Goal: Task Accomplishment & Management: Manage account settings

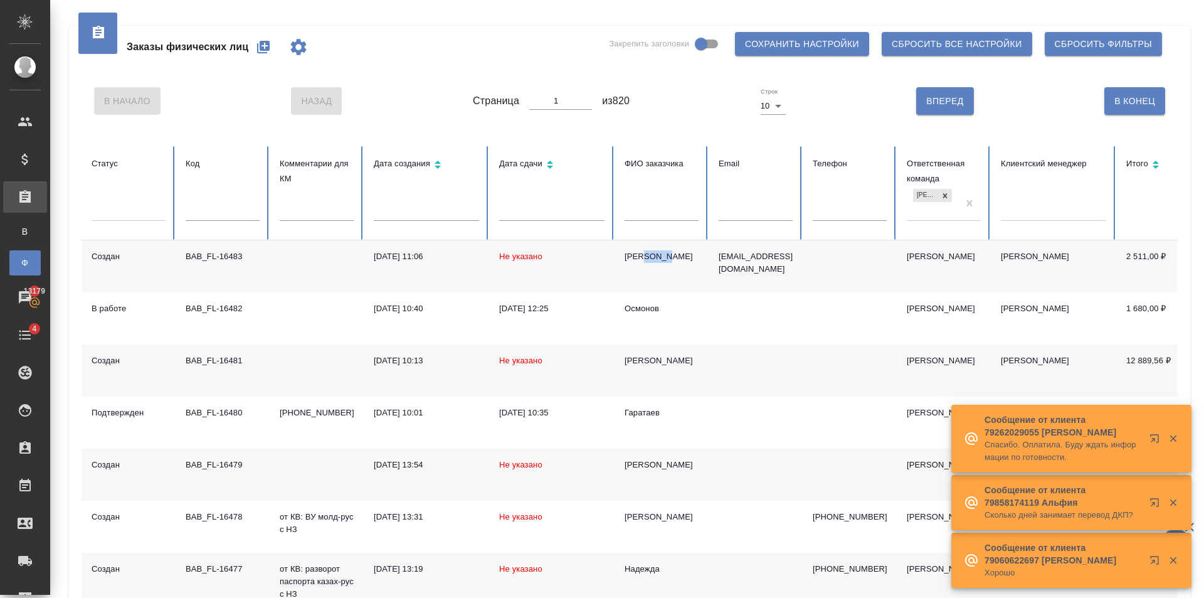
click at [254, 216] on input "text" at bounding box center [223, 212] width 74 height 18
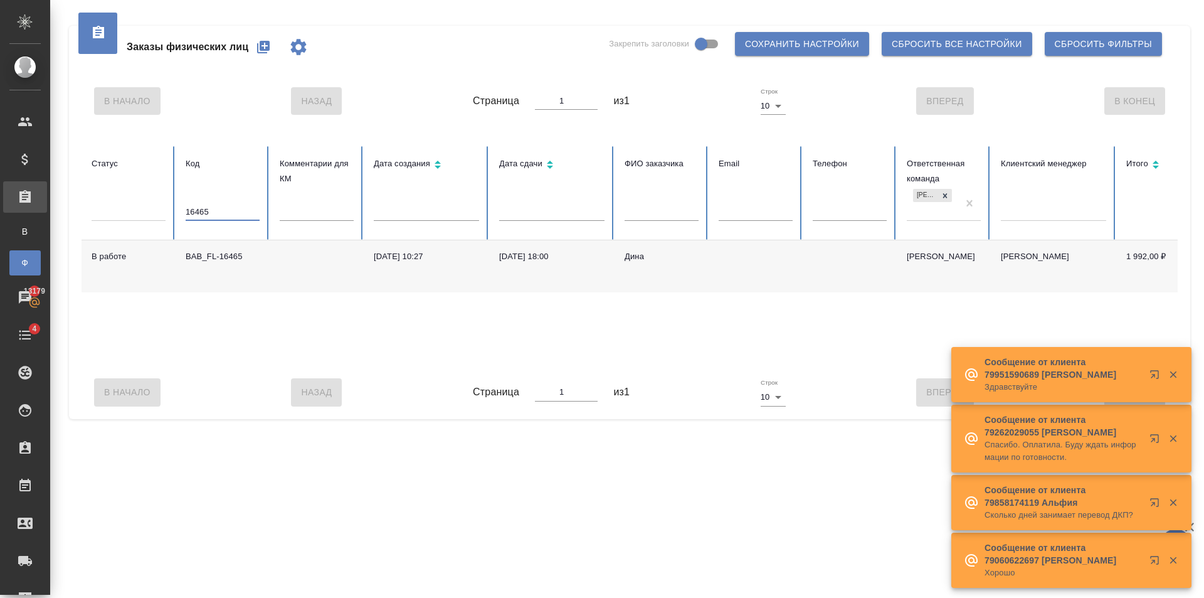
type input "16465"
click at [443, 285] on td "05.09.2025, 10:27" at bounding box center [426, 266] width 125 height 52
drag, startPoint x: 226, startPoint y: 213, endPoint x: 35, endPoint y: 221, distance: 191.5
click at [66, 220] on div "Заказы физических лиц Закрепить заголовки Сохранить настройки Сбросить все наст…" at bounding box center [629, 213] width 1135 height 426
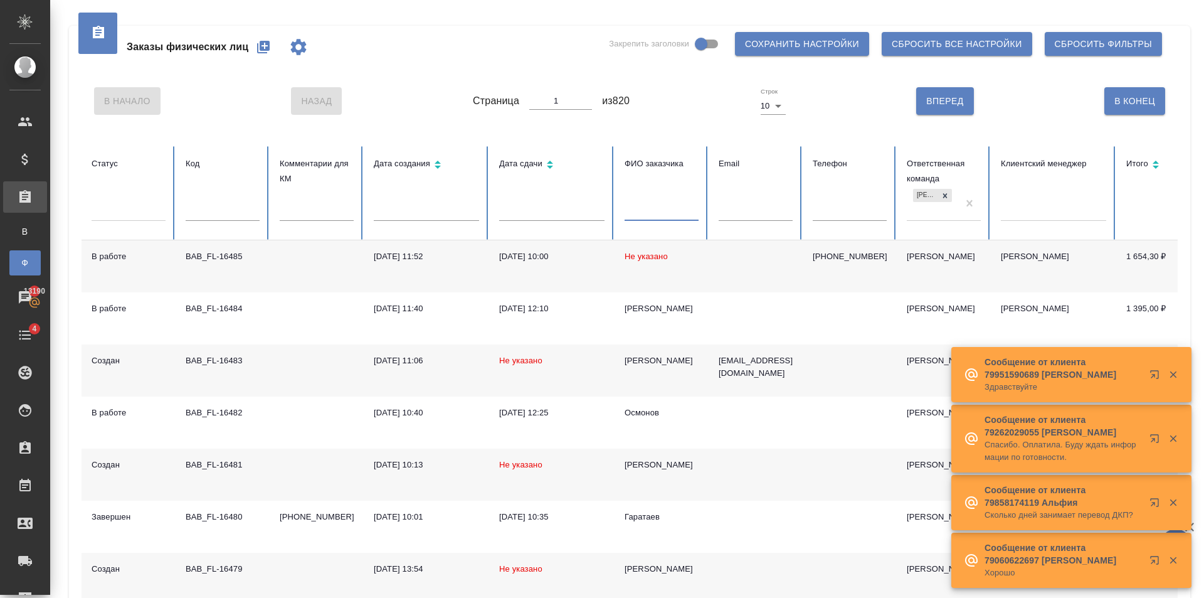
click at [671, 213] on input "text" at bounding box center [662, 212] width 74 height 18
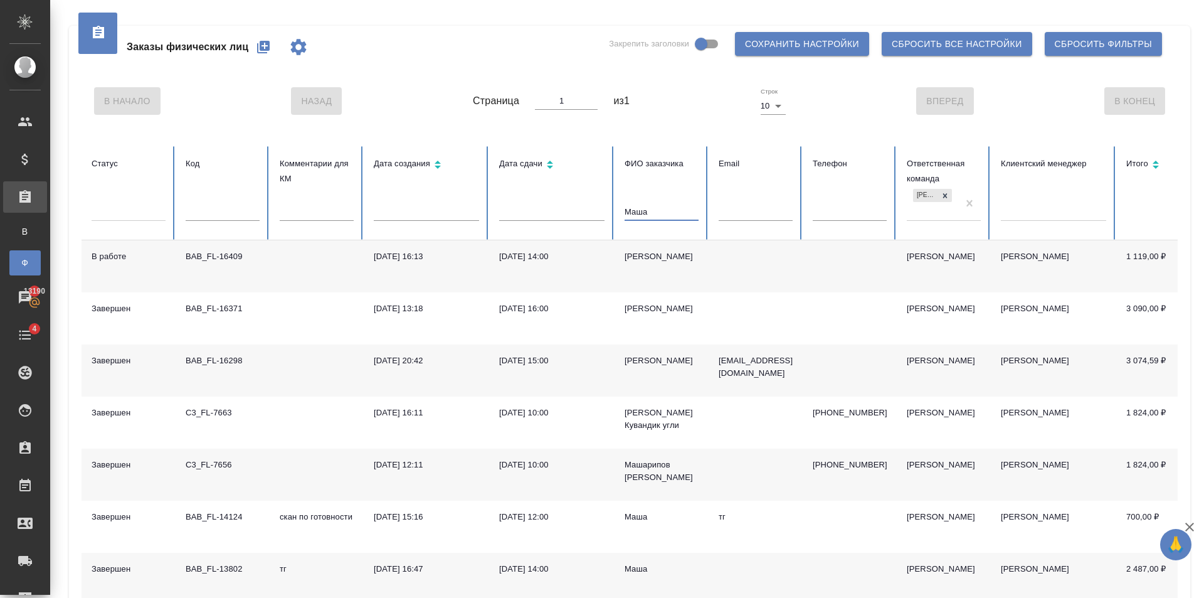
type input "Маша"
click at [699, 265] on td "Матвеева Маша" at bounding box center [662, 266] width 94 height 52
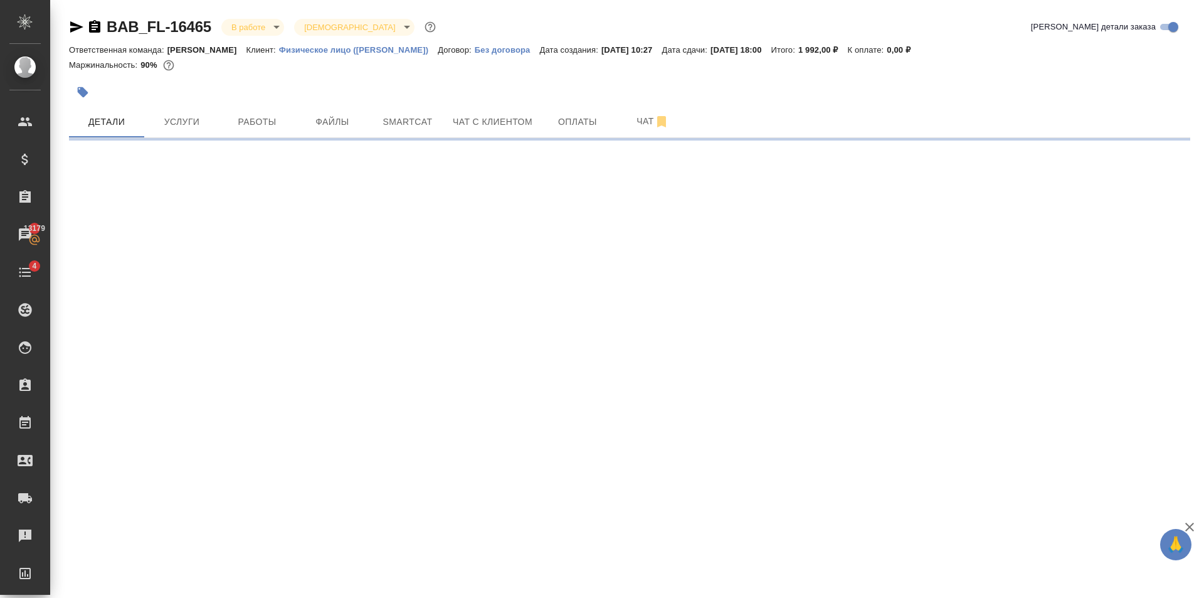
select select "RU"
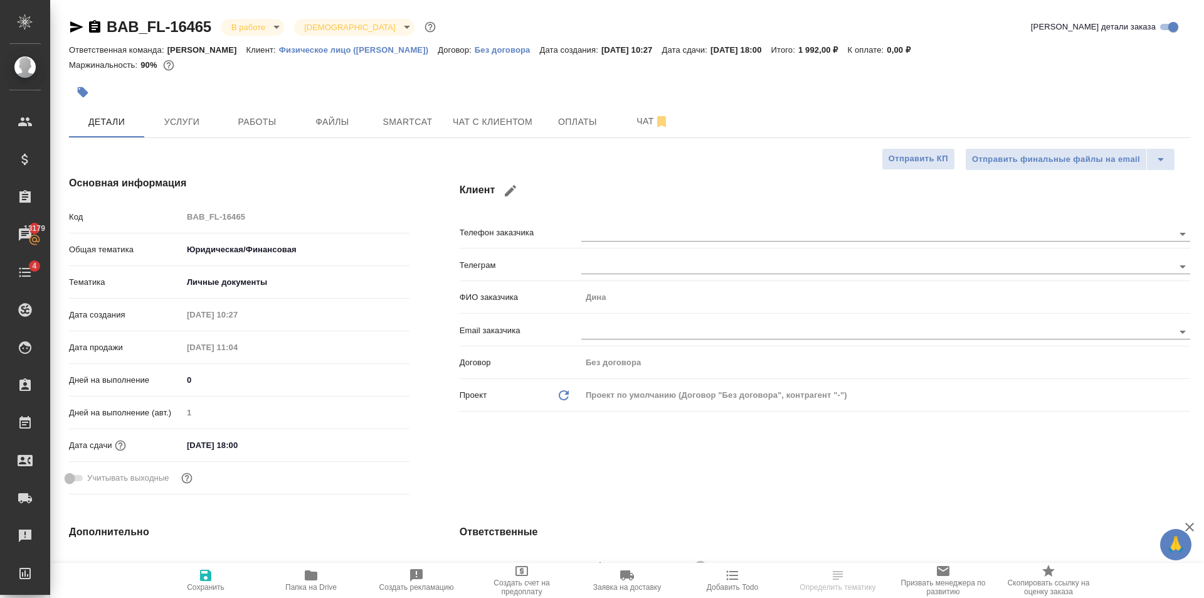
type textarea "x"
click at [258, 27] on body "🙏 .cls-1 fill:#fff; AWATERA Golubev Dmitry Клиенты Спецификации Заказы 13179 Ча…" at bounding box center [602, 299] width 1204 height 598
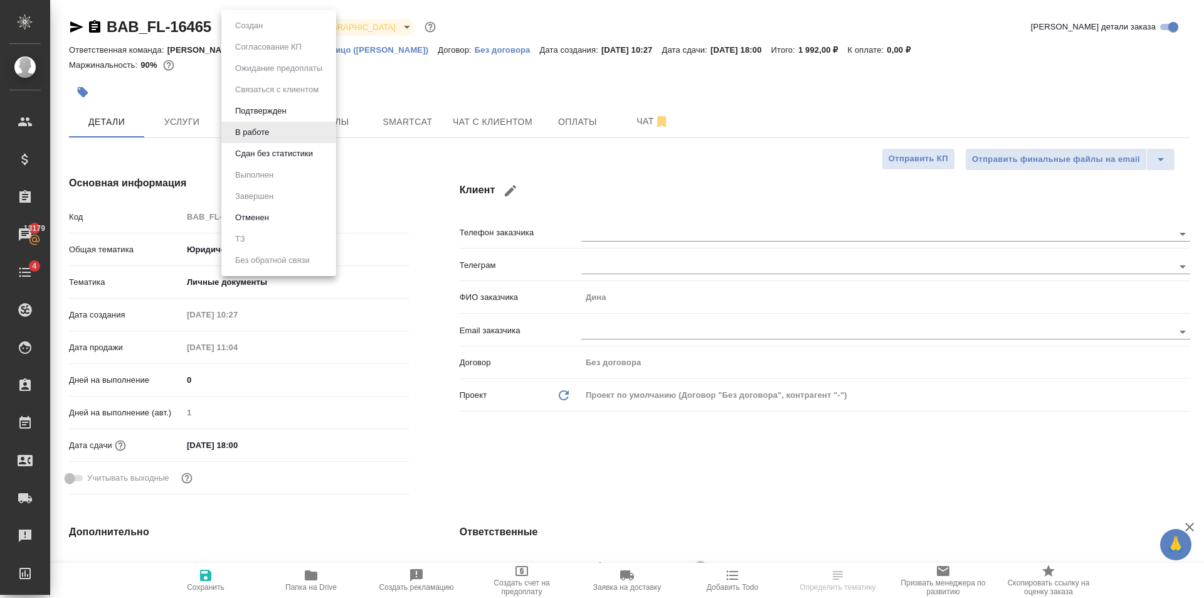
type input "Газизов Ринат"
type input "[PERSON_NAME]"
click at [276, 147] on button "Сдан без статистики" at bounding box center [273, 154] width 85 height 14
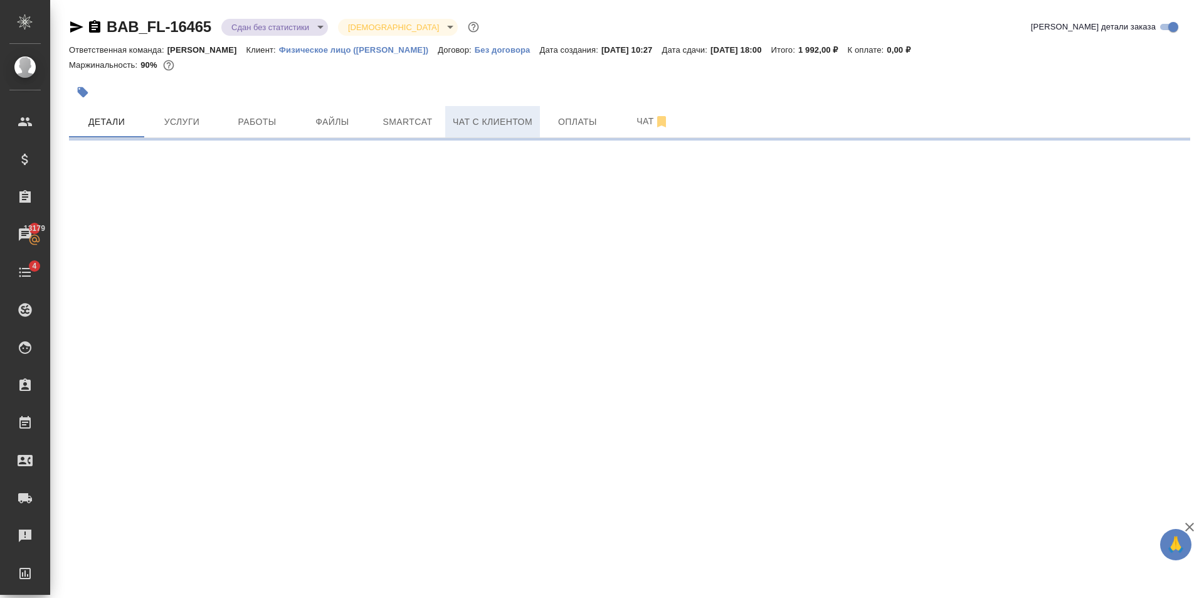
click at [514, 121] on span "Чат с клиентом" at bounding box center [493, 122] width 80 height 16
click at [265, 122] on span "Работы" at bounding box center [257, 122] width 60 height 16
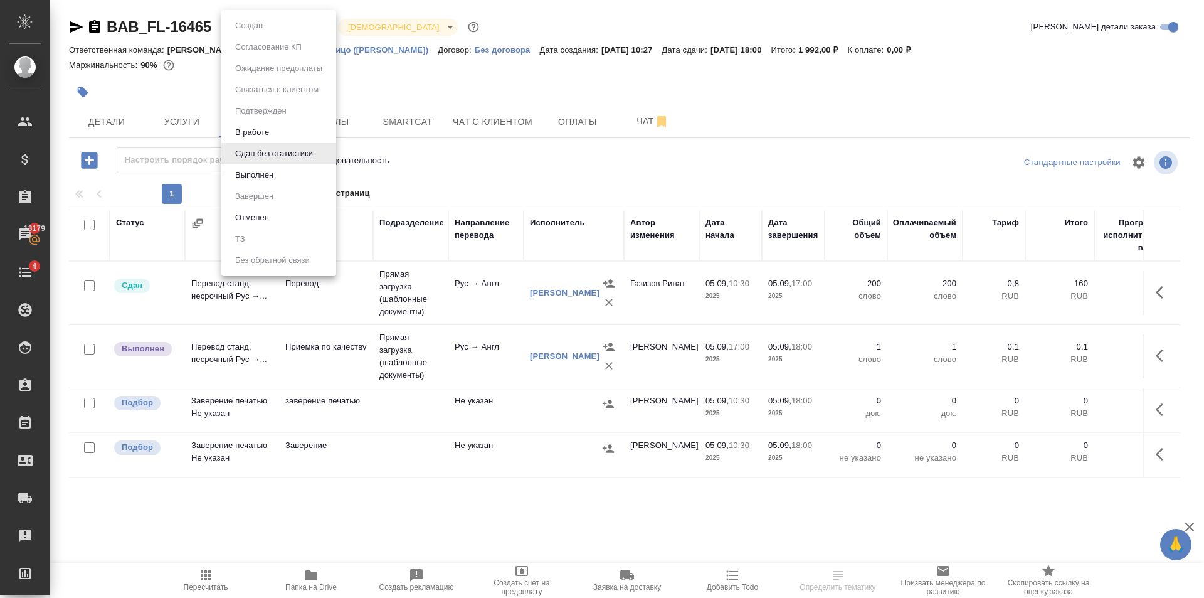
click at [299, 19] on body "🙏 .cls-1 fill:#fff; AWATERA Golubev Dmitry Клиенты Спецификации Заказы 13179 Ча…" at bounding box center [602, 299] width 1204 height 598
click at [299, 169] on li "Выполнен" at bounding box center [278, 174] width 115 height 21
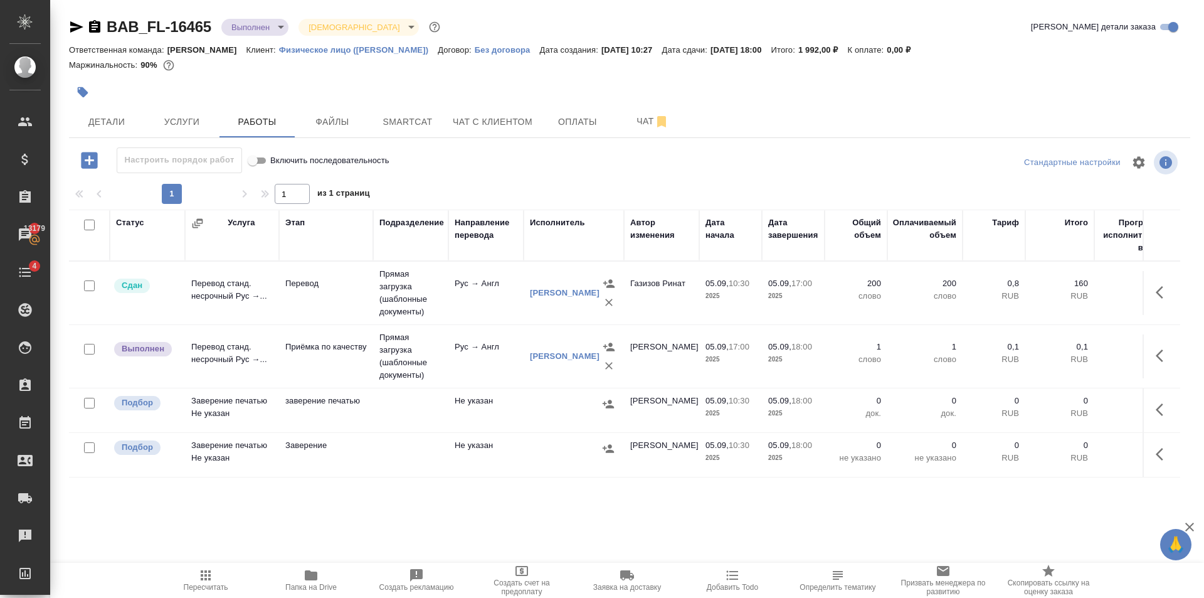
click at [322, 575] on span "Папка на Drive" at bounding box center [311, 580] width 90 height 24
click at [92, 402] on input "checkbox" at bounding box center [89, 403] width 11 height 11
checkbox input "true"
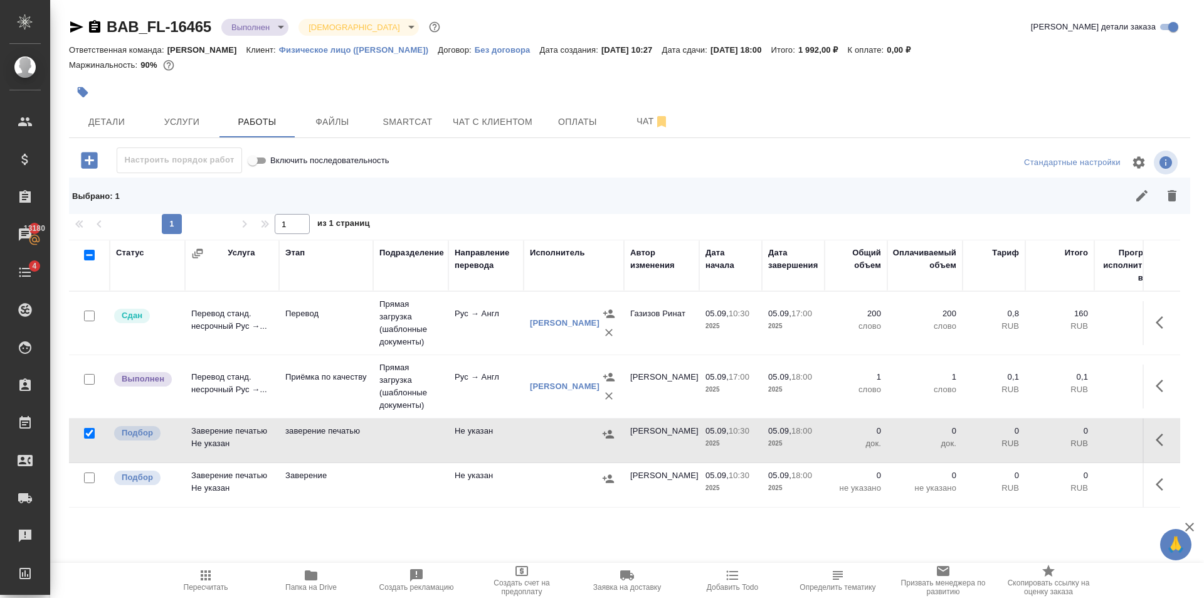
click at [92, 476] on input "checkbox" at bounding box center [89, 477] width 11 height 11
checkbox input "true"
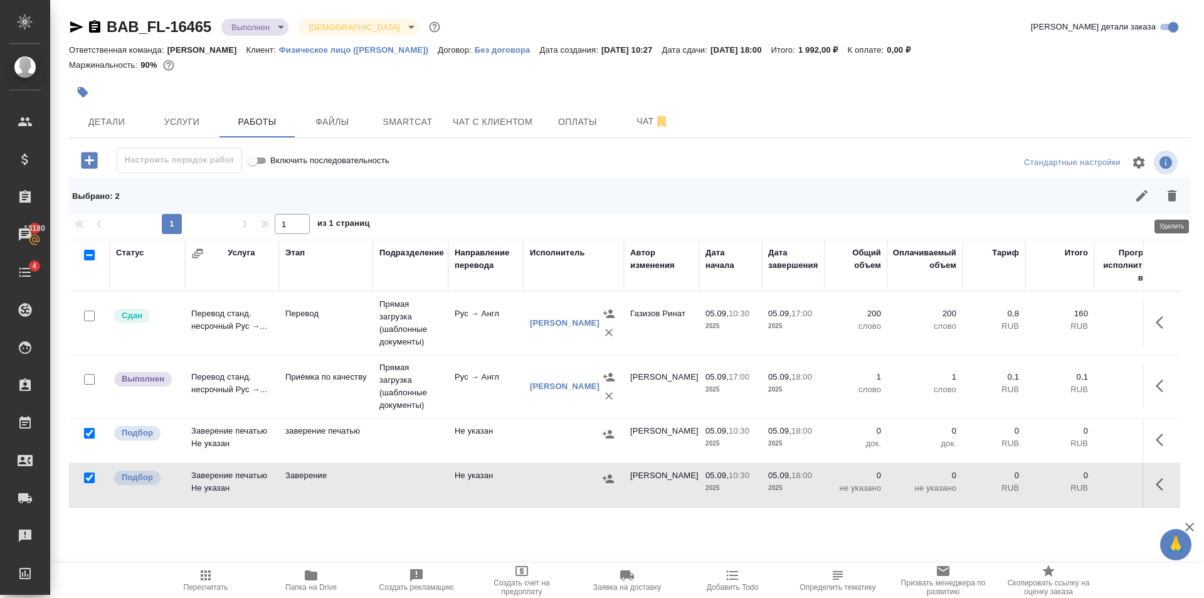
click at [1174, 191] on icon "button" at bounding box center [1172, 195] width 9 height 11
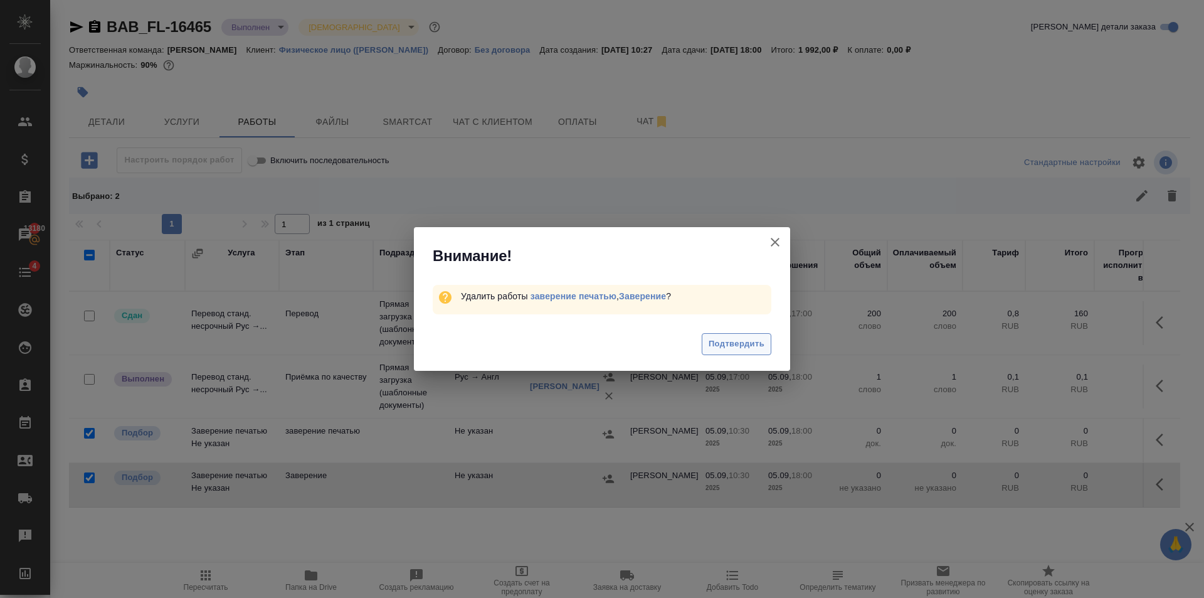
click at [749, 338] on span "Подтвердить" at bounding box center [737, 344] width 56 height 14
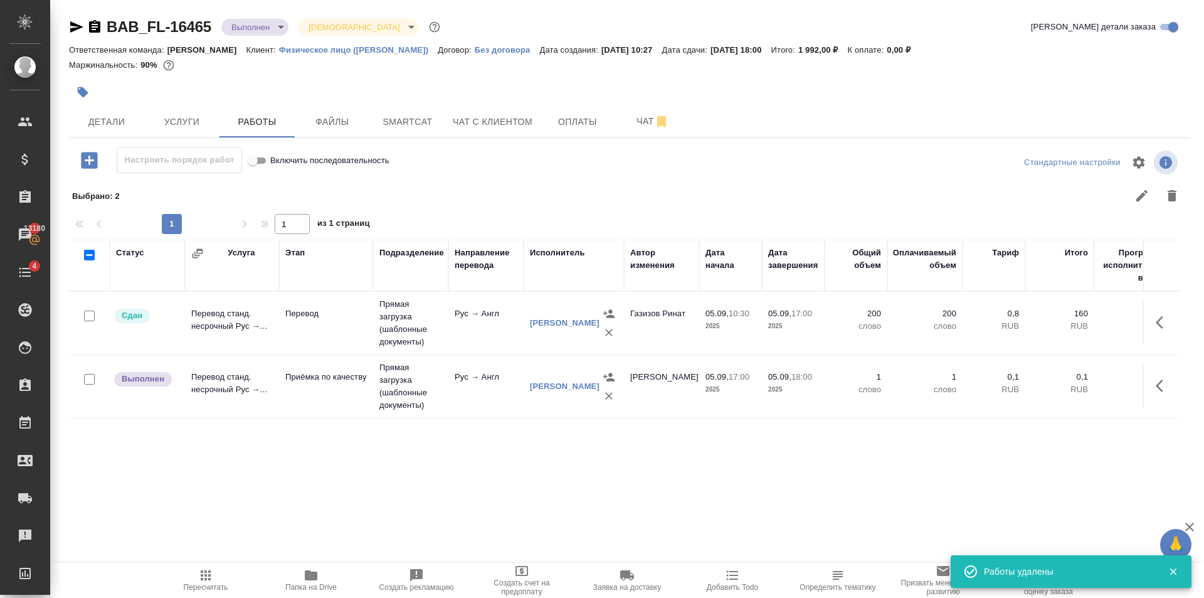
click at [326, 386] on td "Приёмка по качеству" at bounding box center [326, 386] width 94 height 44
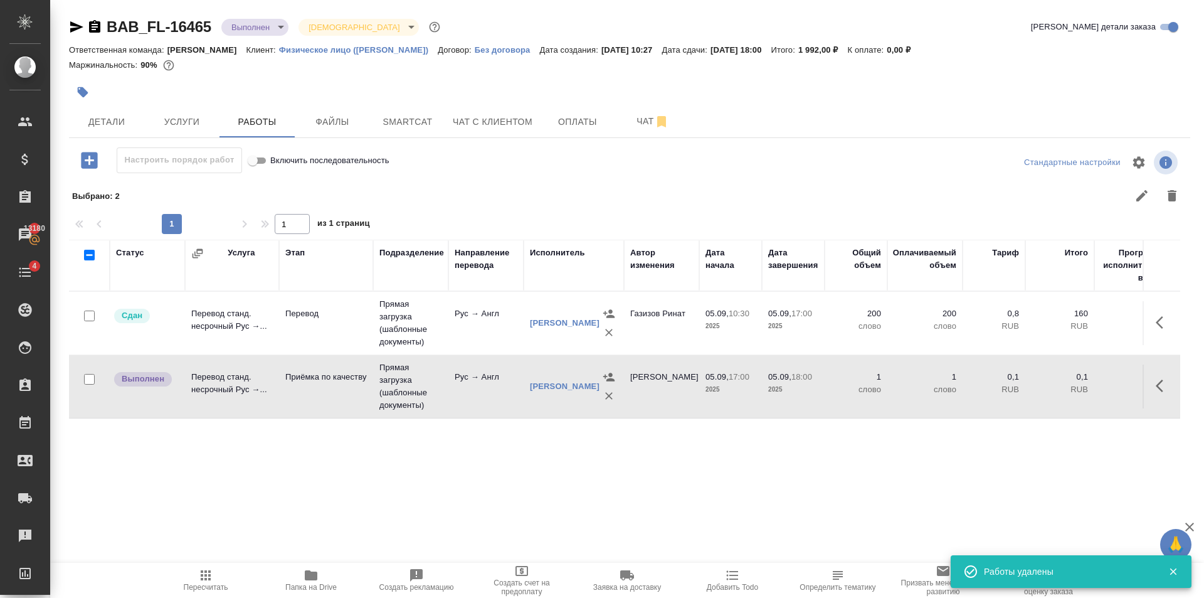
click at [326, 386] on td "Приёмка по качеству" at bounding box center [326, 386] width 94 height 44
click at [219, 573] on span "Пересчитать" at bounding box center [206, 580] width 90 height 24
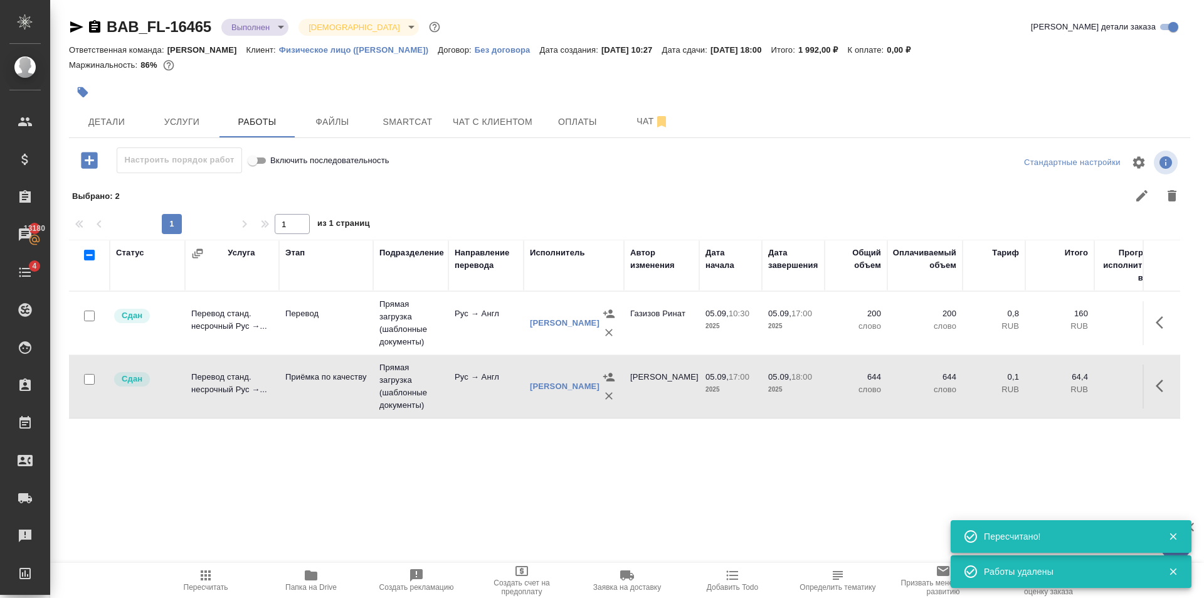
click at [277, 24] on body "🙏 .cls-1 fill:#fff; AWATERA Golubev Dmitry Клиенты Спецификации Заказы 13180 Ча…" at bounding box center [602, 299] width 1204 height 598
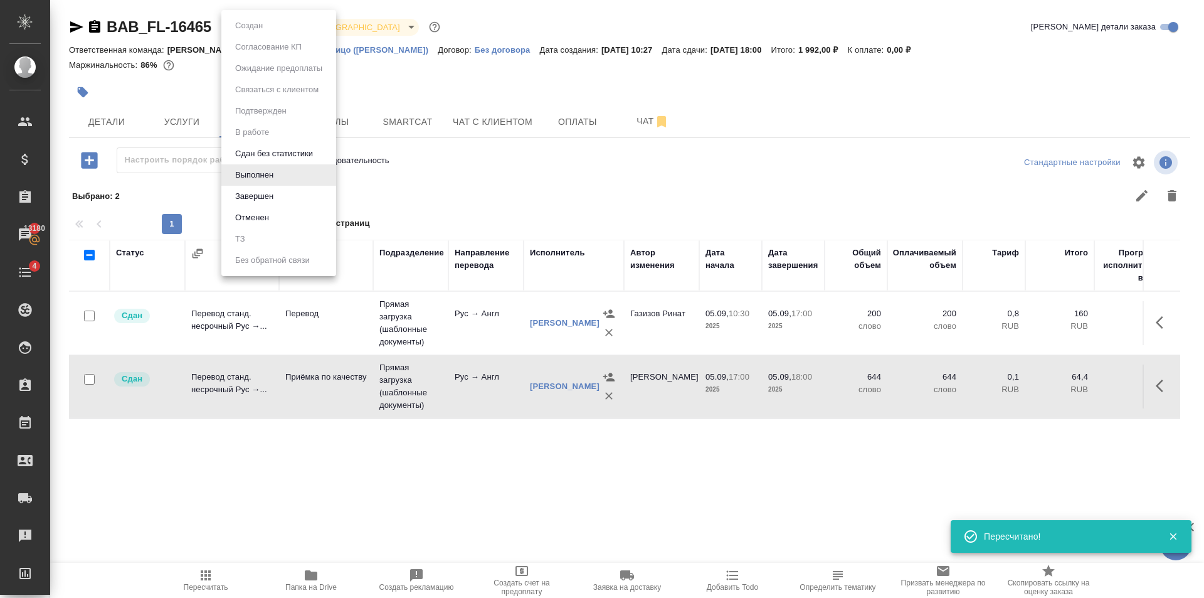
click at [280, 194] on li "Завершен" at bounding box center [278, 196] width 115 height 21
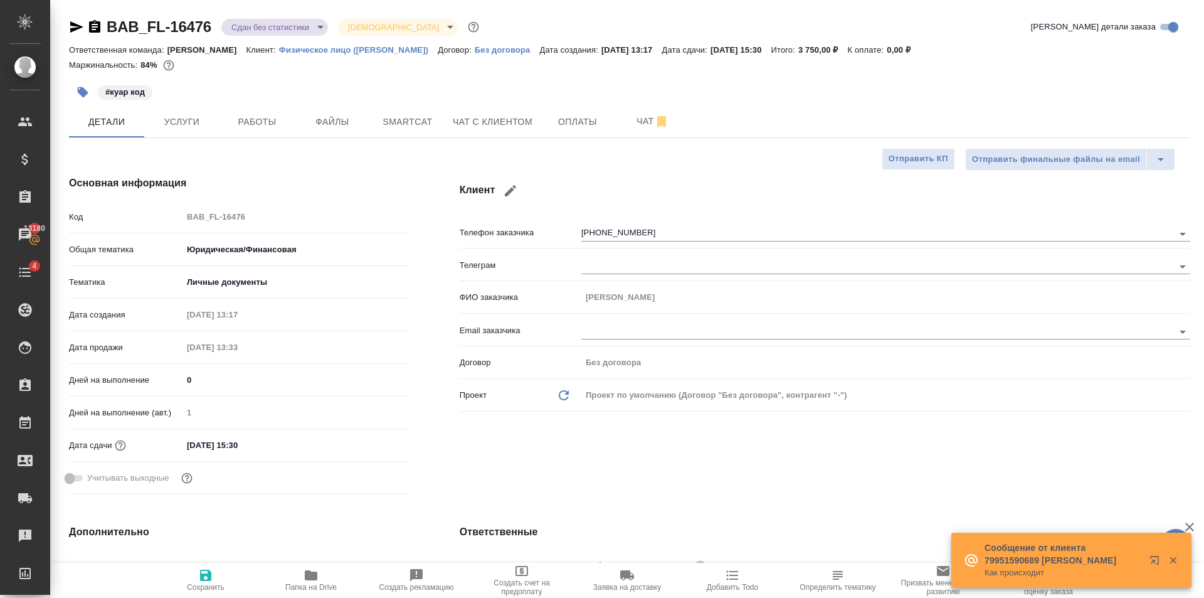
select select "RU"
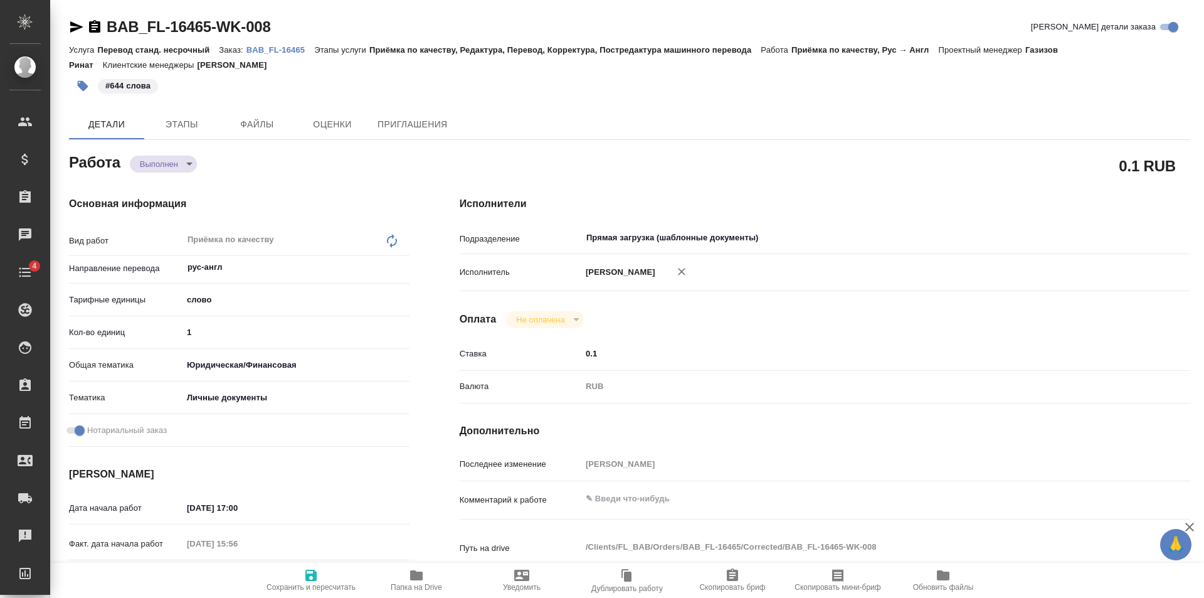
type textarea "x"
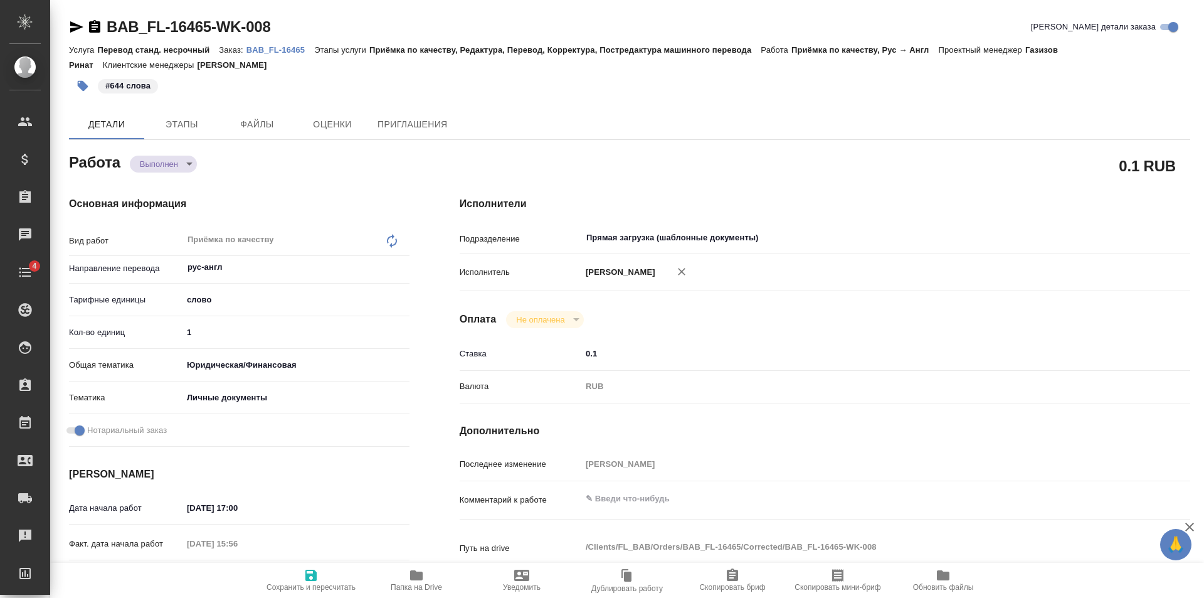
type textarea "x"
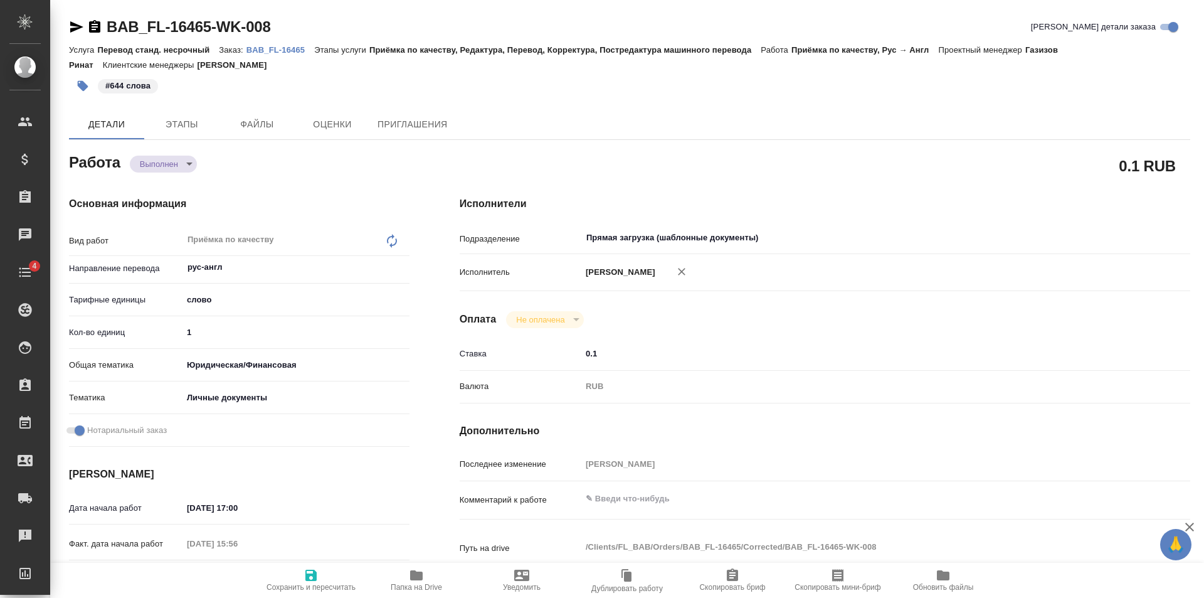
click at [254, 337] on input "1" at bounding box center [296, 332] width 227 height 18
type textarea "x"
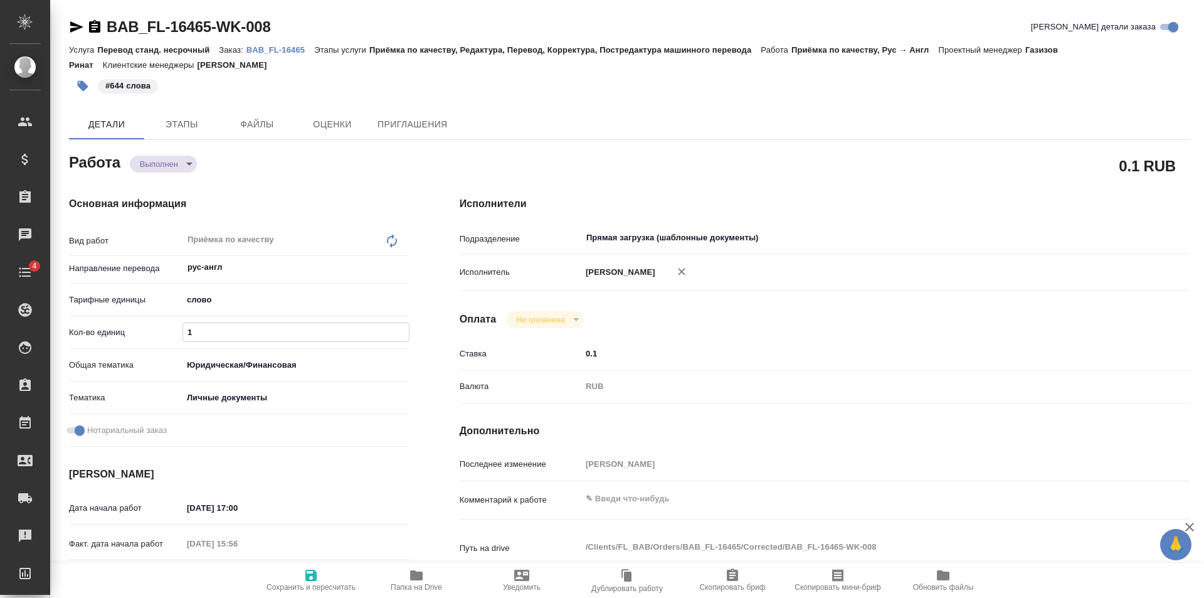
type textarea "x"
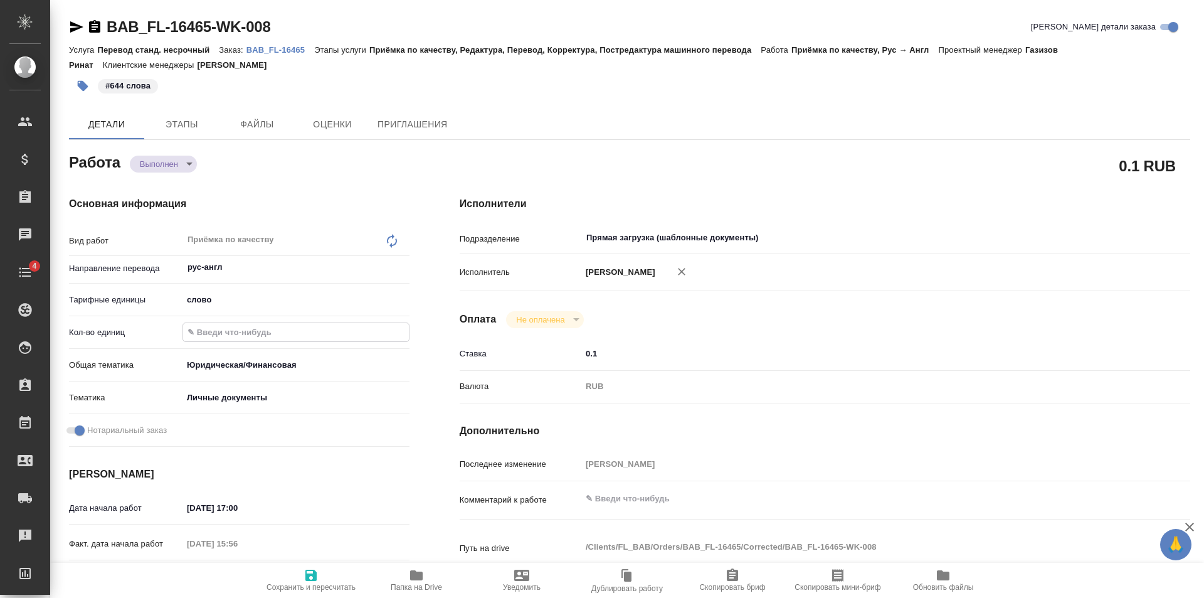
type textarea "x"
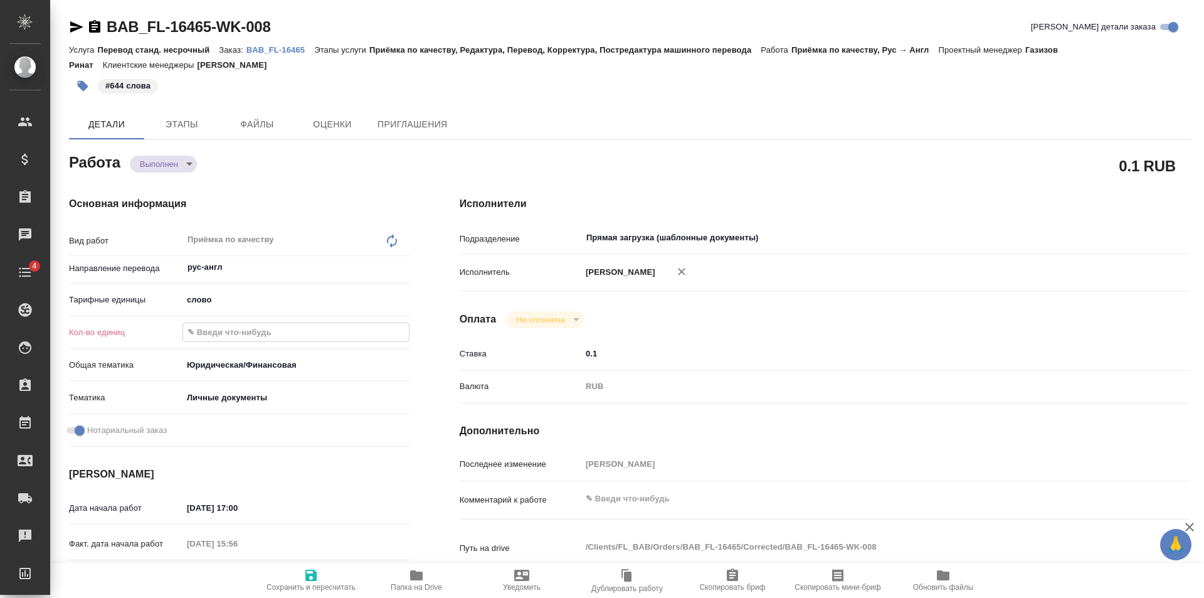
type textarea "x"
type input "6"
type textarea "x"
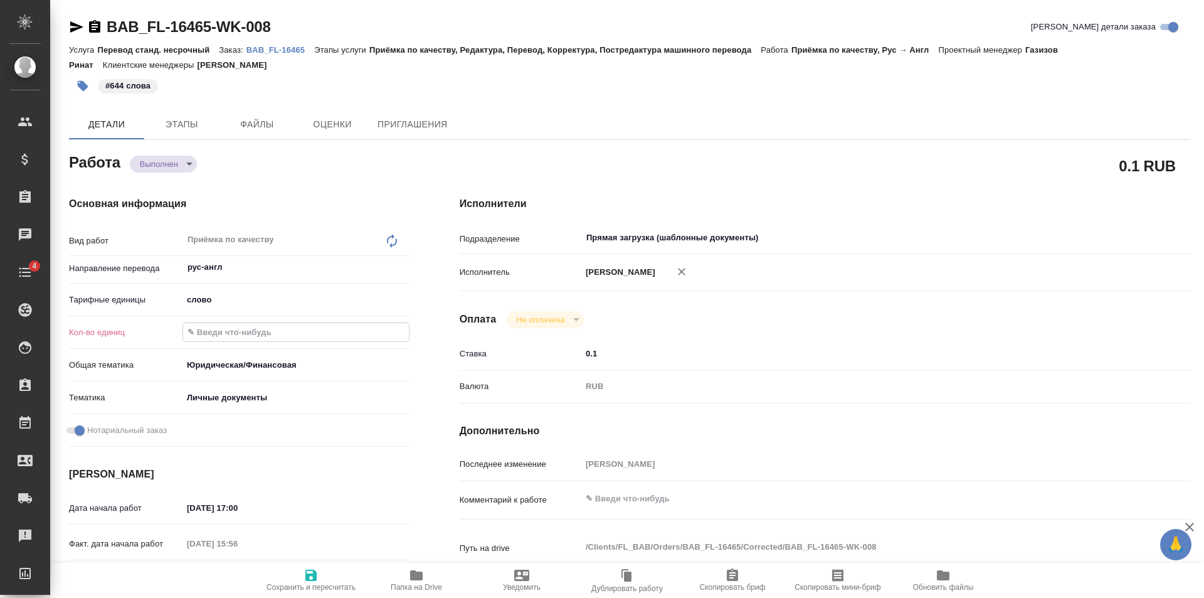
type textarea "x"
type input "64"
type textarea "x"
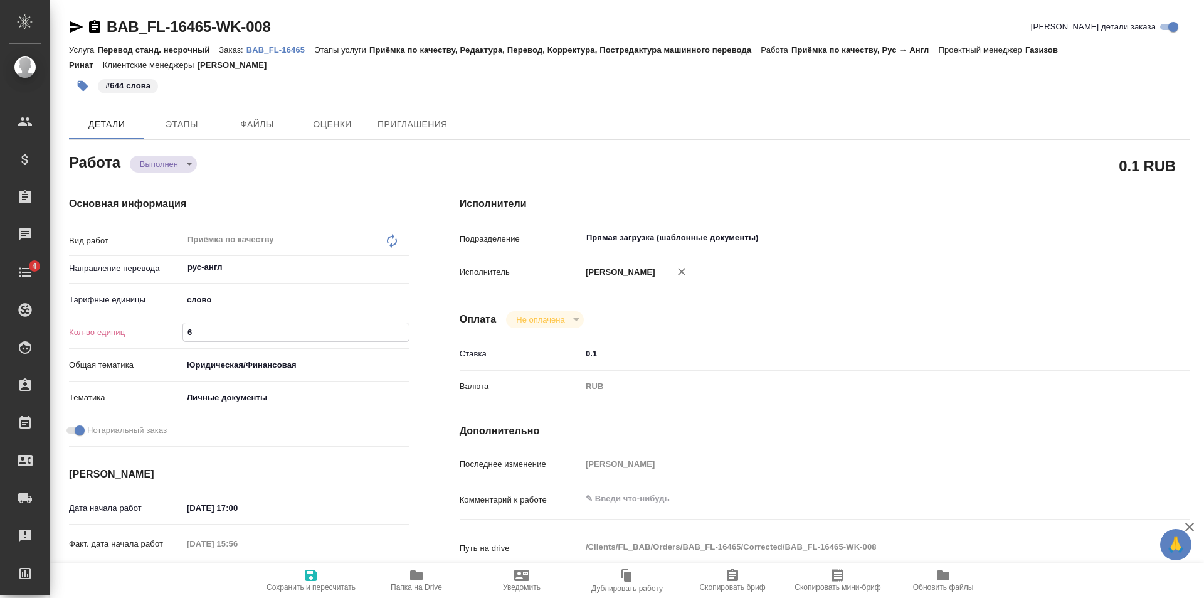
type textarea "x"
type input "644"
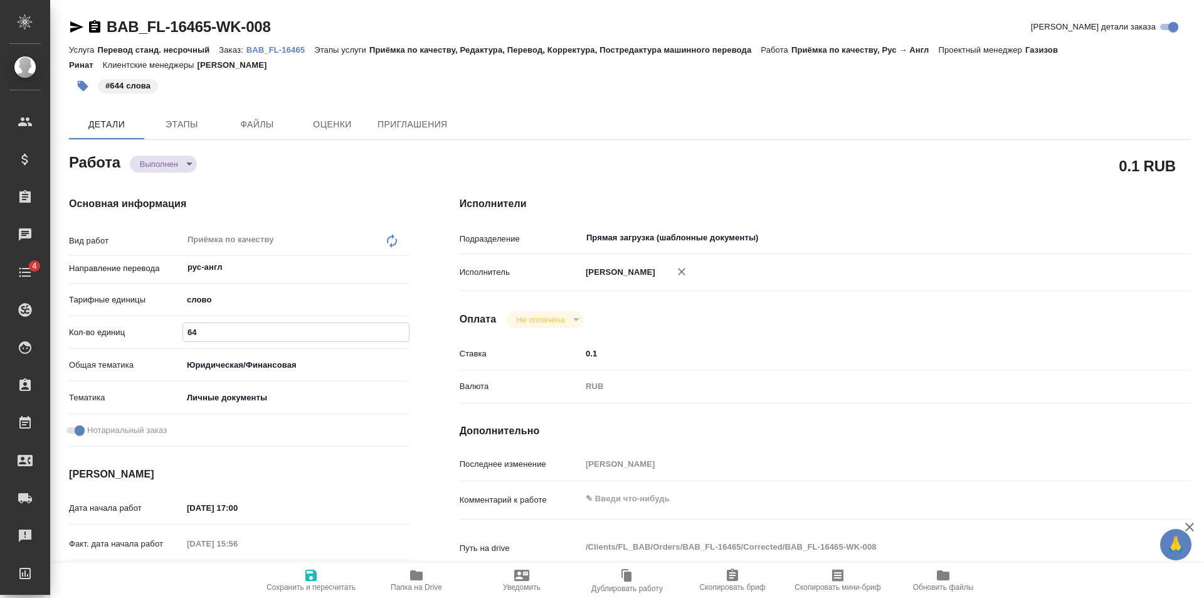
type textarea "x"
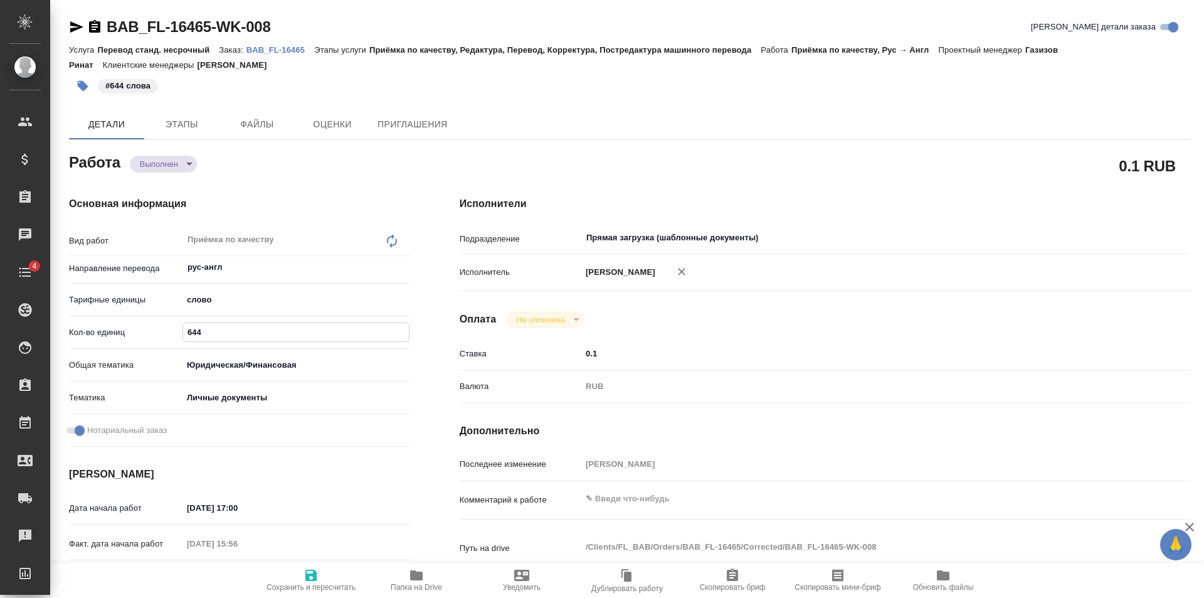
type textarea "x"
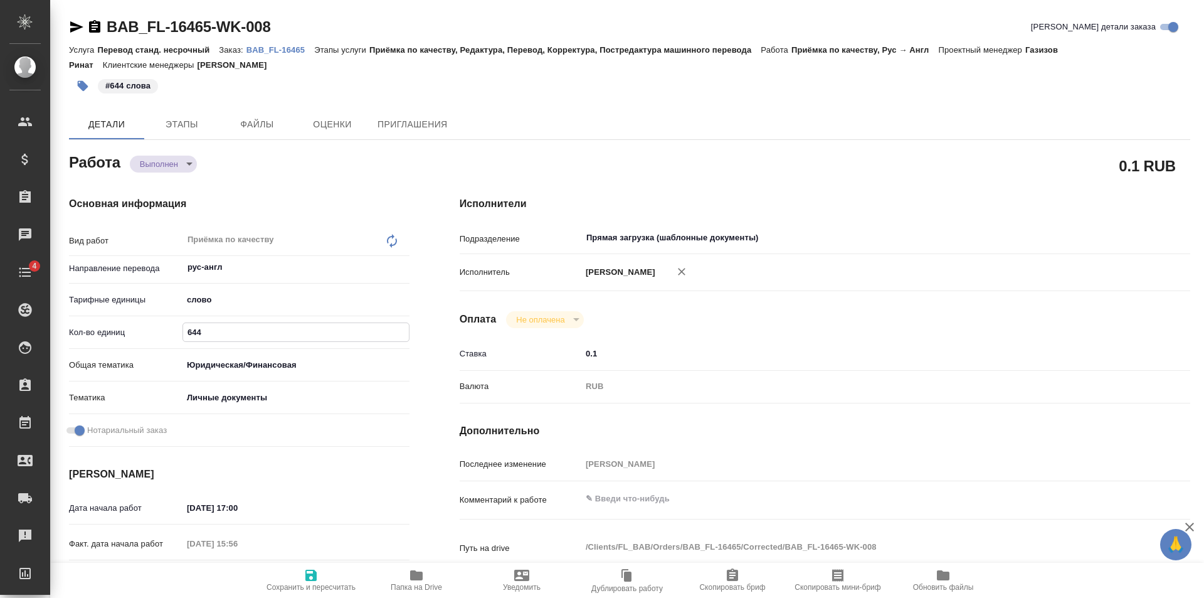
type textarea "x"
type input "644"
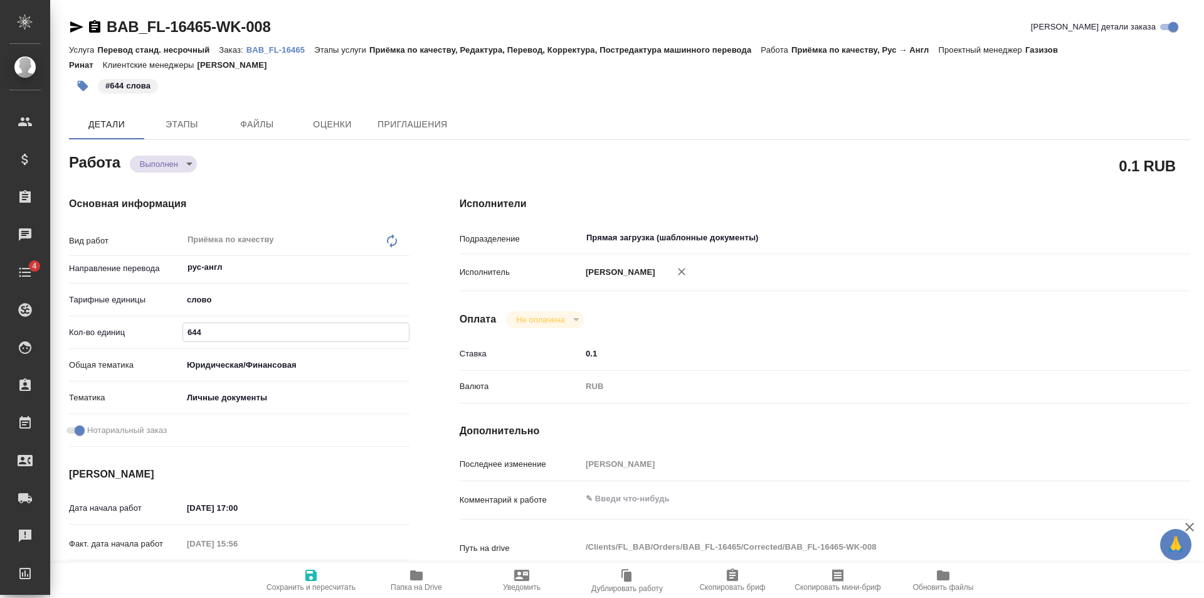
click at [312, 582] on span "Сохранить и пересчитать" at bounding box center [311, 580] width 90 height 24
type textarea "x"
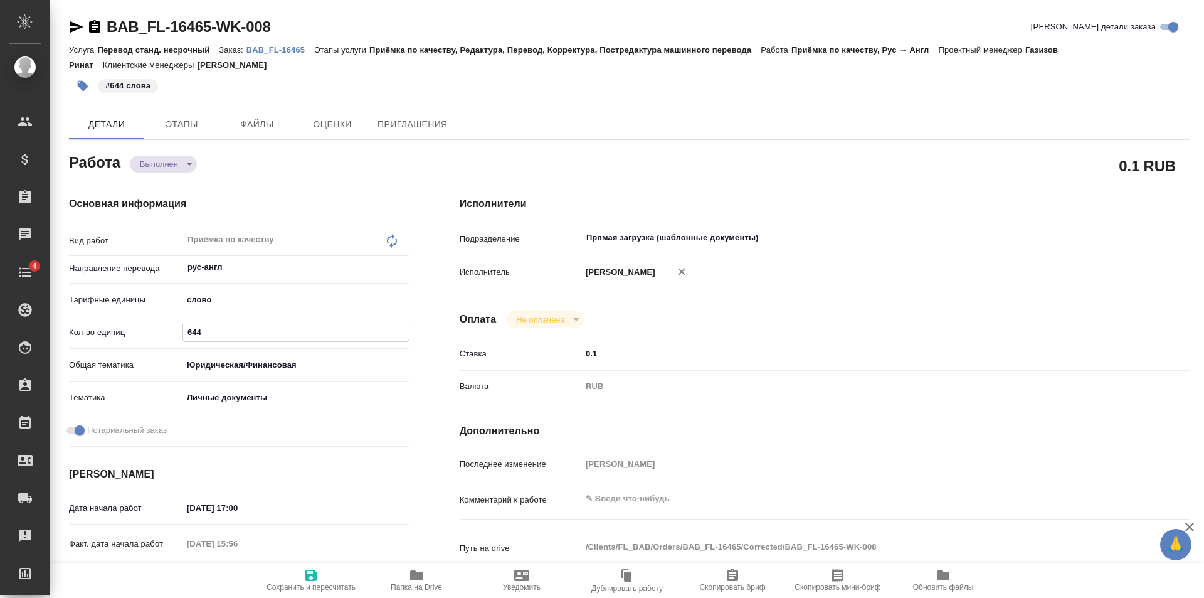
type textarea "x"
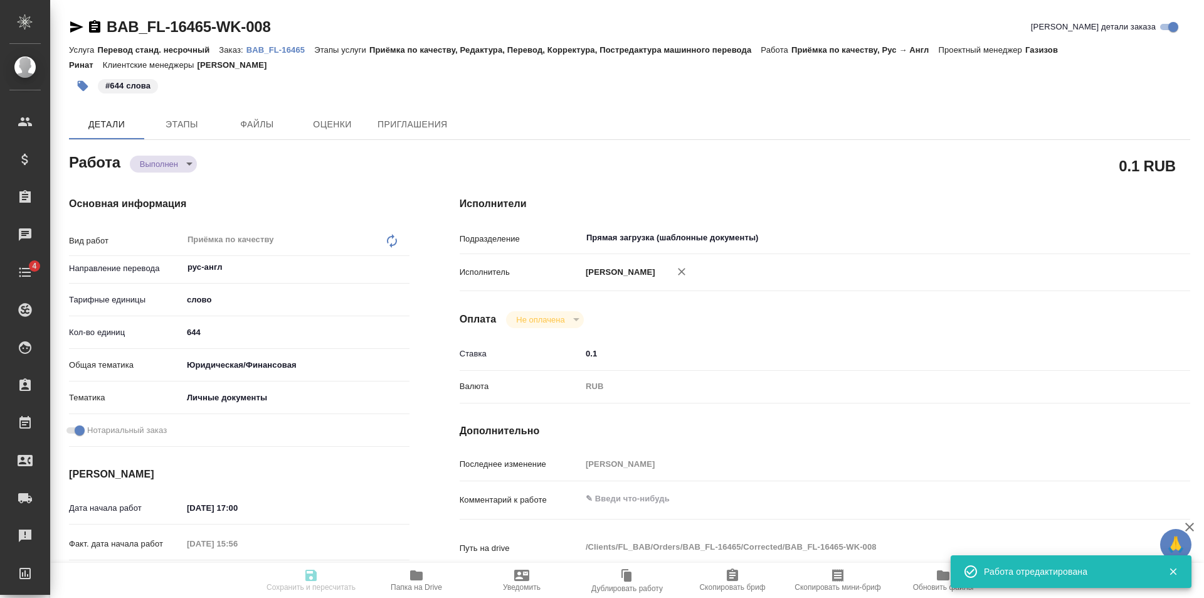
type textarea "x"
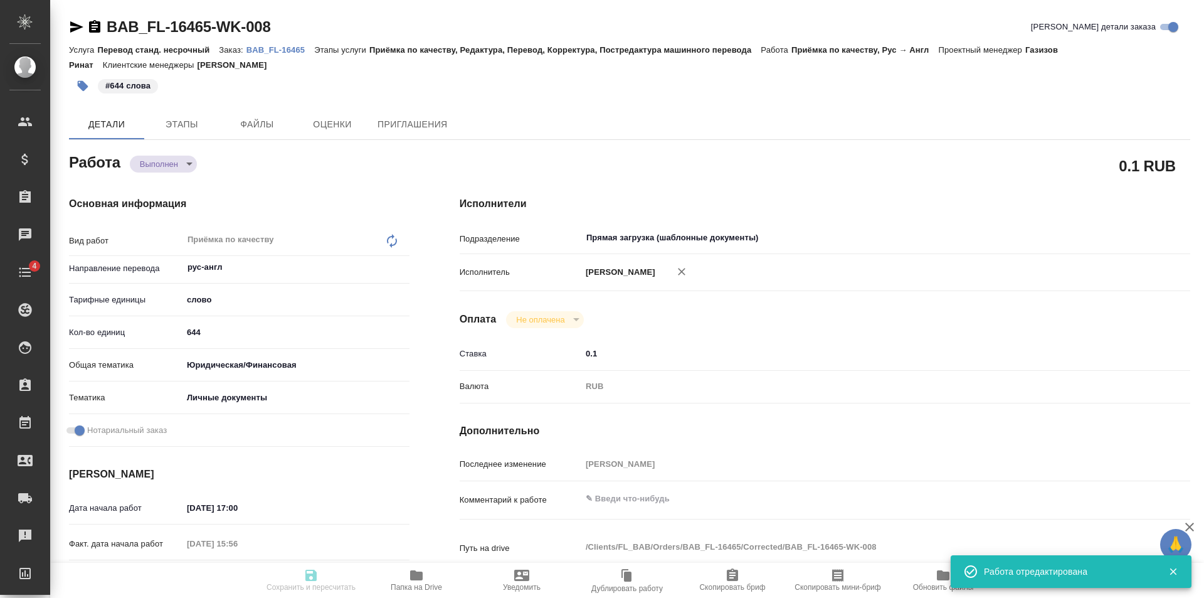
click at [183, 163] on body "🙏 .cls-1 fill:#fff; AWATERA Golubev Dmitry Клиенты Спецификации Заказы Чаты 4 T…" at bounding box center [602, 299] width 1204 height 598
type input "completed"
type textarea "Приёмка по качеству"
type textarea "x"
type input "рус-англ"
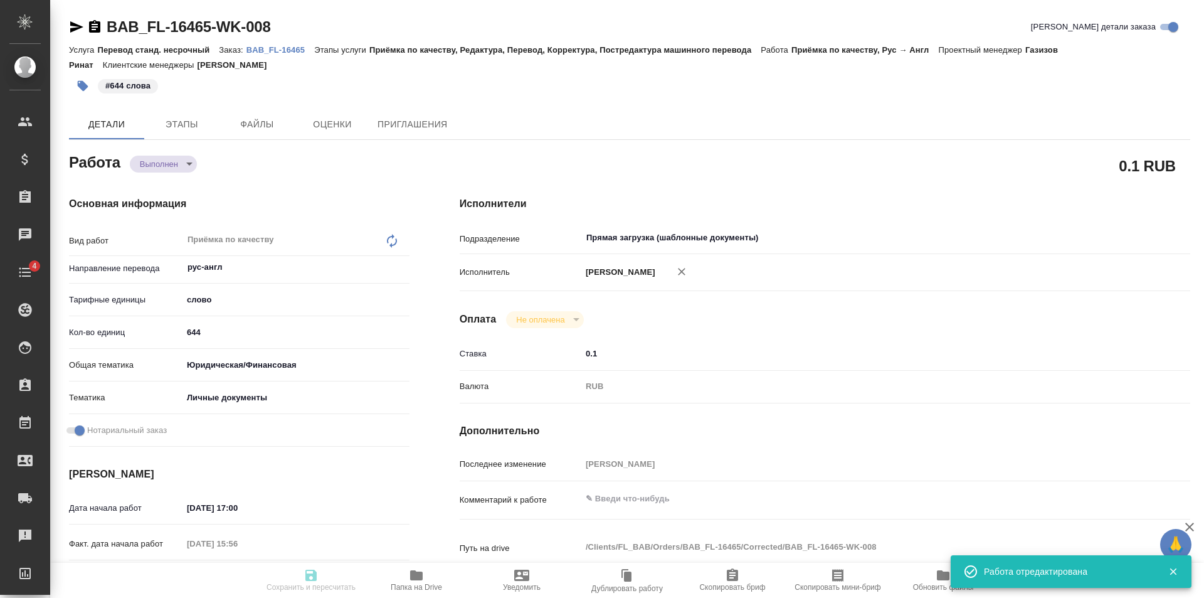
type input "5a8b1489cc6b4906c91bfd90"
type input "644"
type input "yr-fn"
type input "5a8b8b956a9677013d343cfe"
checkbox input "true"
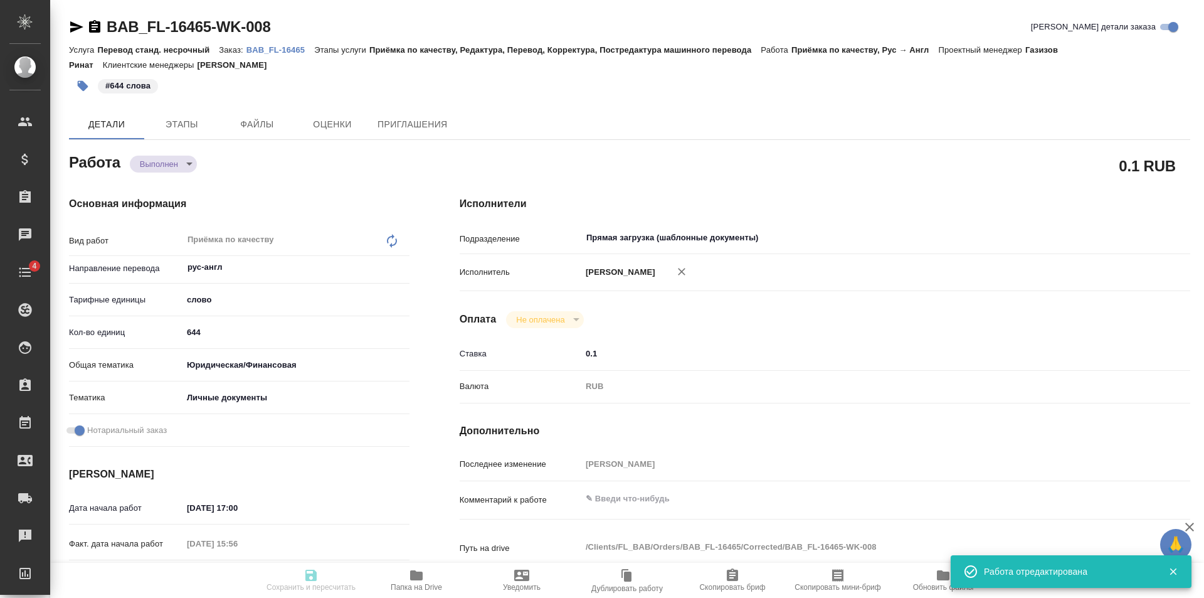
type input "05.09.2025 17:00"
type input "05.09.2025 15:56"
type input "05.09.2025 18:00"
type input "05.09.2025 16:05"
type input "05.09.2025 18:00"
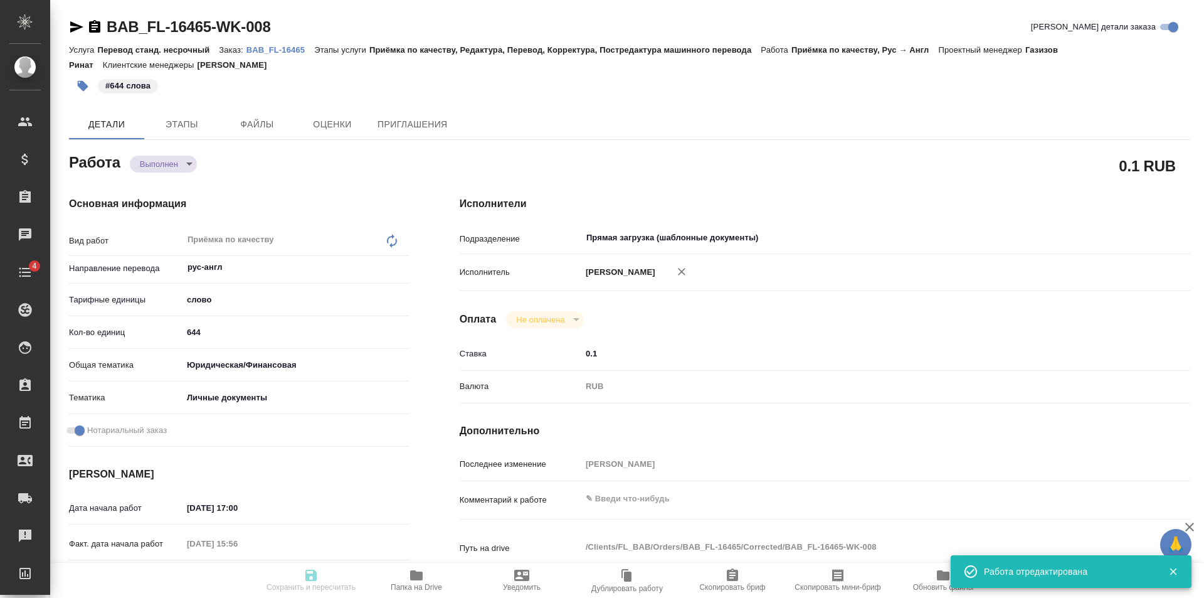
type input "Прямая загрузка (шаблонные документы)"
type input "notPayed"
type input "0.1"
type input "RUB"
type input "[PERSON_NAME]"
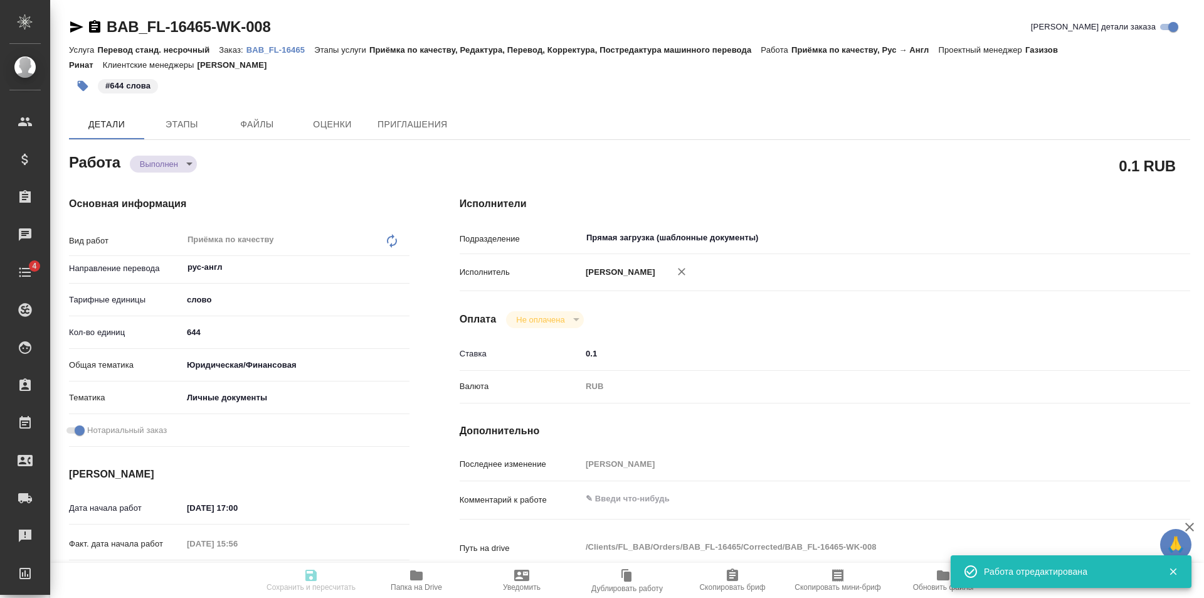
type textarea "x"
type textarea "/Clients/FL_BAB/Orders/BAB_FL-16465/Corrected/BAB_FL-16465-WK-008"
type textarea "x"
type input "BAB_FL-16465"
type input "Перевод станд. несрочный"
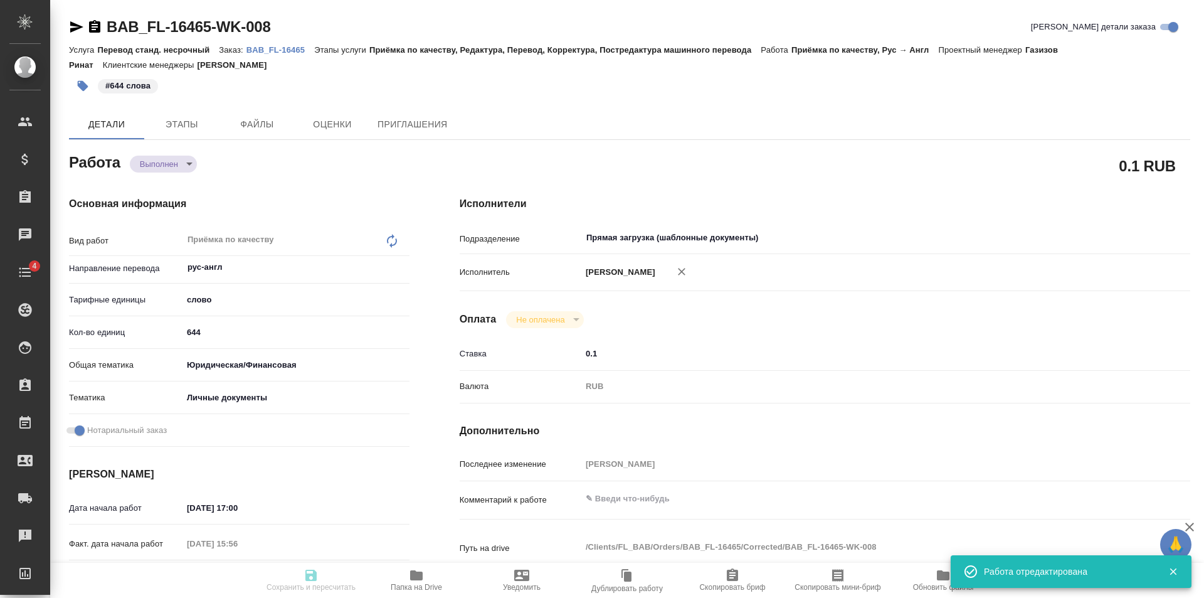
type input "Приёмка по качеству, Редактура, Перевод, Корректура, Постредактура машинного пе…"
type input "[PERSON_NAME]"
type input "/Clients/FL_BAB/Orders/BAB_FL-16465"
type textarea "x"
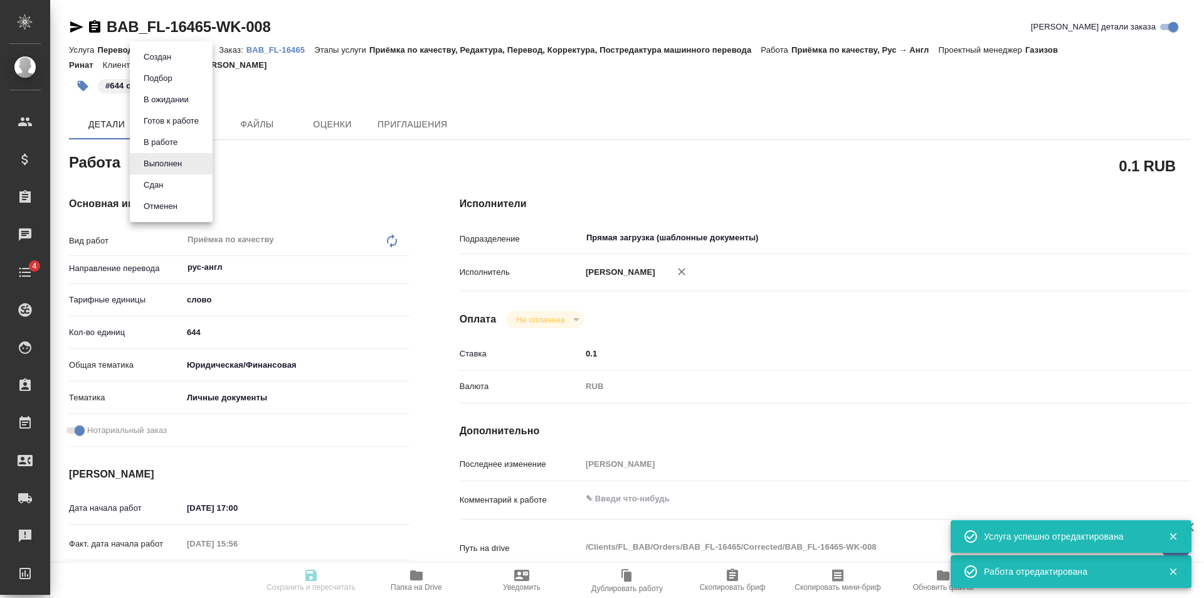
type textarea "x"
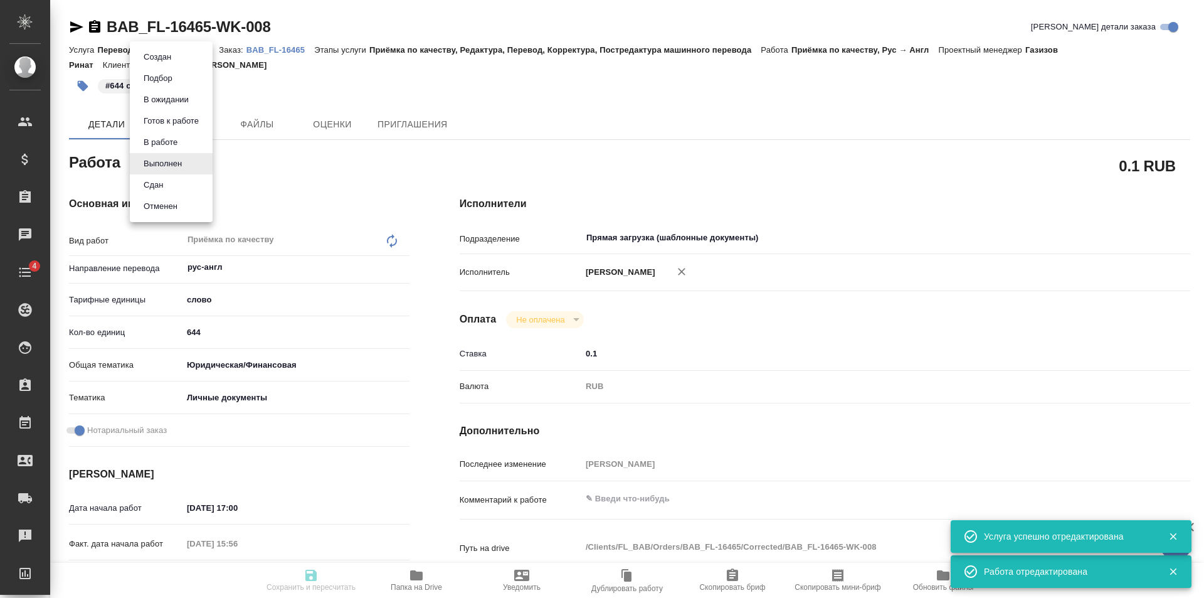
type textarea "x"
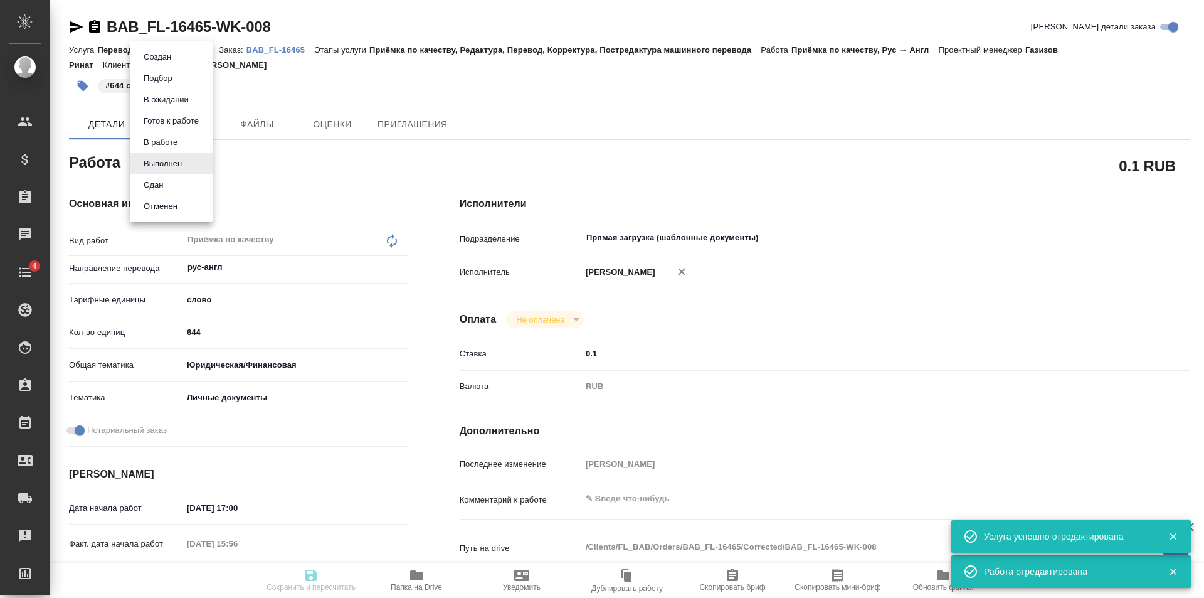
type textarea "x"
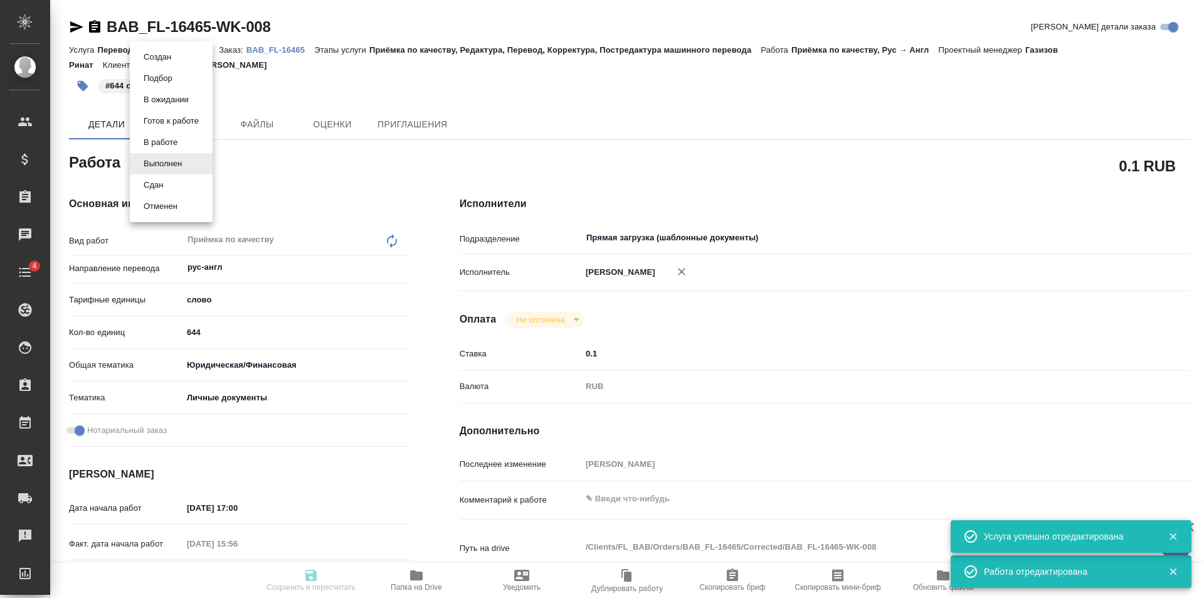
type textarea "x"
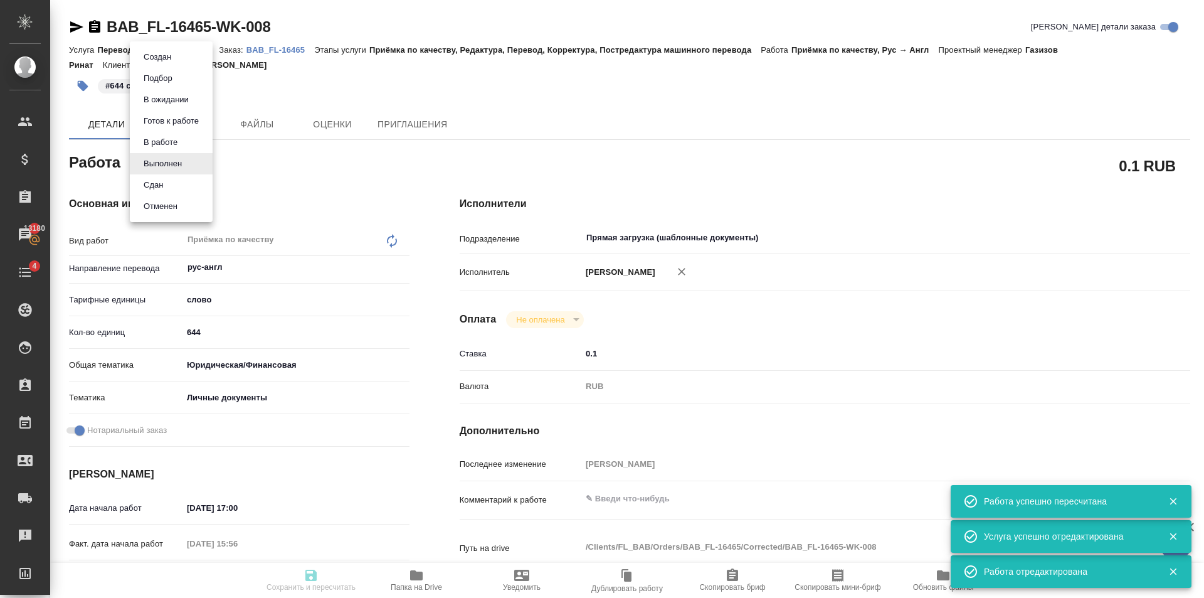
type input "completed"
type textarea "Приёмка по качеству"
type textarea "x"
type input "рус-англ"
type input "5a8b1489cc6b4906c91bfd90"
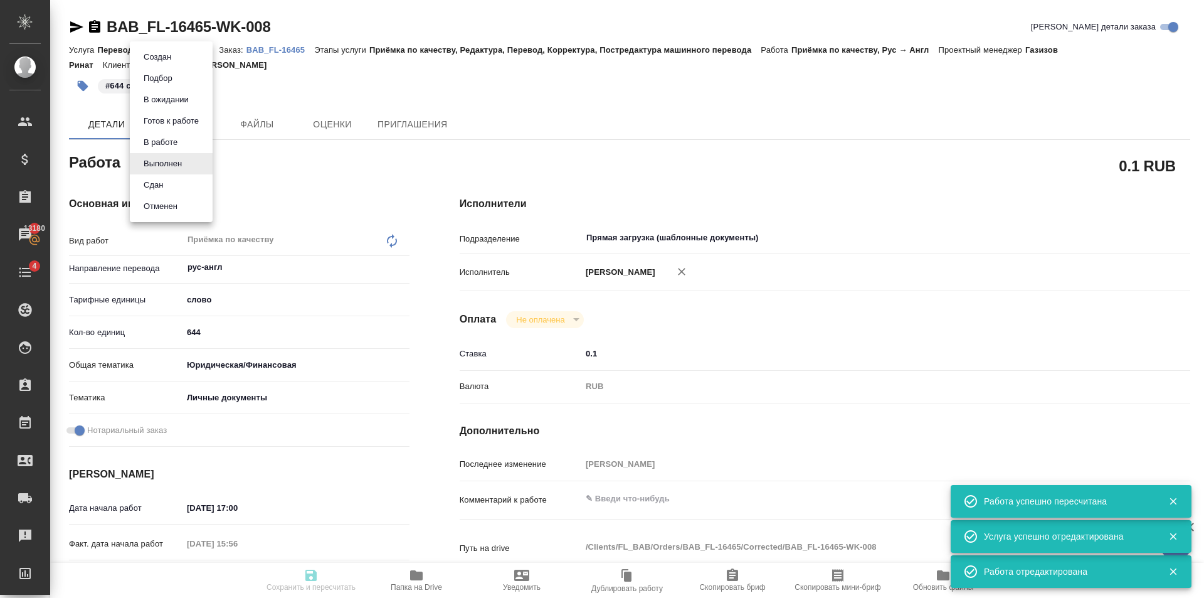
type input "644"
type input "yr-fn"
type input "5a8b8b956a9677013d343cfe"
checkbox input "true"
type input "05.09.2025 17:00"
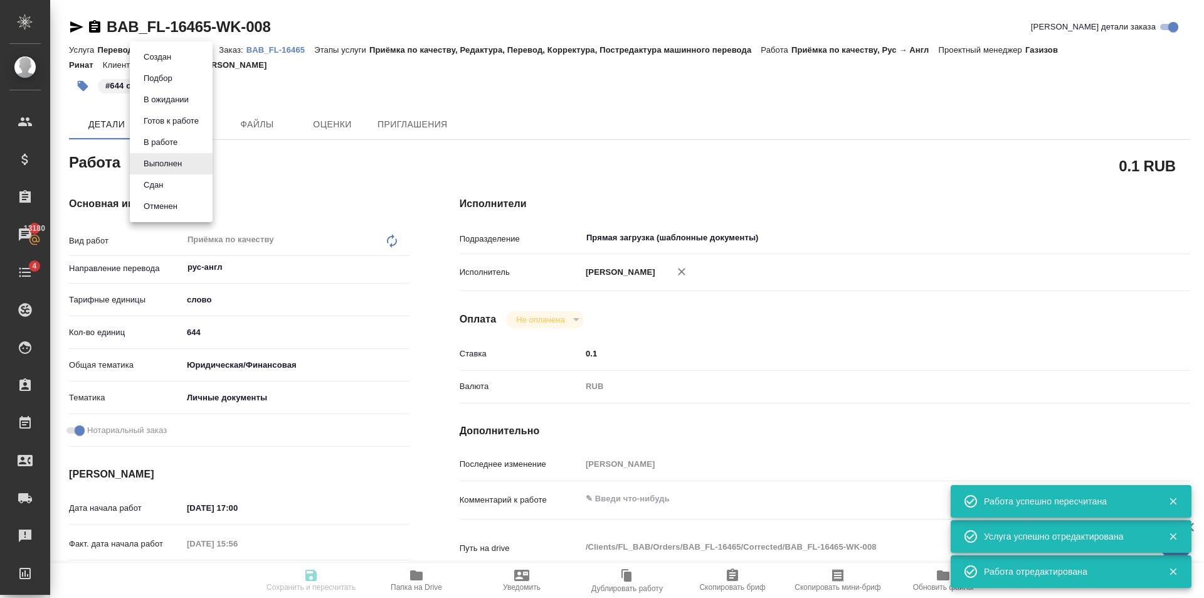
type input "05.09.2025 15:56"
type input "05.09.2025 18:00"
type input "05.09.2025 16:05"
type input "05.09.2025 18:00"
type input "Прямая загрузка (шаблонные документы)"
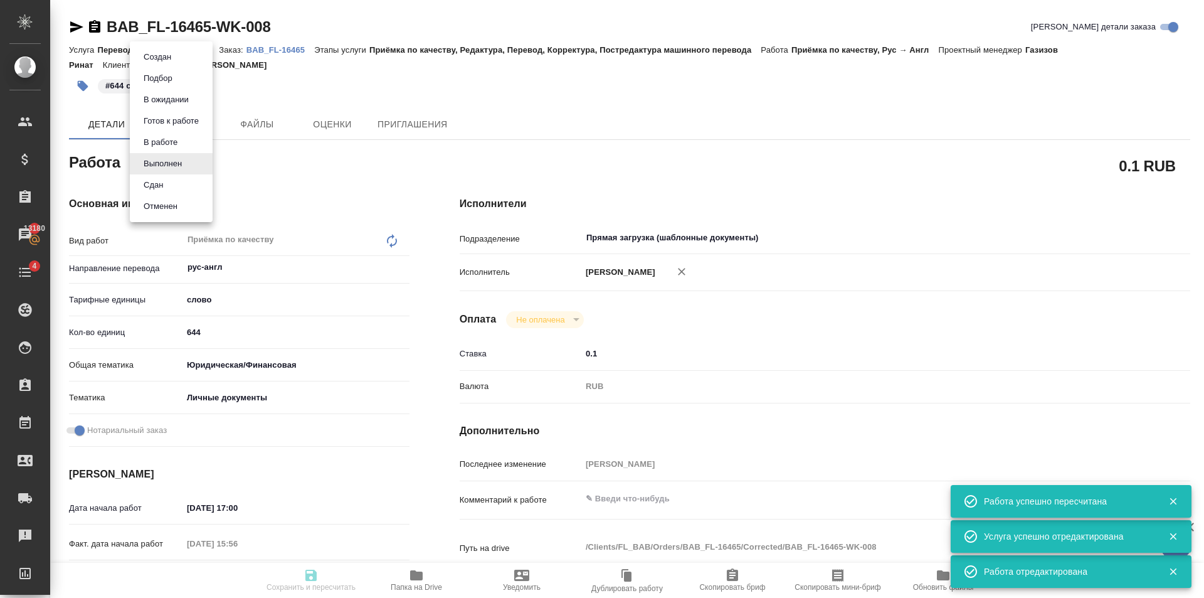
type input "notPayed"
type input "0.1"
type input "RUB"
type input "[PERSON_NAME]"
type textarea "x"
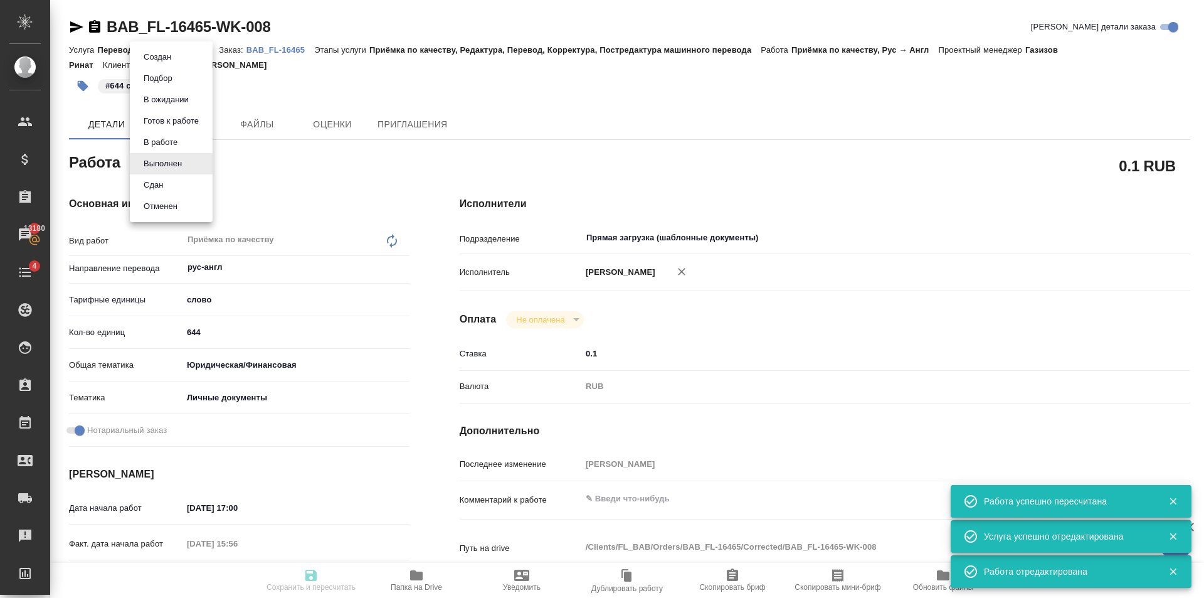
type textarea "/Clients/FL_BAB/Orders/BAB_FL-16465/Corrected/BAB_FL-16465-WK-008"
type textarea "x"
type input "BAB_FL-16465"
type input "Перевод станд. несрочный"
type input "Приёмка по качеству, Редактура, Перевод, Корректура, Постредактура машинного пе…"
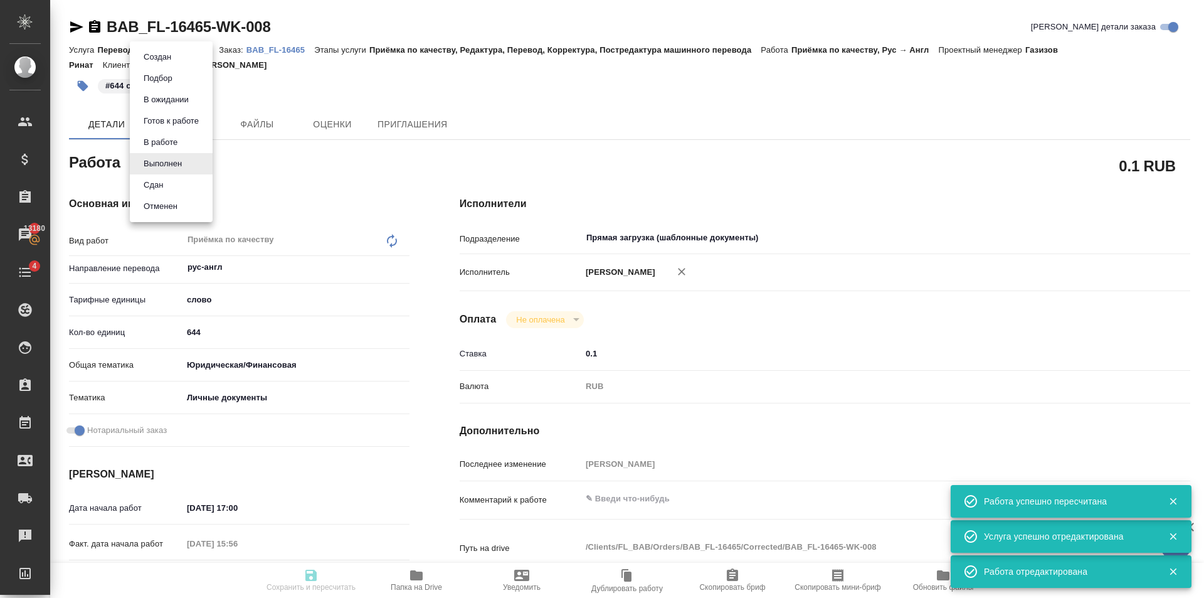
type input "[PERSON_NAME]"
type input "/Clients/FL_BAB/Orders/BAB_FL-16465"
type textarea "x"
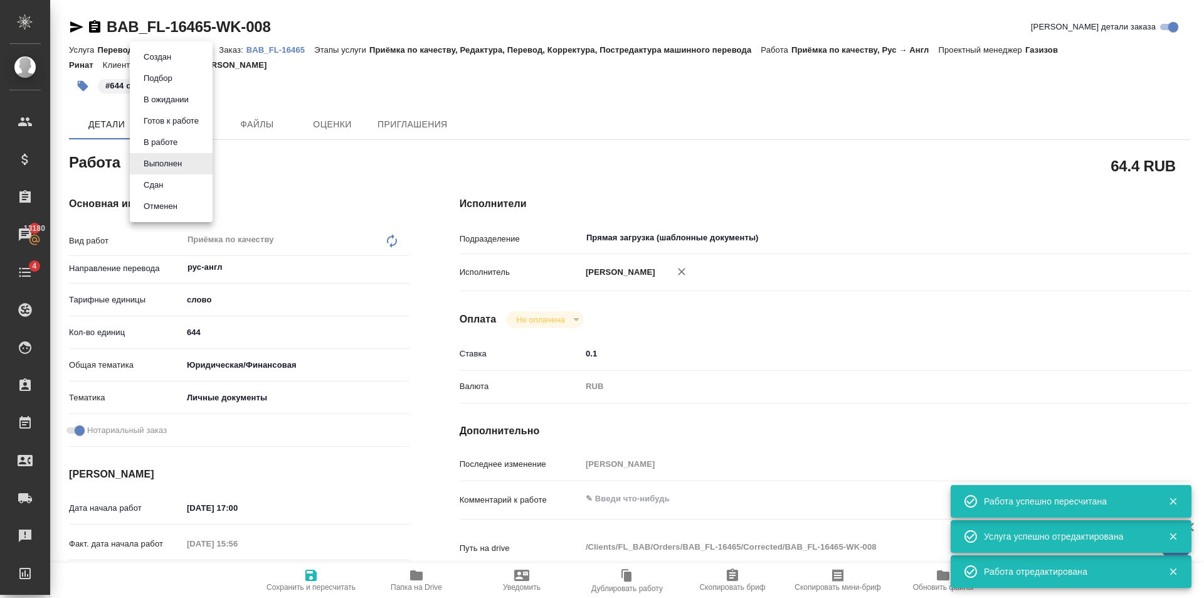
type textarea "x"
click at [182, 176] on li "Сдан" at bounding box center [171, 184] width 83 height 21
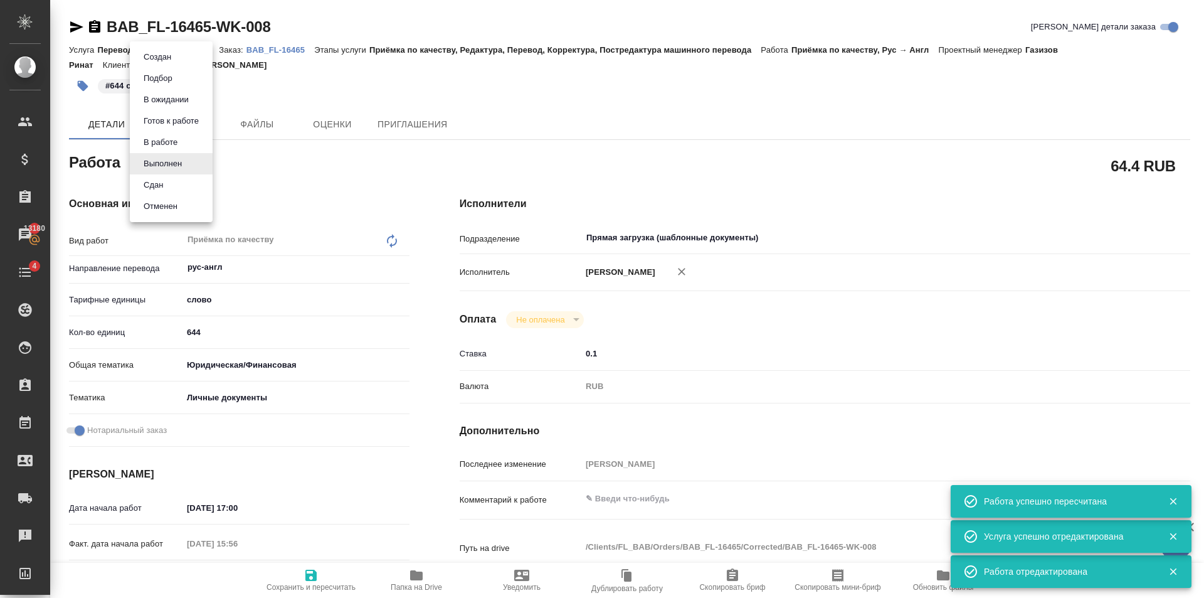
type textarea "x"
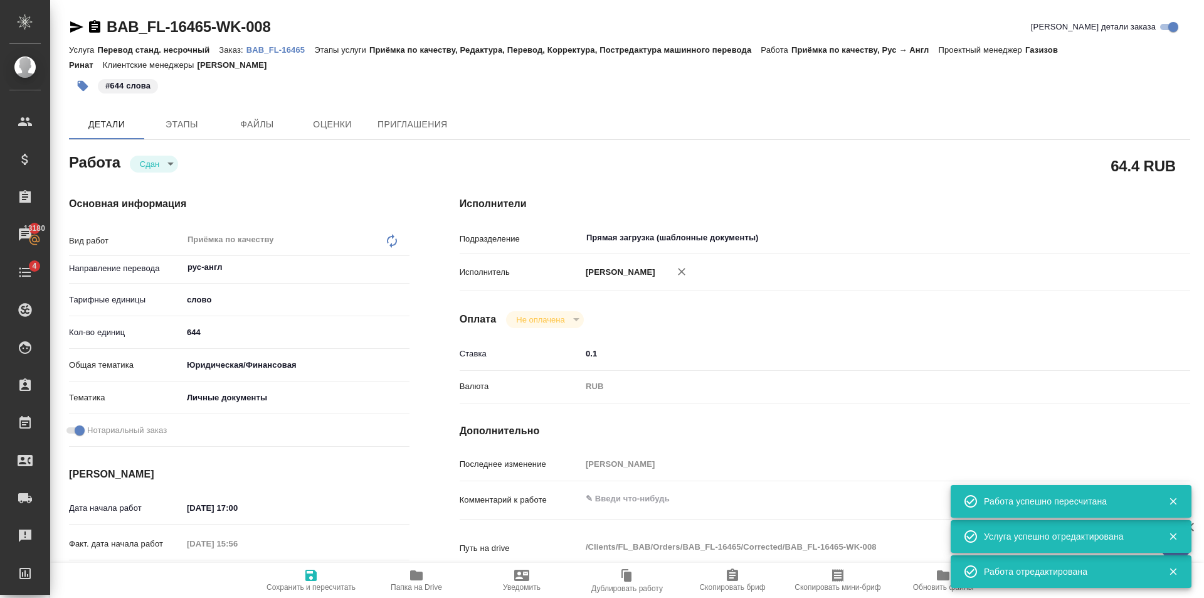
type textarea "x"
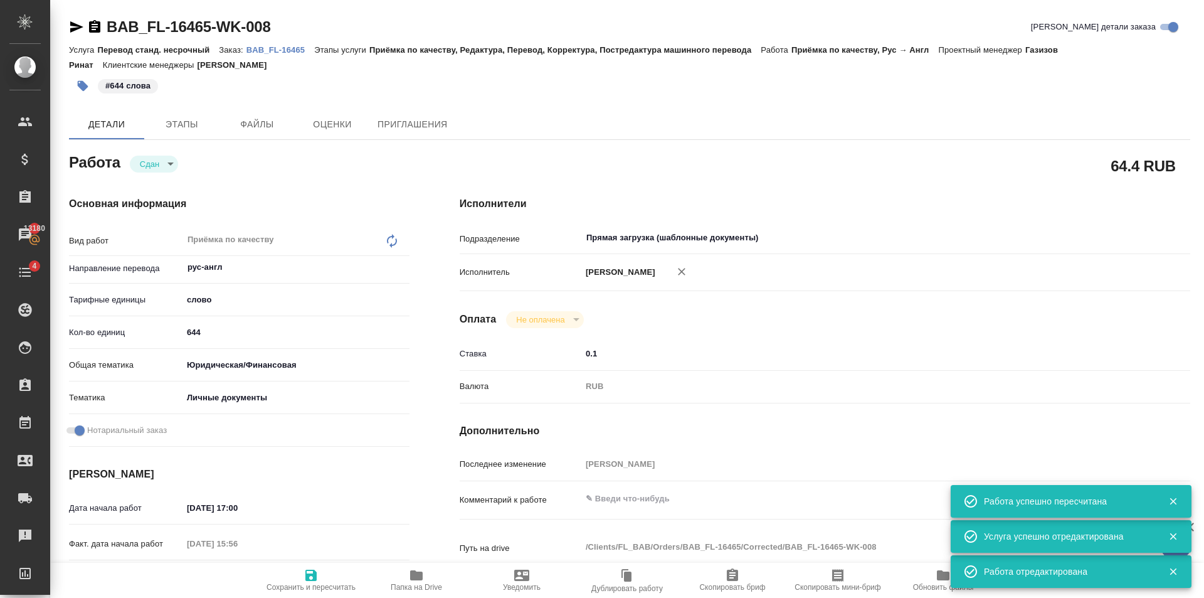
type textarea "x"
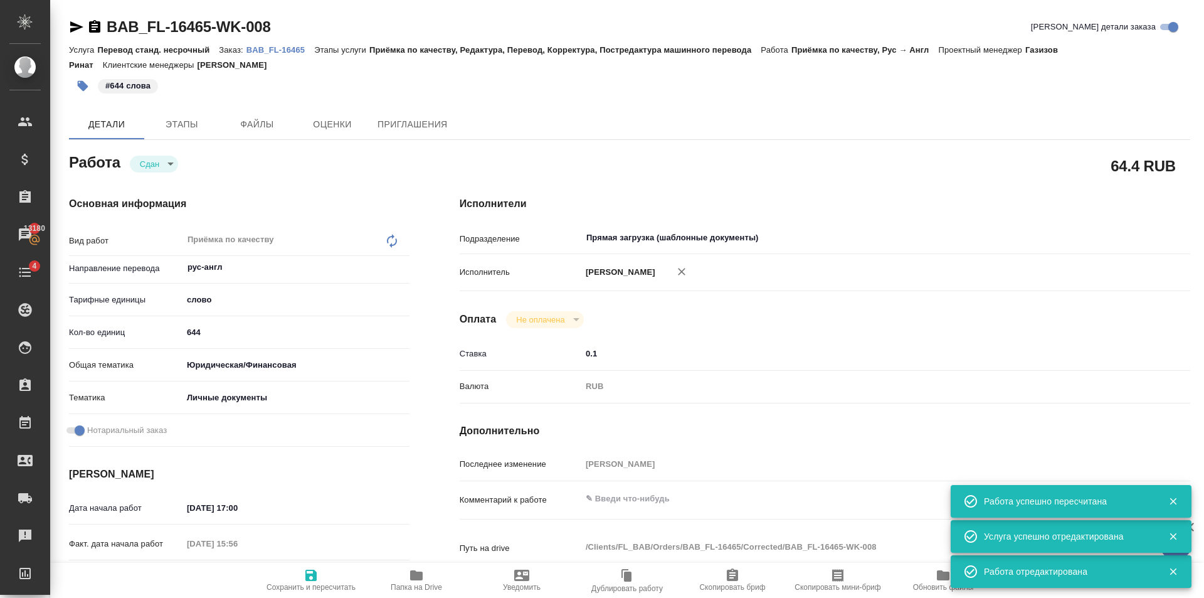
type textarea "x"
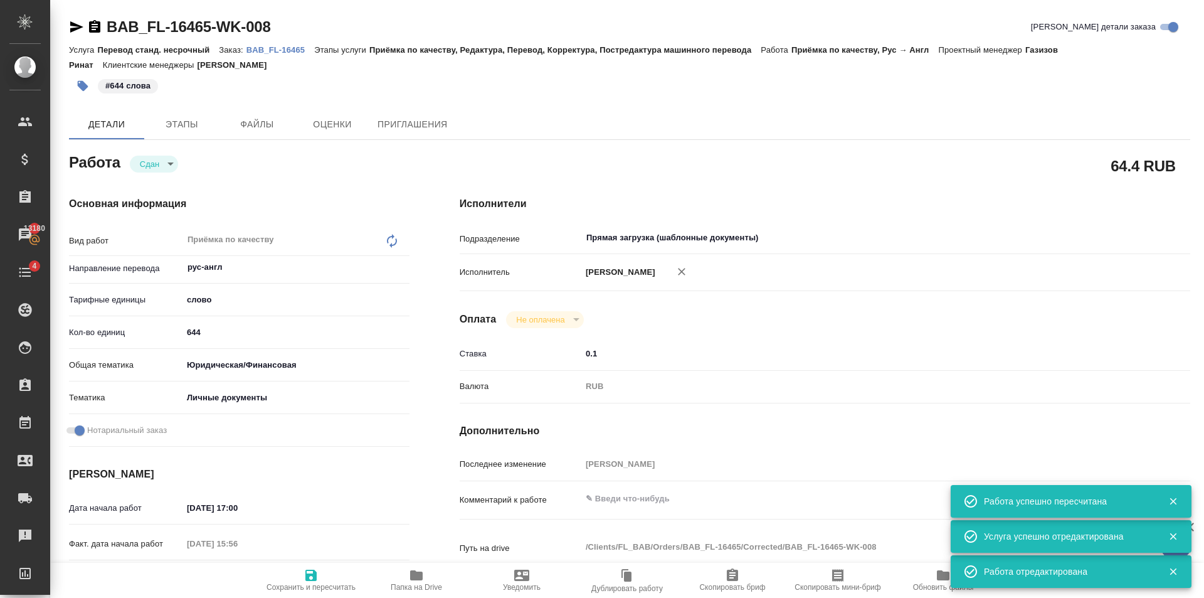
type textarea "x"
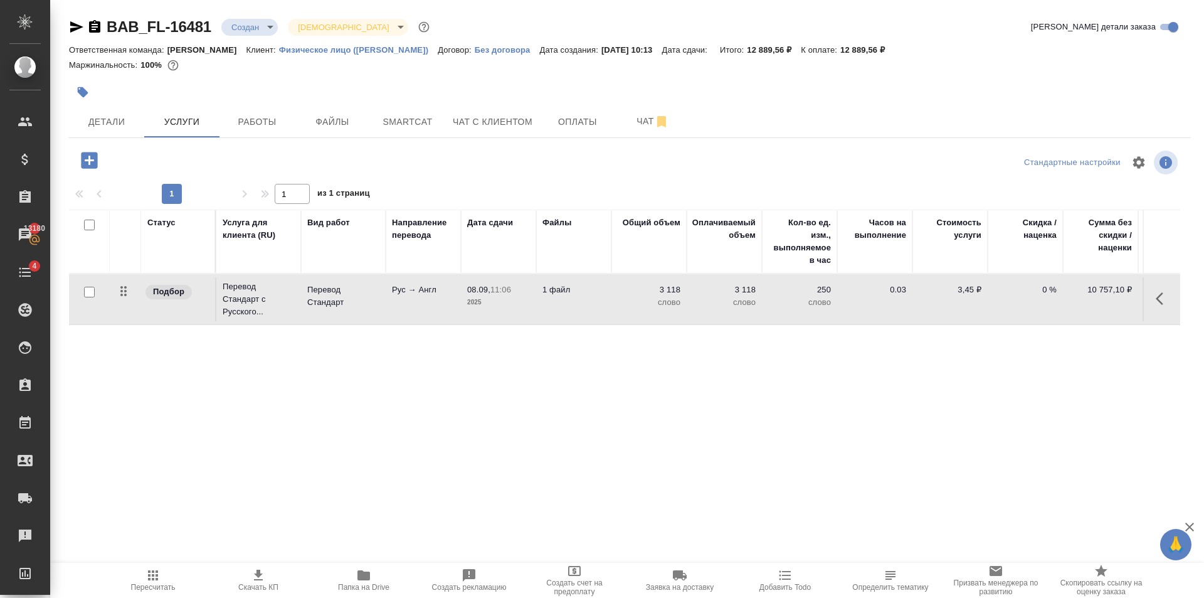
scroll to position [0, 71]
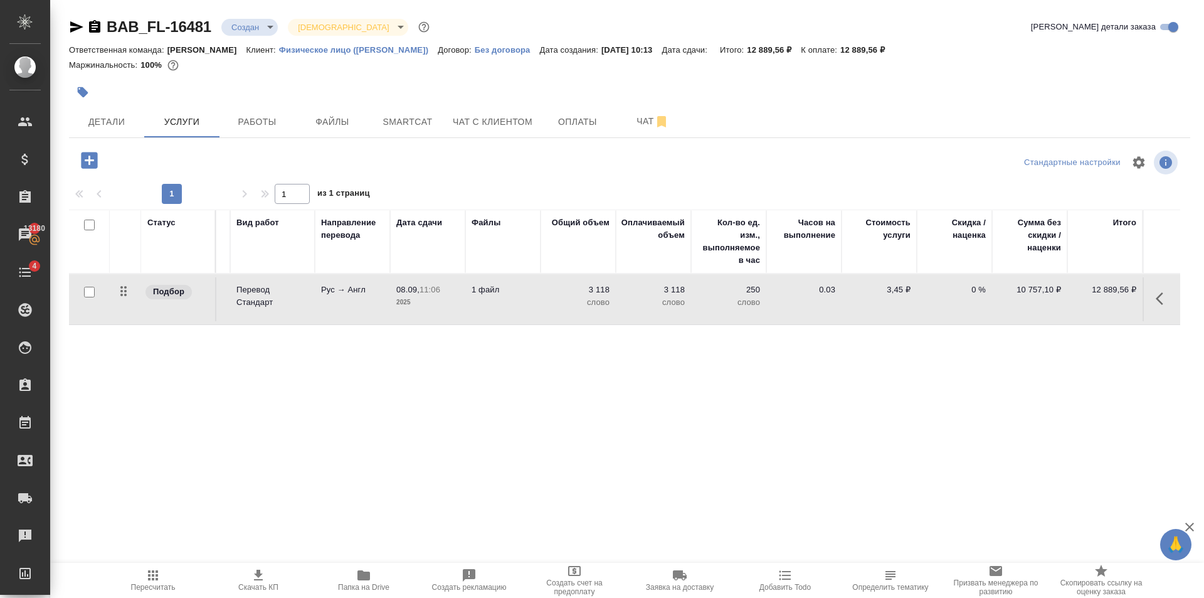
click at [159, 570] on icon "button" at bounding box center [153, 575] width 15 height 15
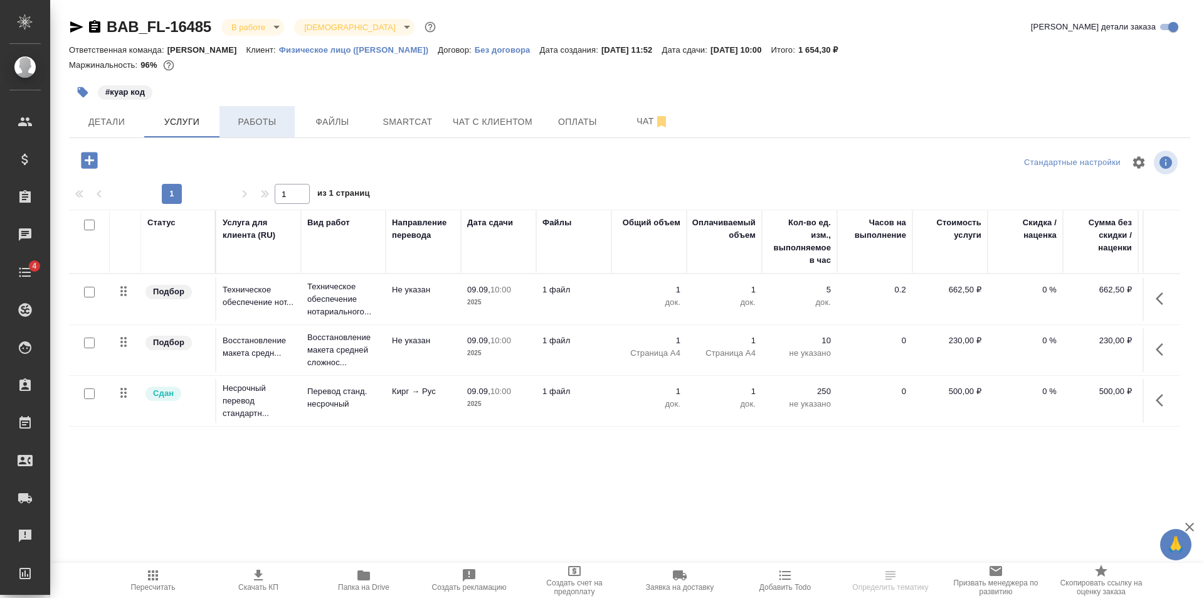
click at [267, 120] on span "Работы" at bounding box center [257, 122] width 60 height 16
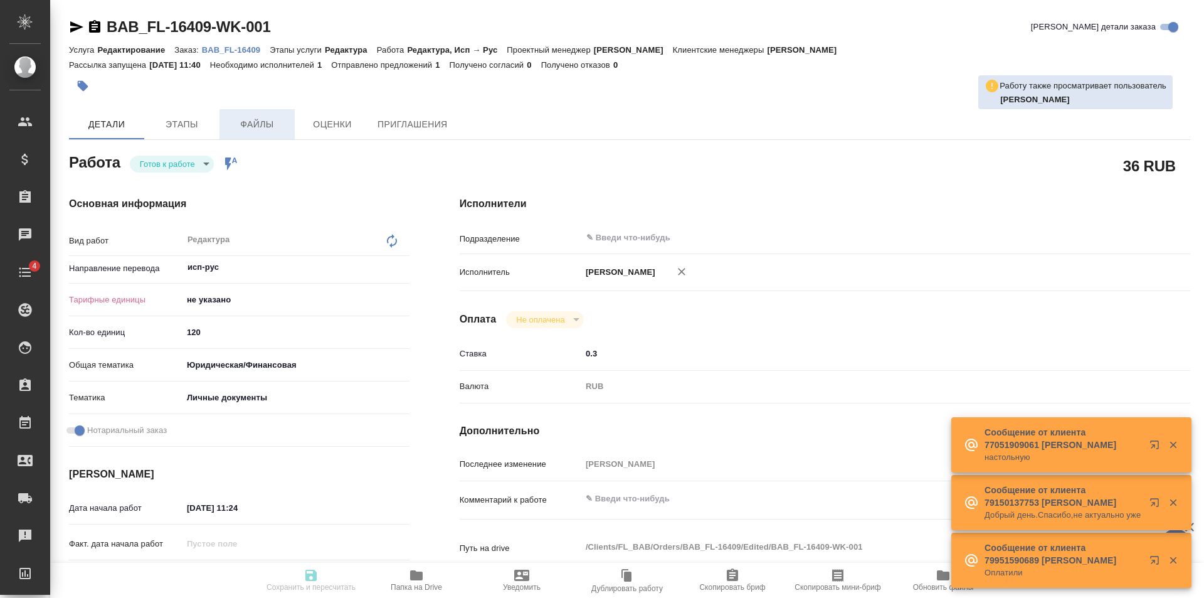
type textarea "x"
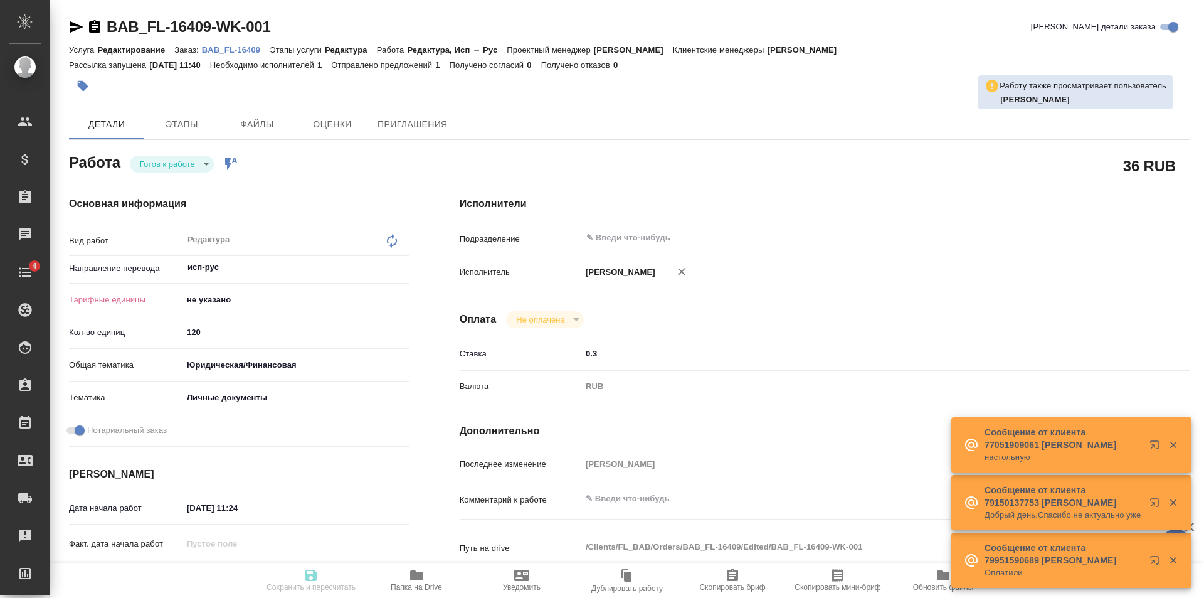
type textarea "x"
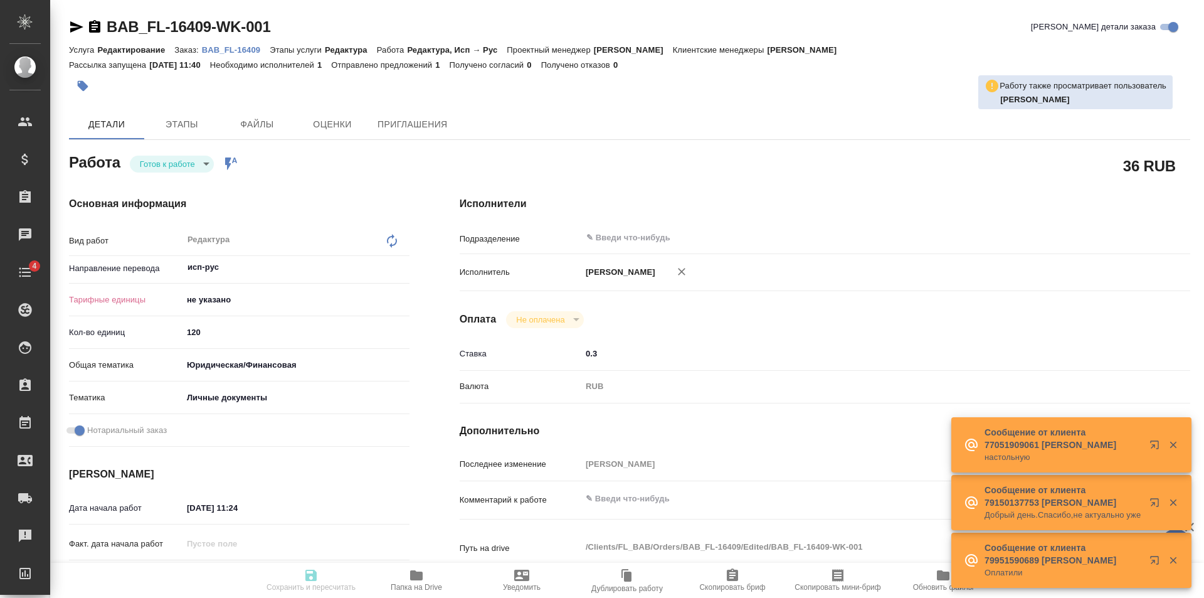
click at [178, 157] on body "🙏 .cls-1 fill:#fff; AWATERA Golubev Dmitry Клиенты Спецификации Заказы Чаты 4 T…" at bounding box center [602, 299] width 1204 height 598
type textarea "x"
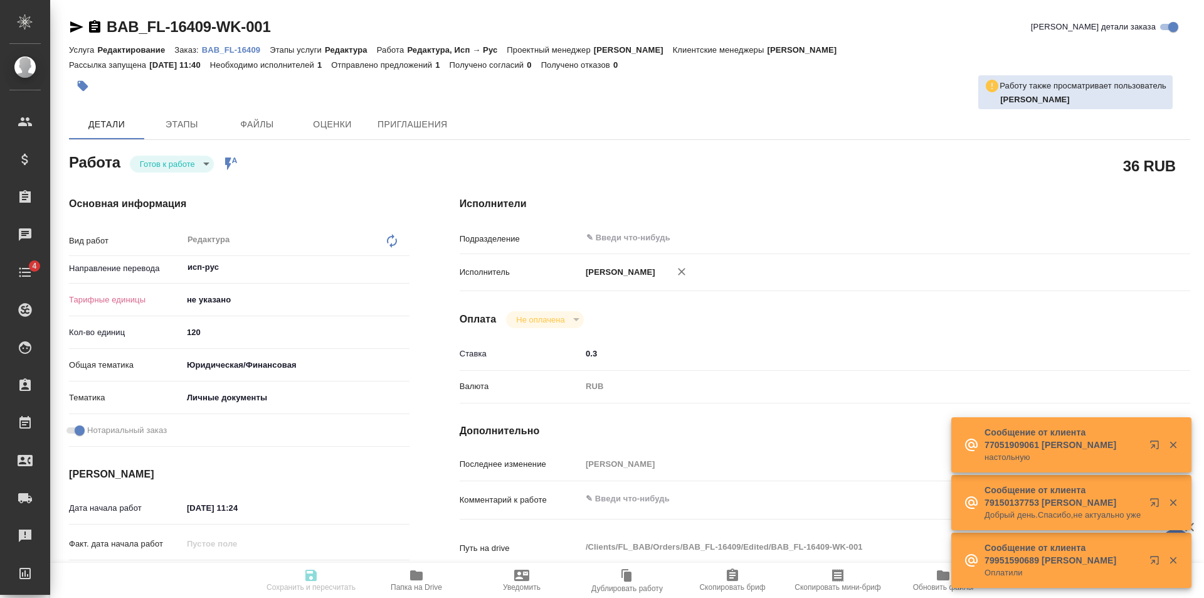
type textarea "x"
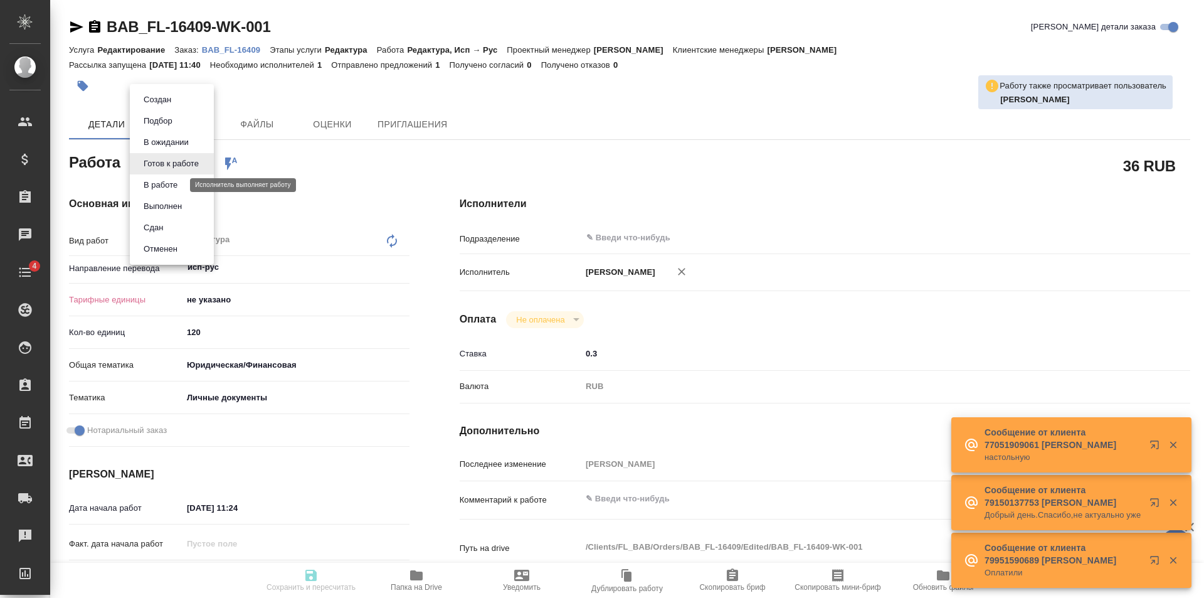
click at [178, 188] on button "В работе" at bounding box center [160, 185] width 41 height 14
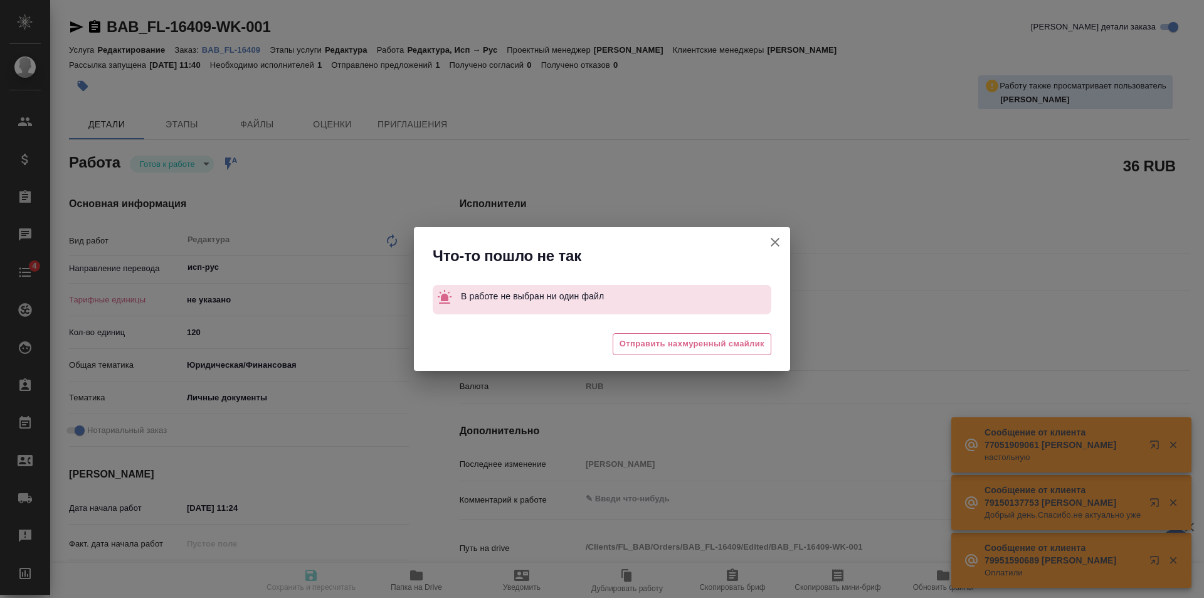
type textarea "x"
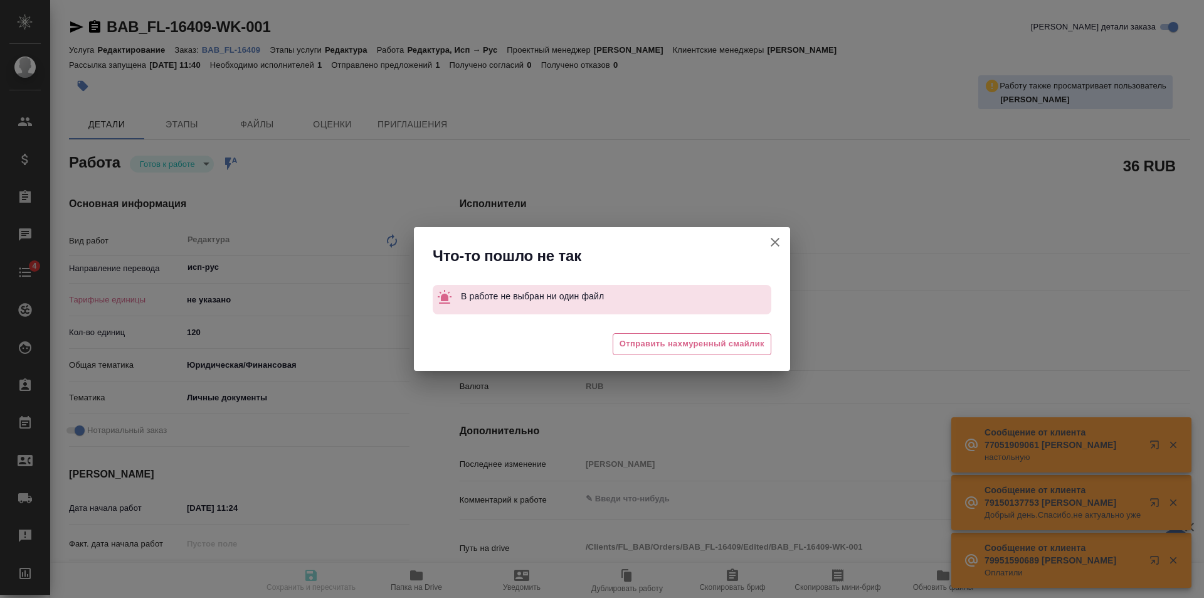
type textarea "x"
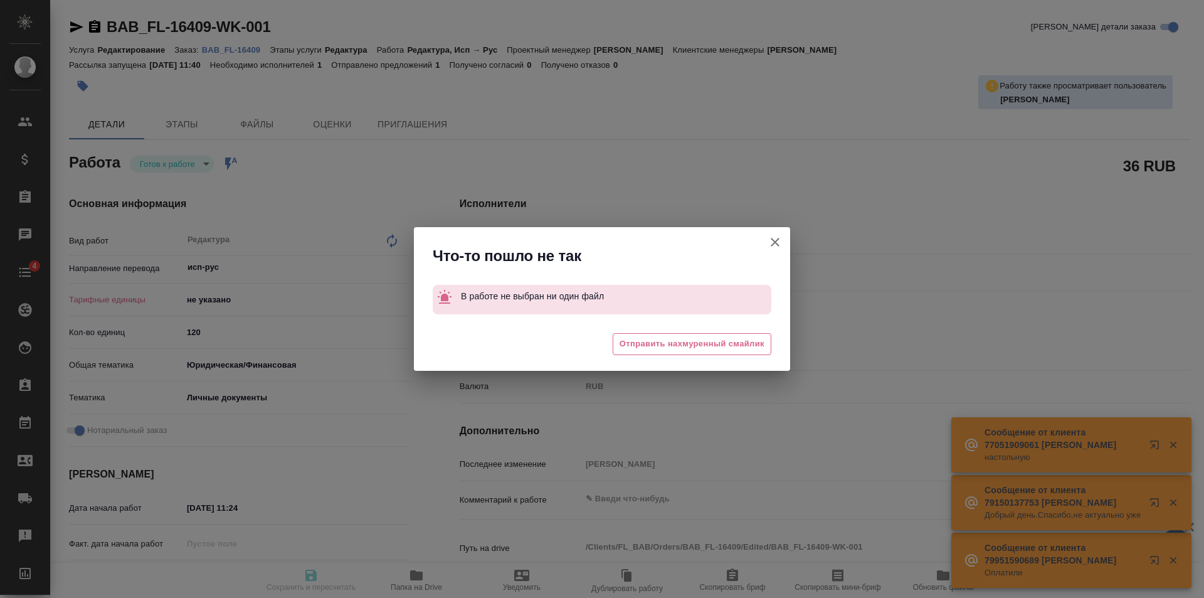
type textarea "x"
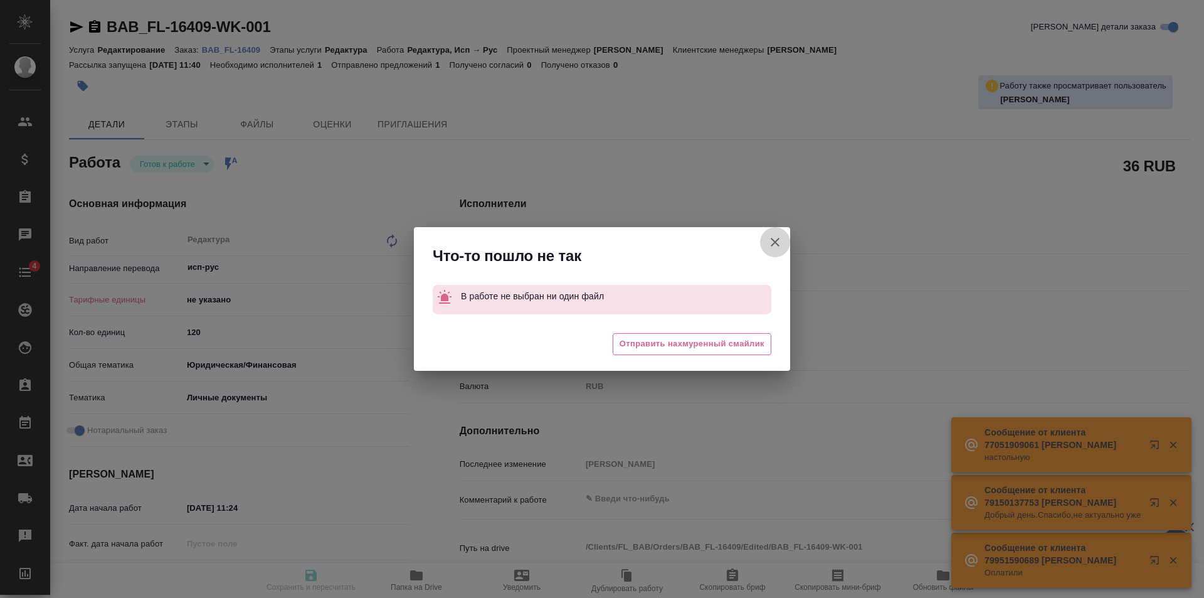
click at [786, 244] on button "[PERSON_NAME] детали заказа" at bounding box center [775, 242] width 30 height 30
type textarea "x"
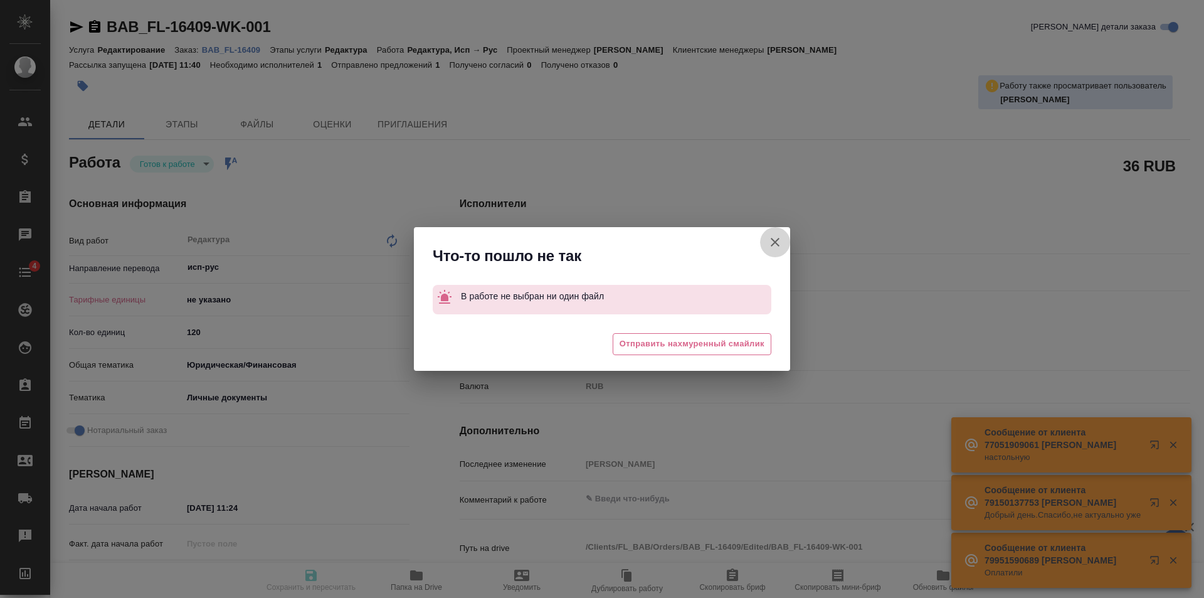
type textarea "x"
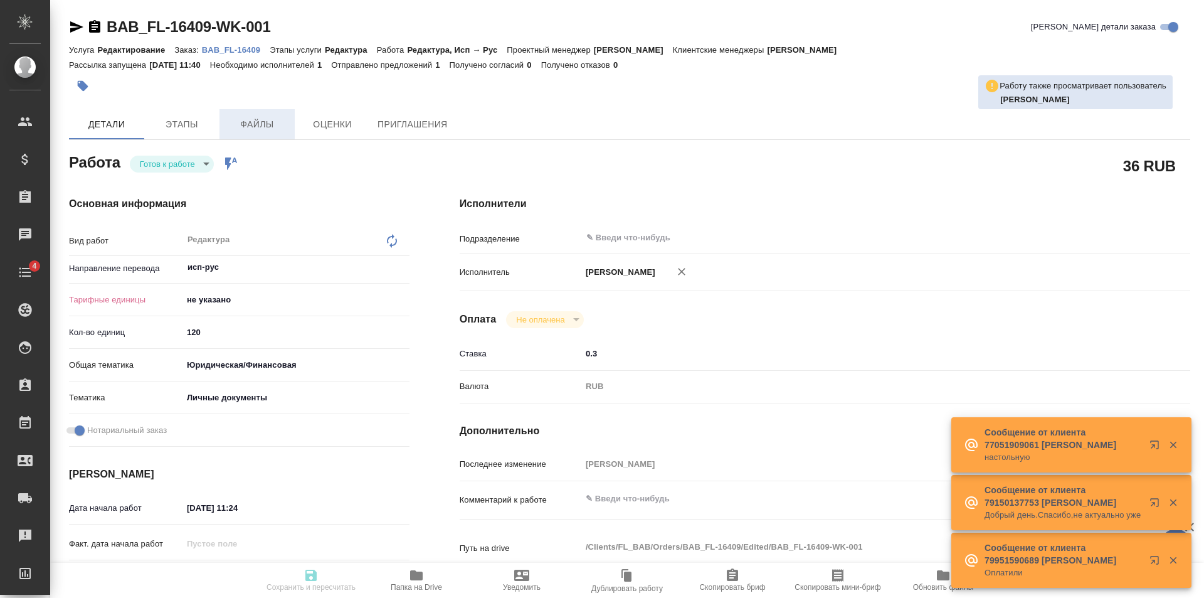
type textarea "x"
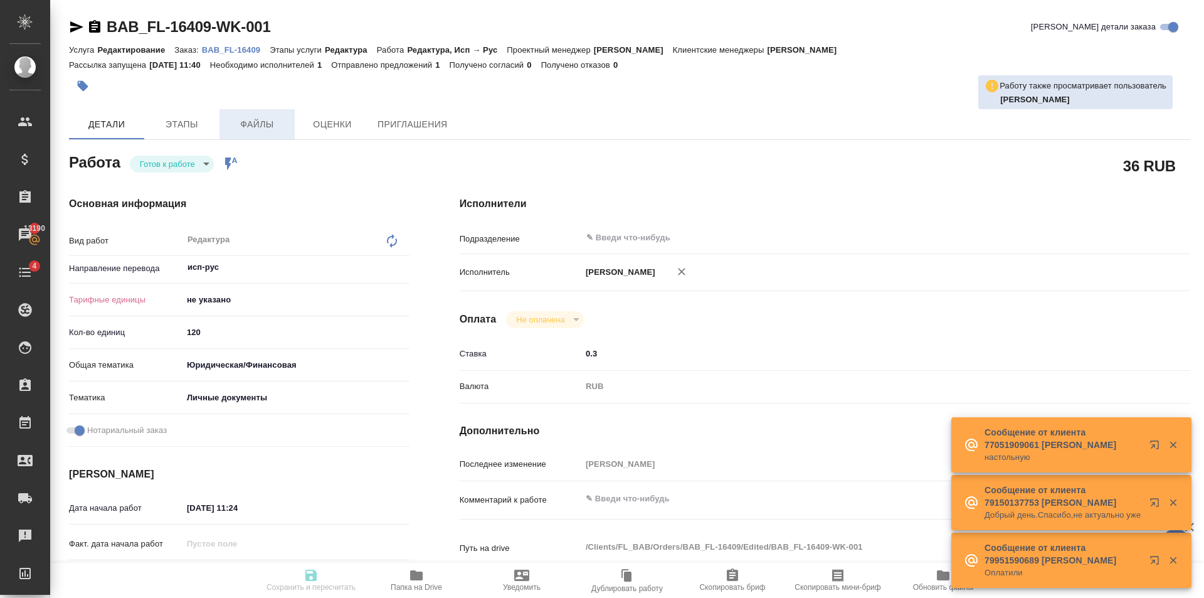
click at [257, 119] on span "Файлы" at bounding box center [257, 125] width 60 height 16
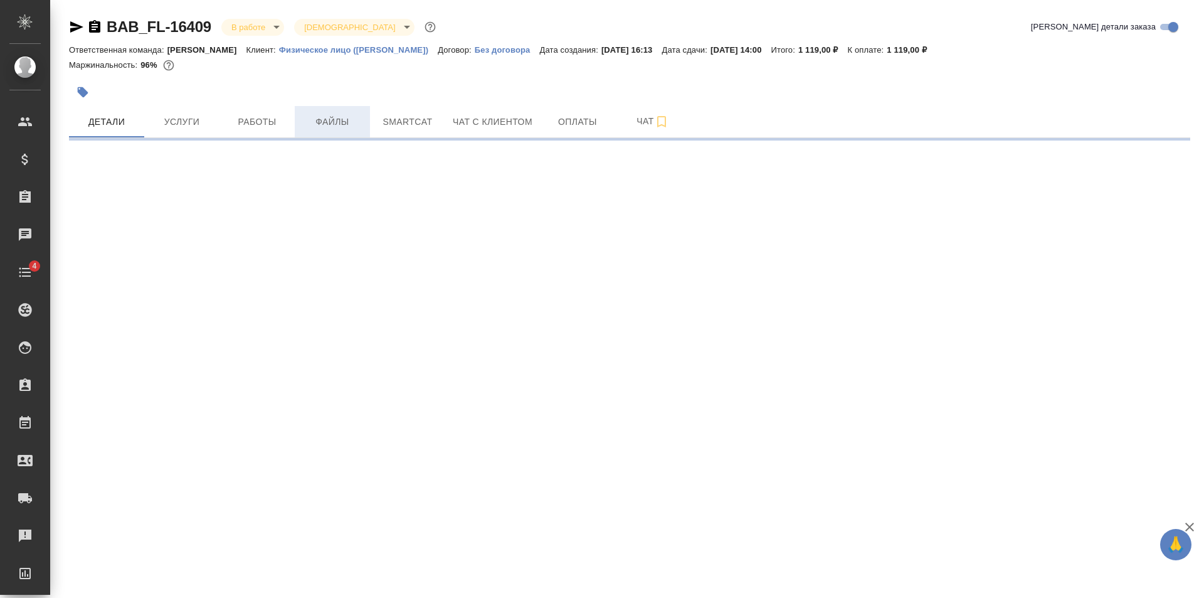
click at [339, 123] on span "Файлы" at bounding box center [332, 122] width 60 height 16
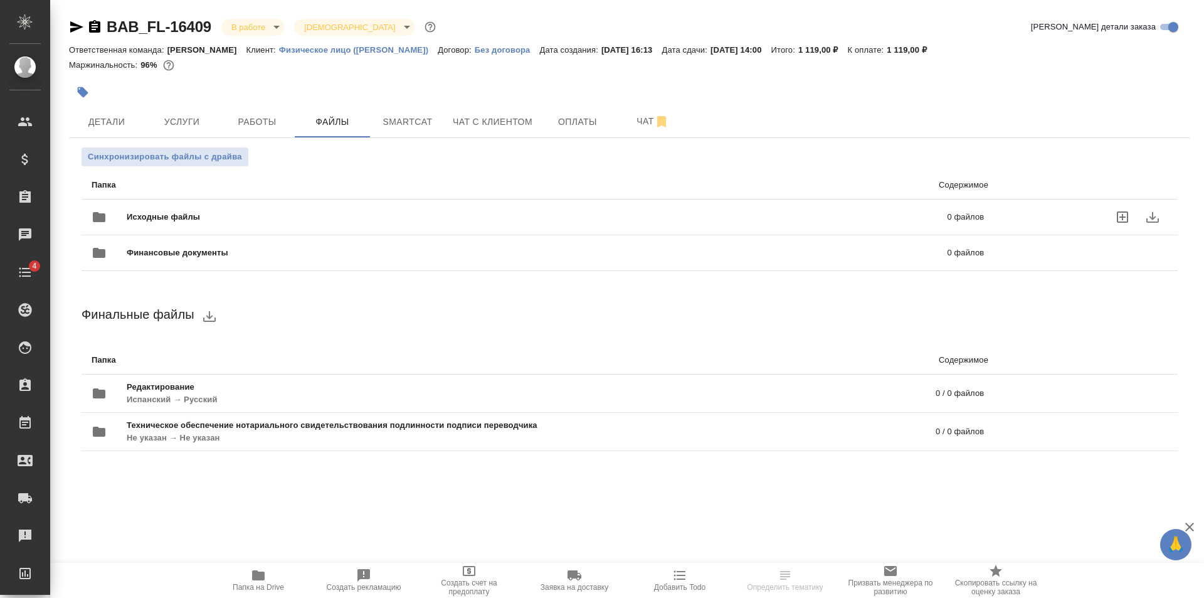
click at [278, 213] on span "Исходные файлы" at bounding box center [350, 217] width 447 height 13
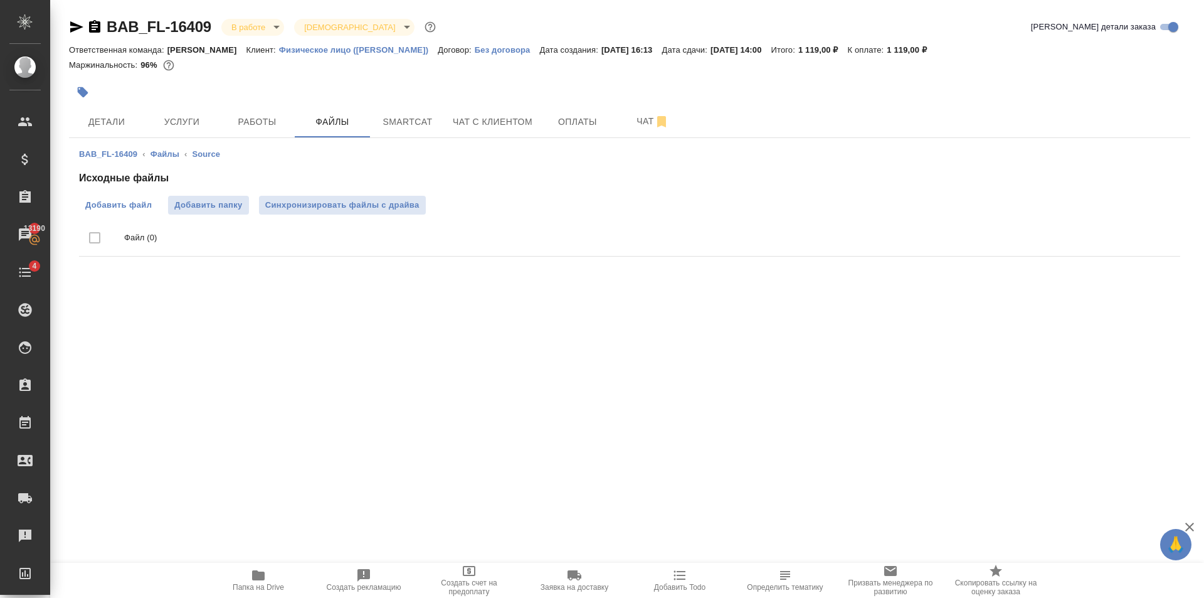
click at [130, 200] on span "Добавить файл" at bounding box center [118, 205] width 66 height 13
click at [0, 0] on input "Добавить файл" at bounding box center [0, 0] width 0 height 0
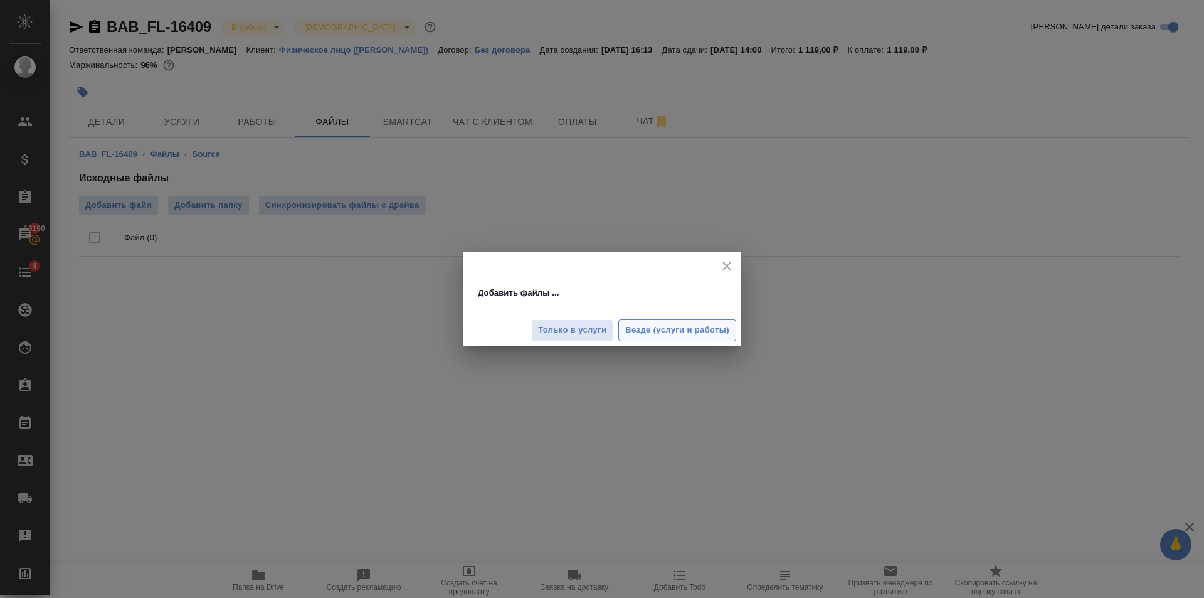
click at [687, 334] on span "Везде (услуги и работы)" at bounding box center [677, 330] width 104 height 14
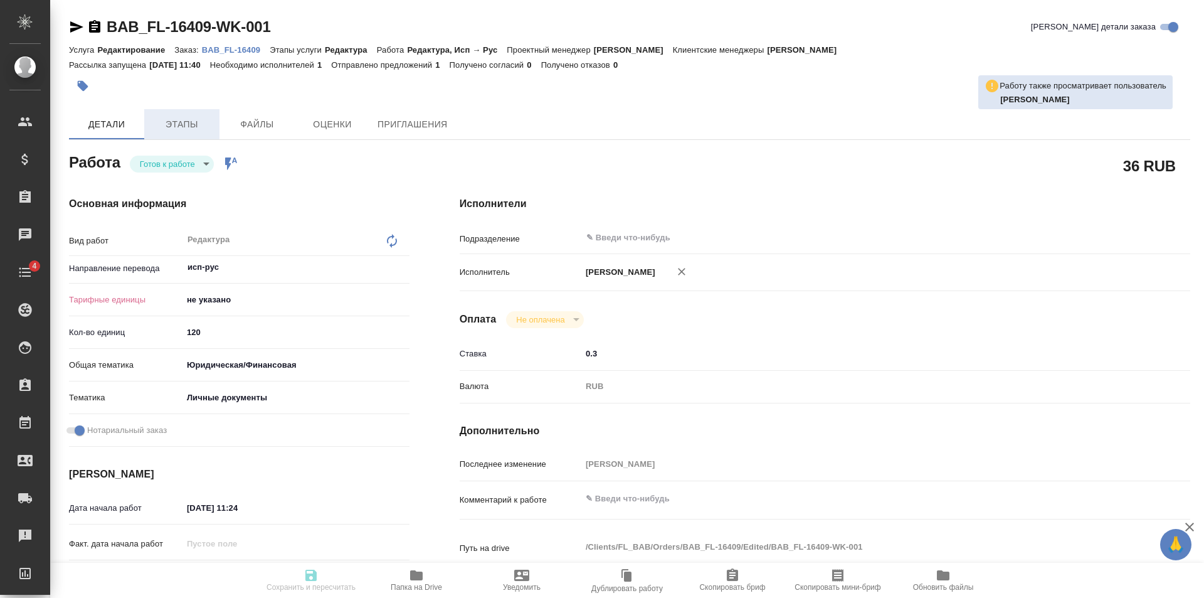
type textarea "x"
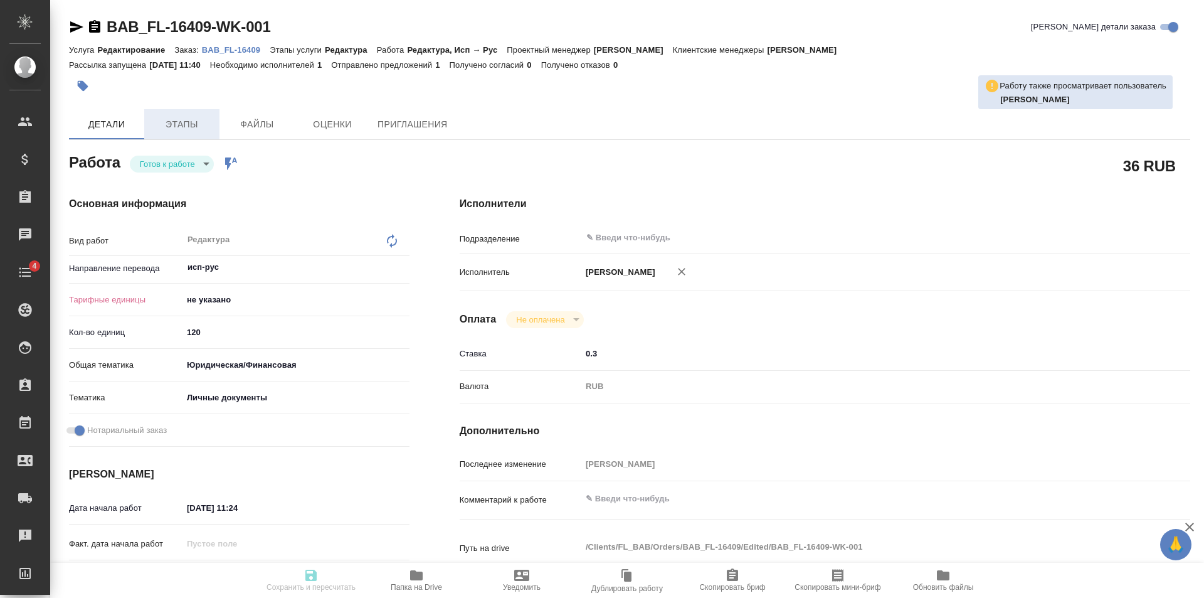
type textarea "x"
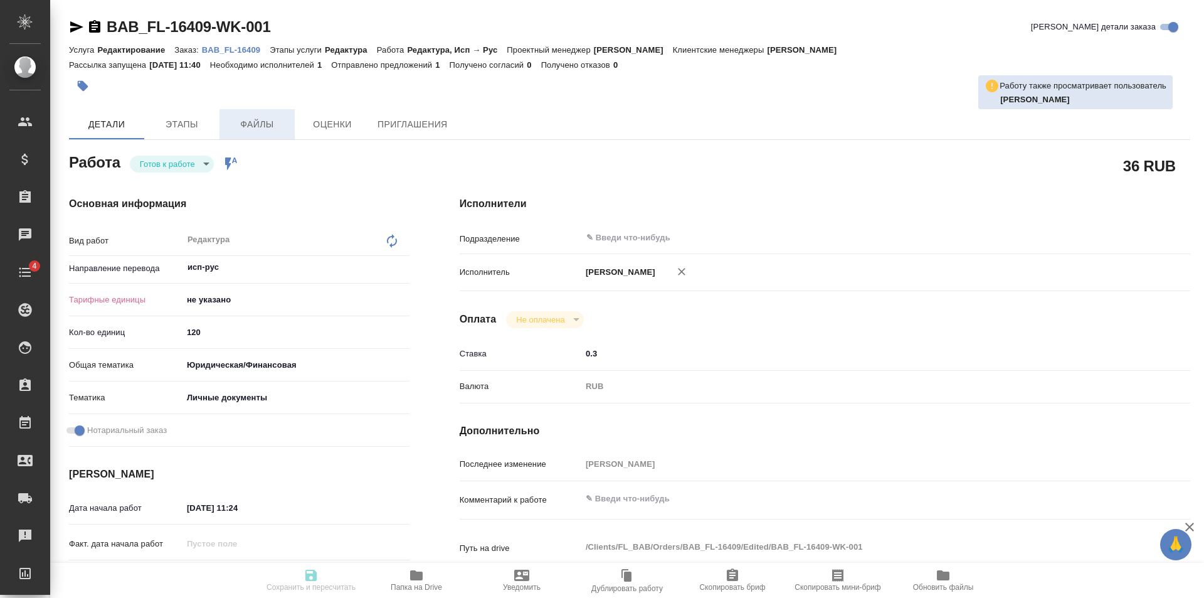
type textarea "x"
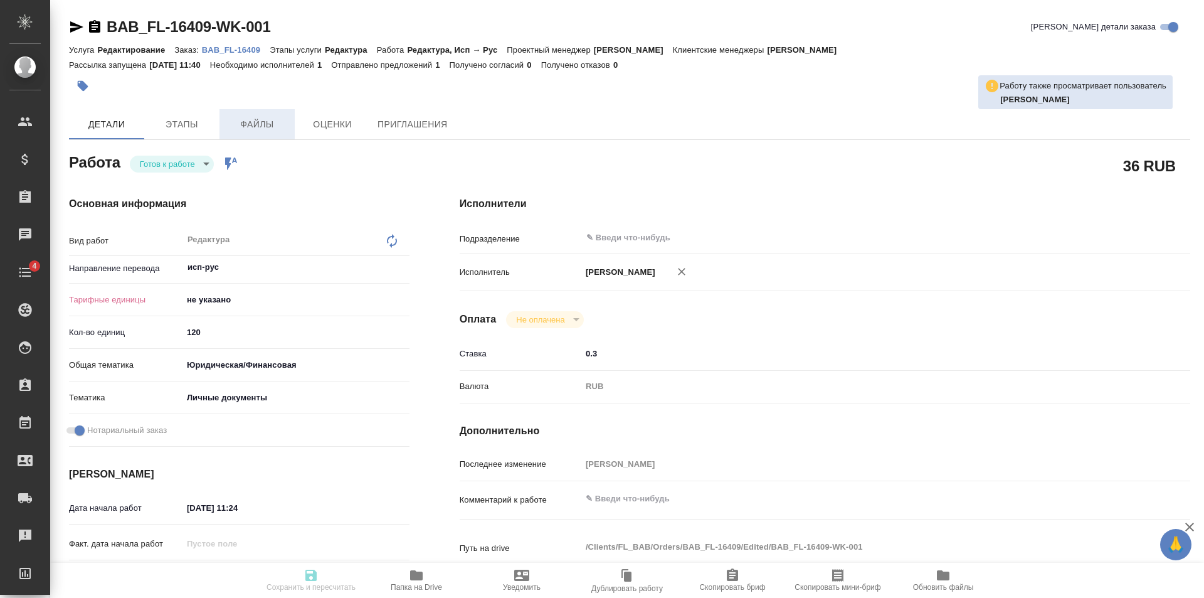
type textarea "x"
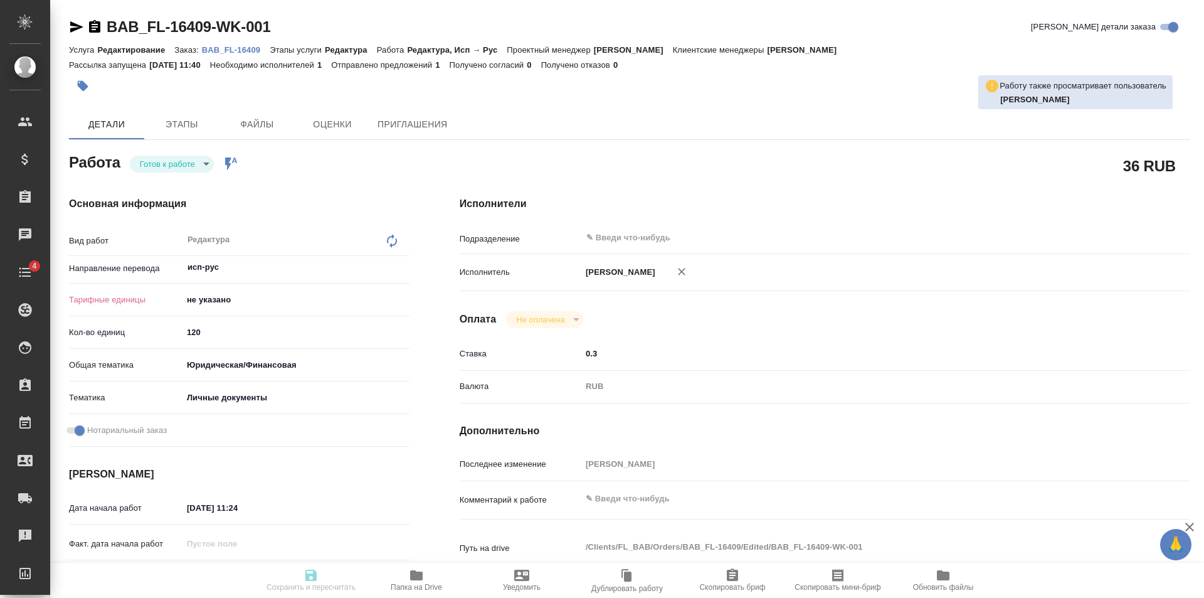
type textarea "x"
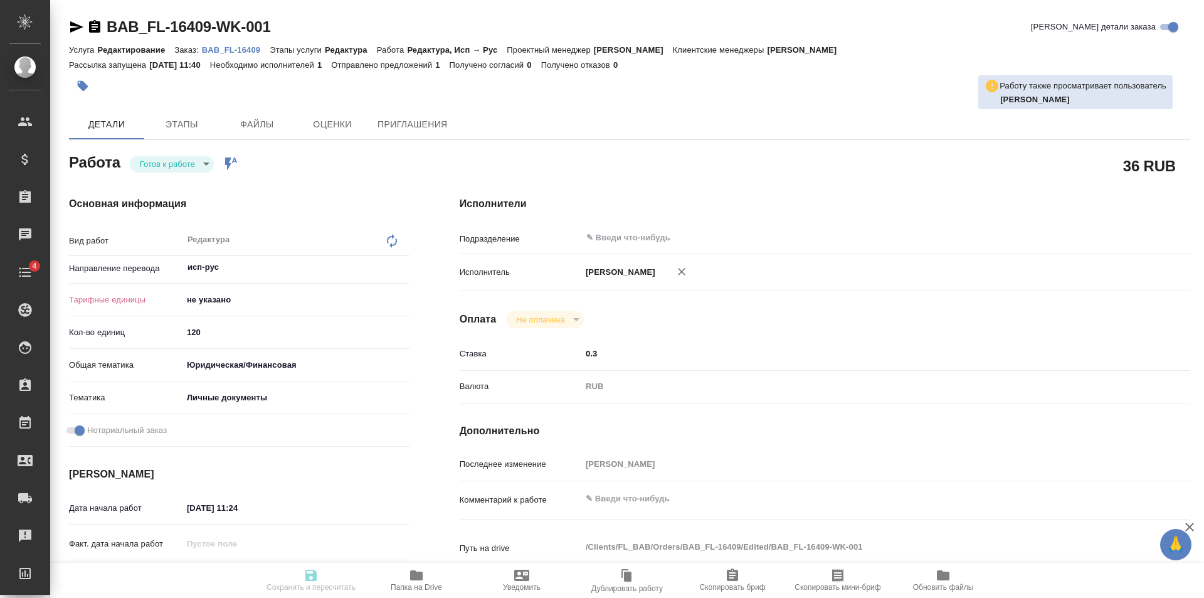
click at [179, 162] on body "🙏 .cls-1 fill:#fff; AWATERA [PERSON_NAME] Клиенты Спецификации Заказы Чаты 4 To…" at bounding box center [602, 299] width 1204 height 598
type textarea "x"
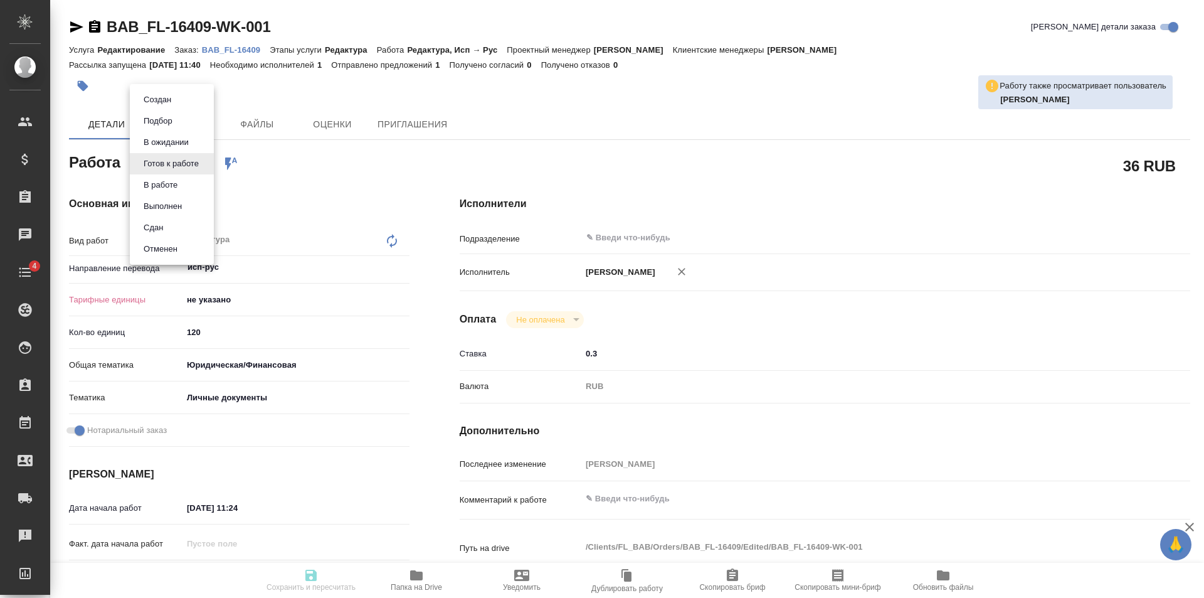
type textarea "x"
click at [174, 193] on li "В работе" at bounding box center [172, 184] width 84 height 21
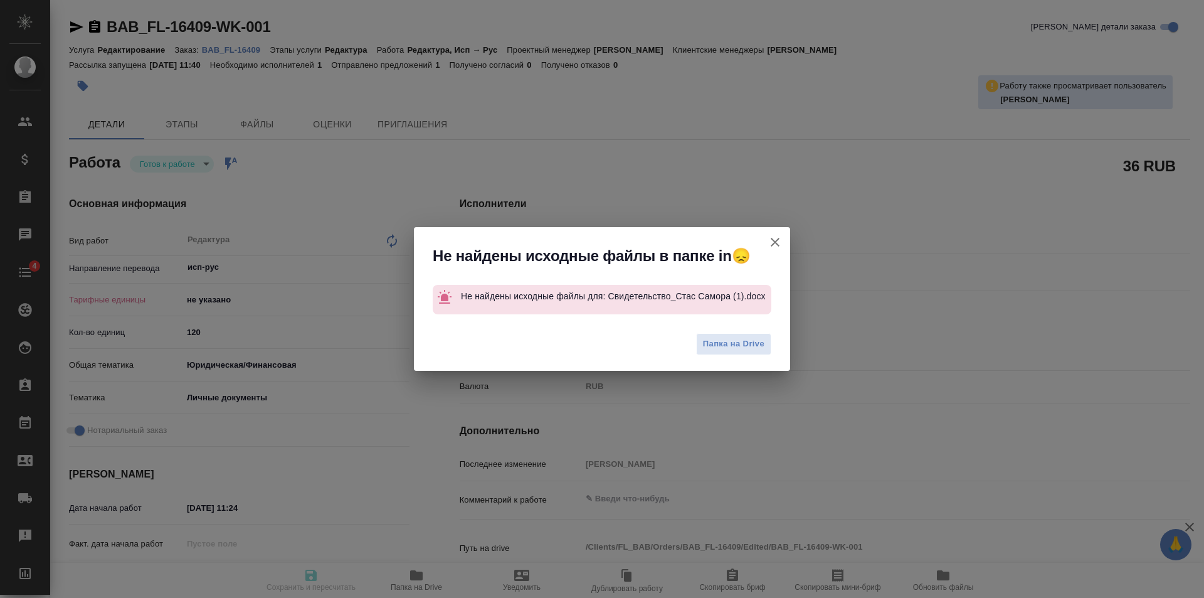
type textarea "x"
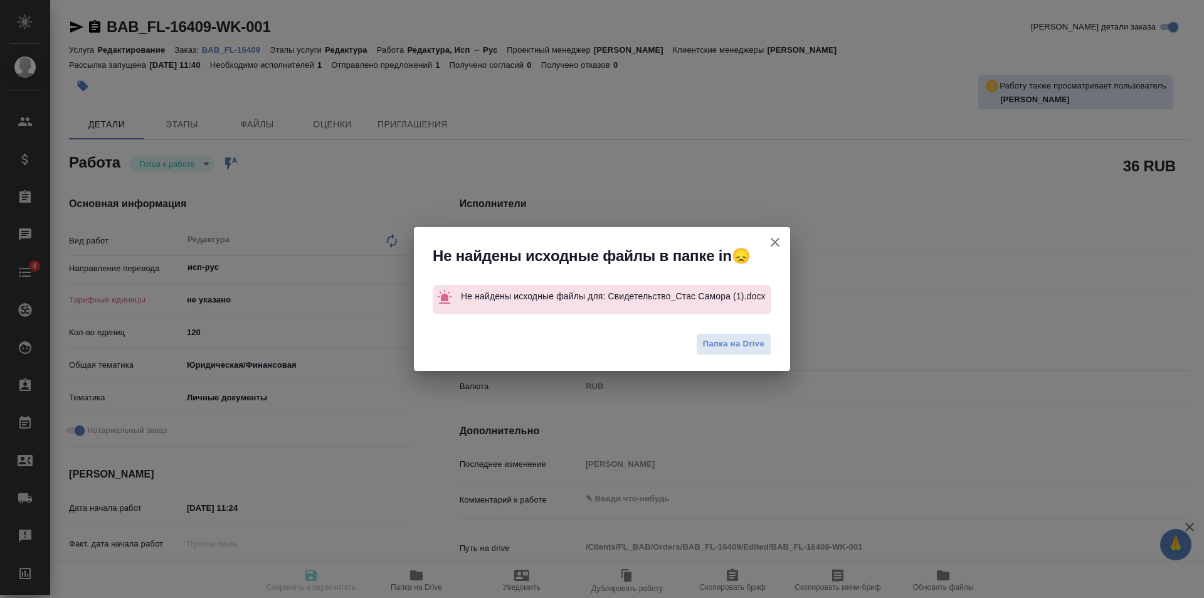
type textarea "x"
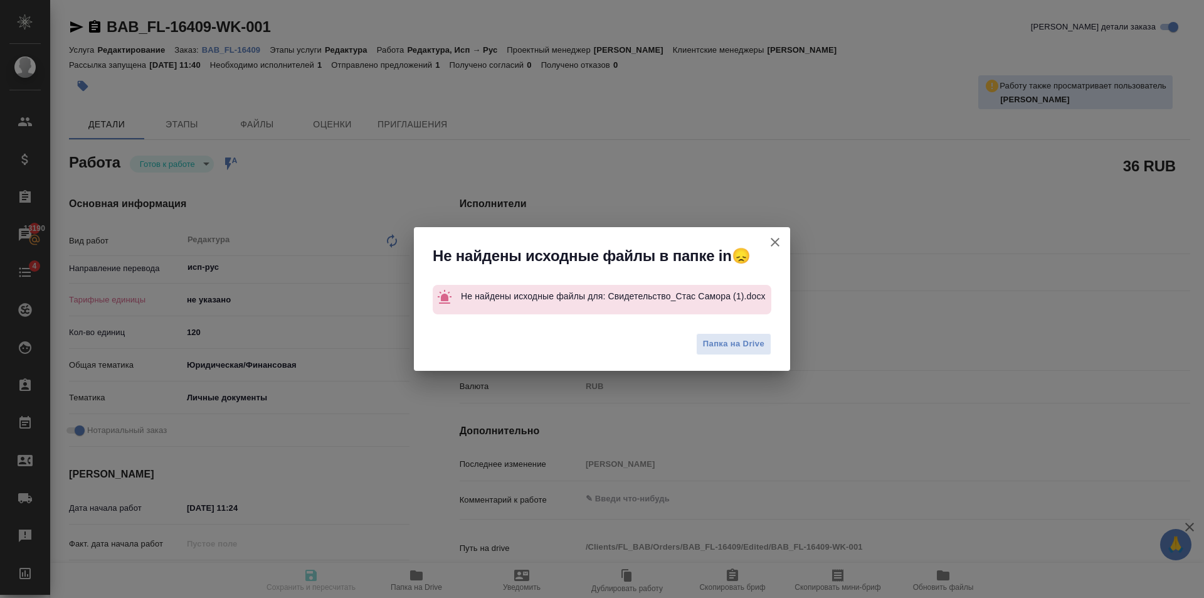
click at [774, 243] on icon "button" at bounding box center [775, 242] width 9 height 9
type textarea "x"
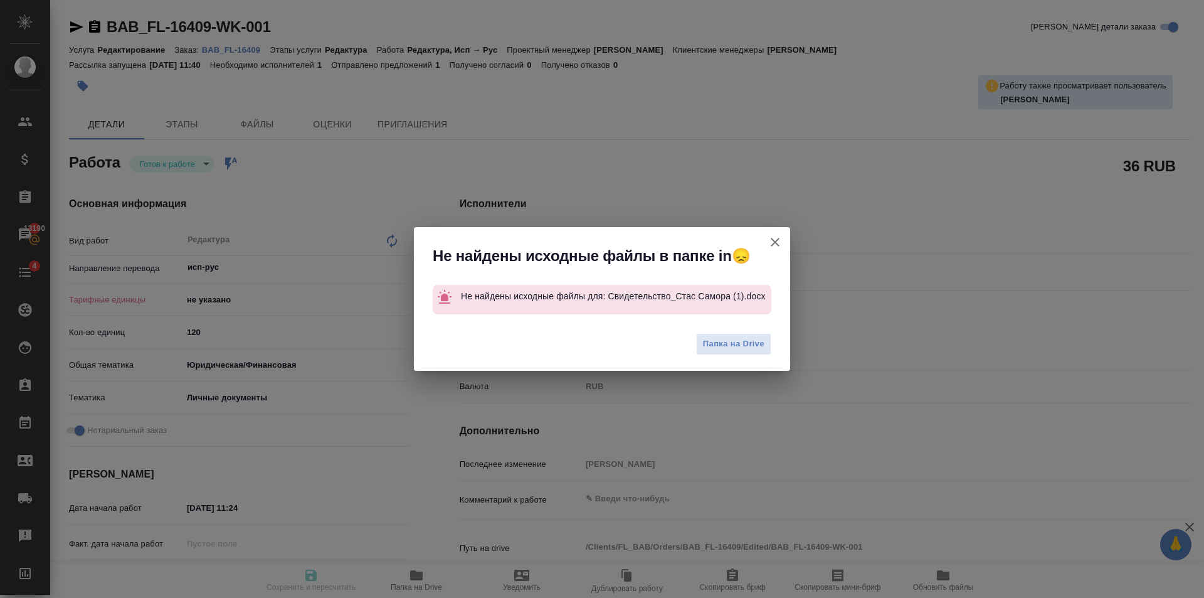
type textarea "x"
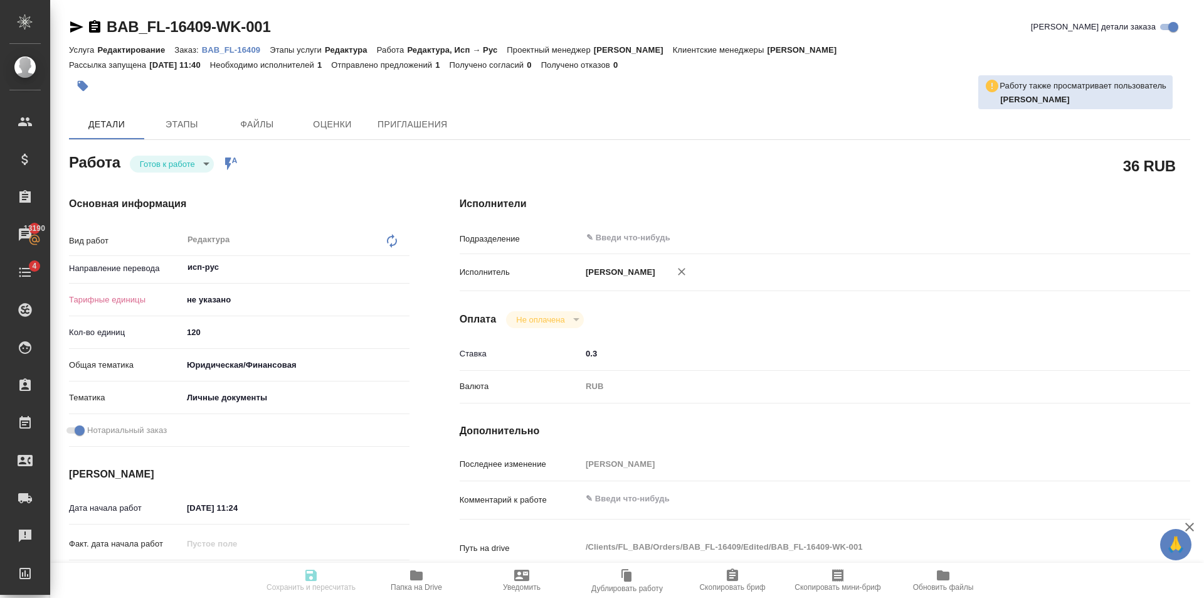
click at [251, 51] on p "BAB_FL-16409" at bounding box center [236, 49] width 68 height 9
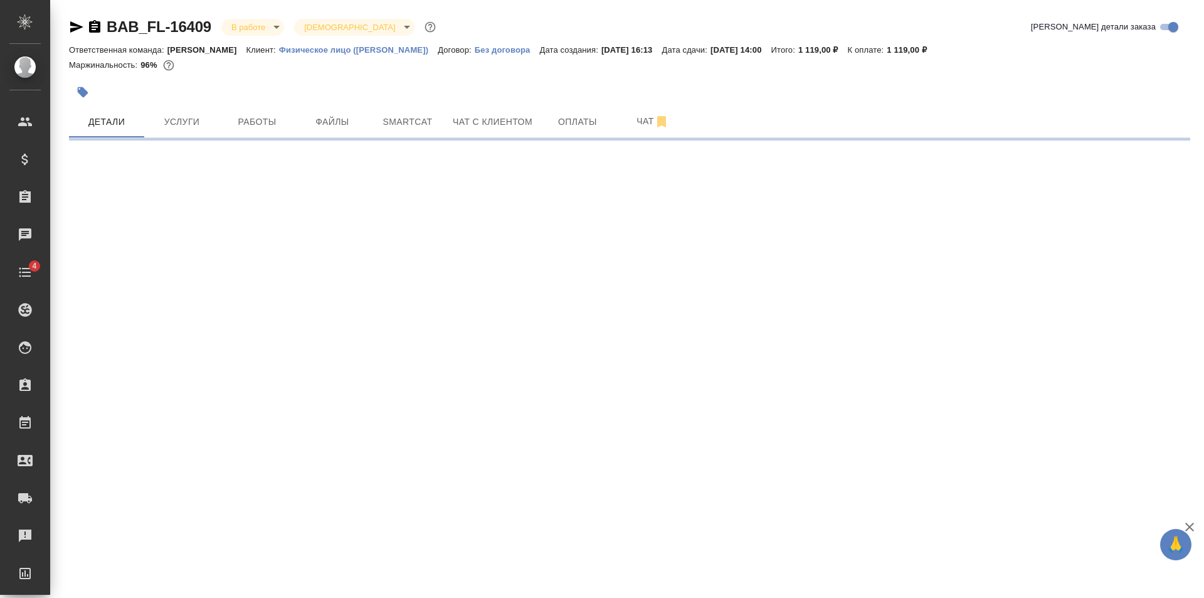
select select "RU"
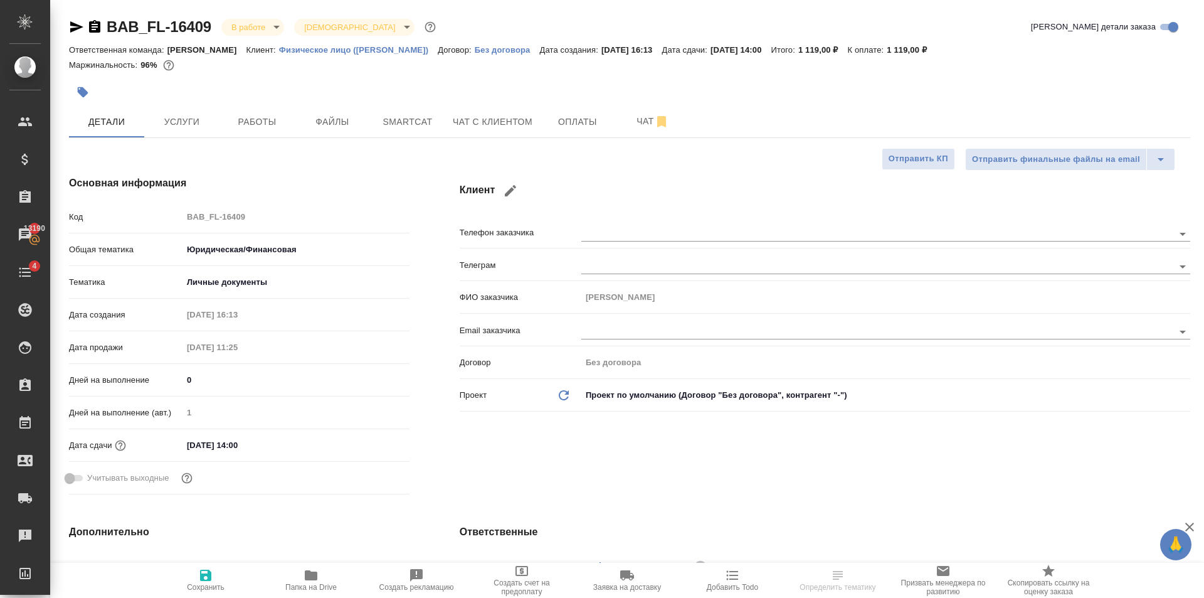
type textarea "x"
click at [309, 577] on icon "button" at bounding box center [311, 575] width 13 height 10
type textarea "x"
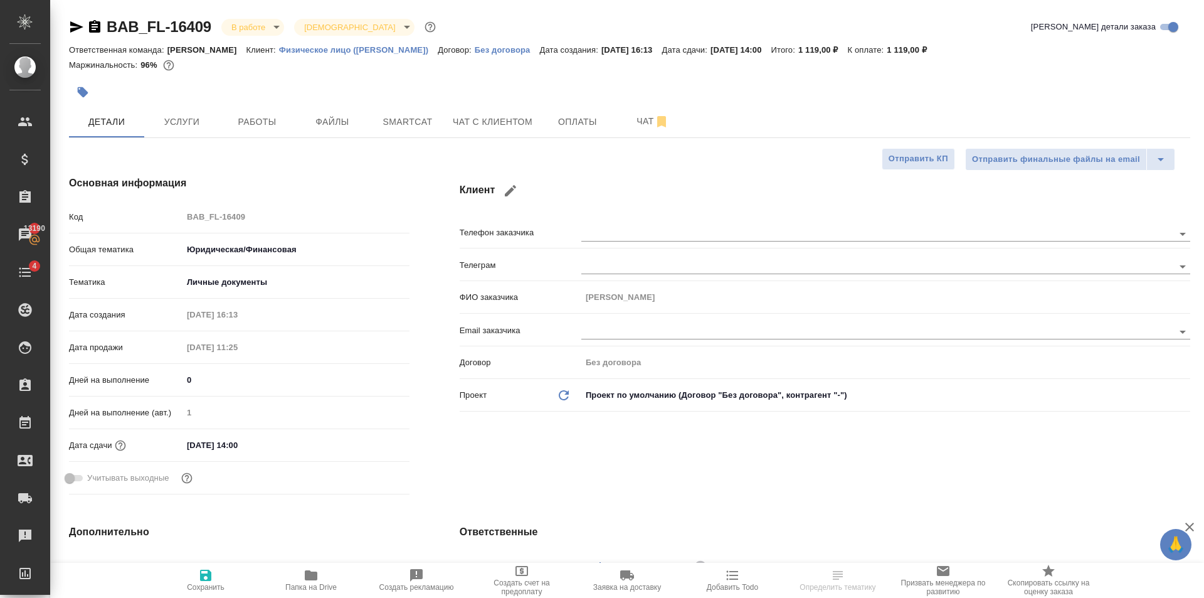
type textarea "x"
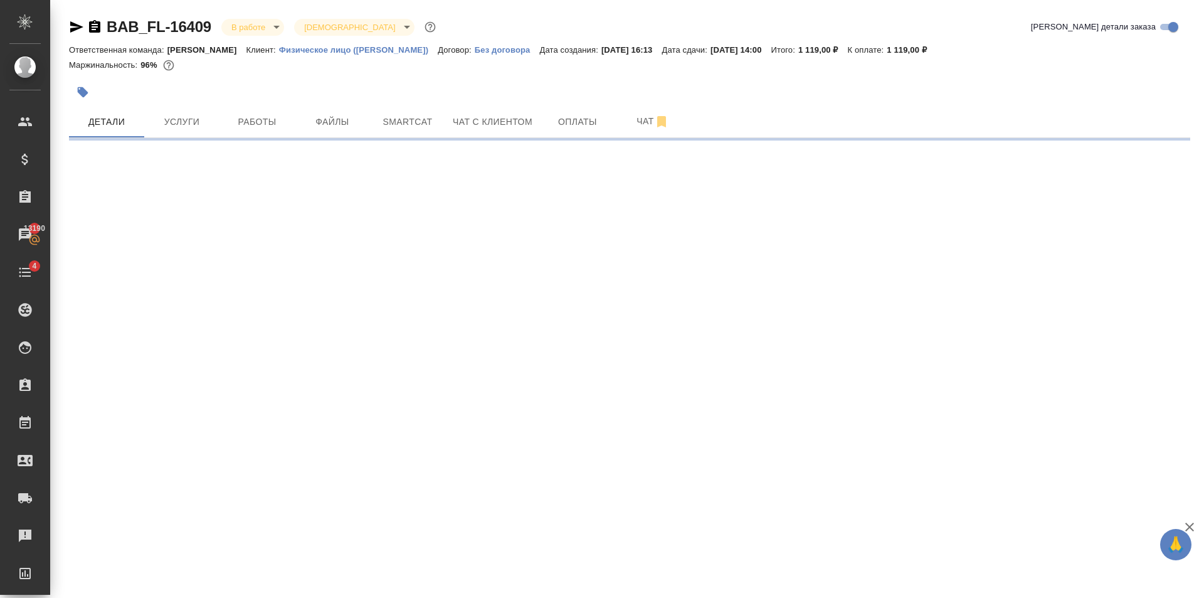
select select "RU"
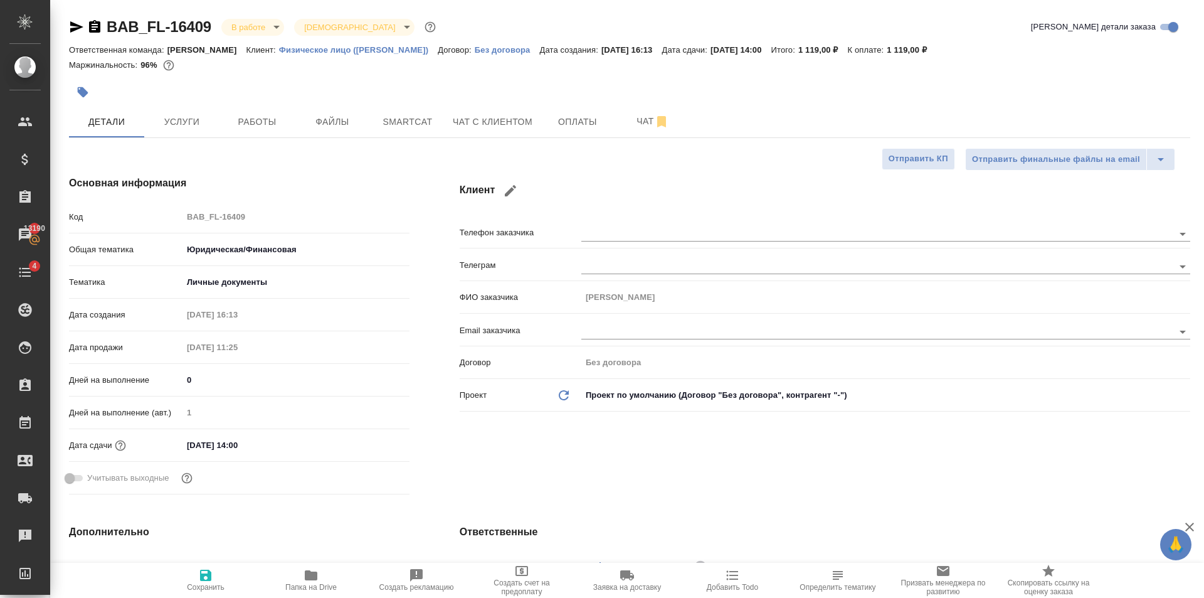
type textarea "x"
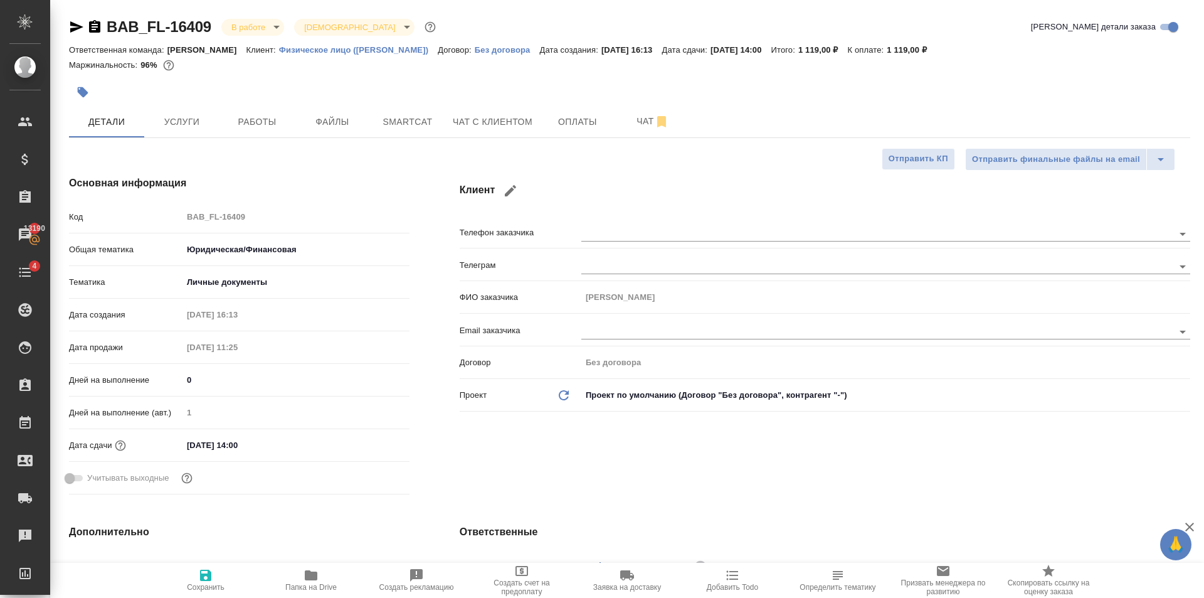
type textarea "x"
click at [201, 577] on icon "button" at bounding box center [205, 575] width 11 height 11
type textarea "x"
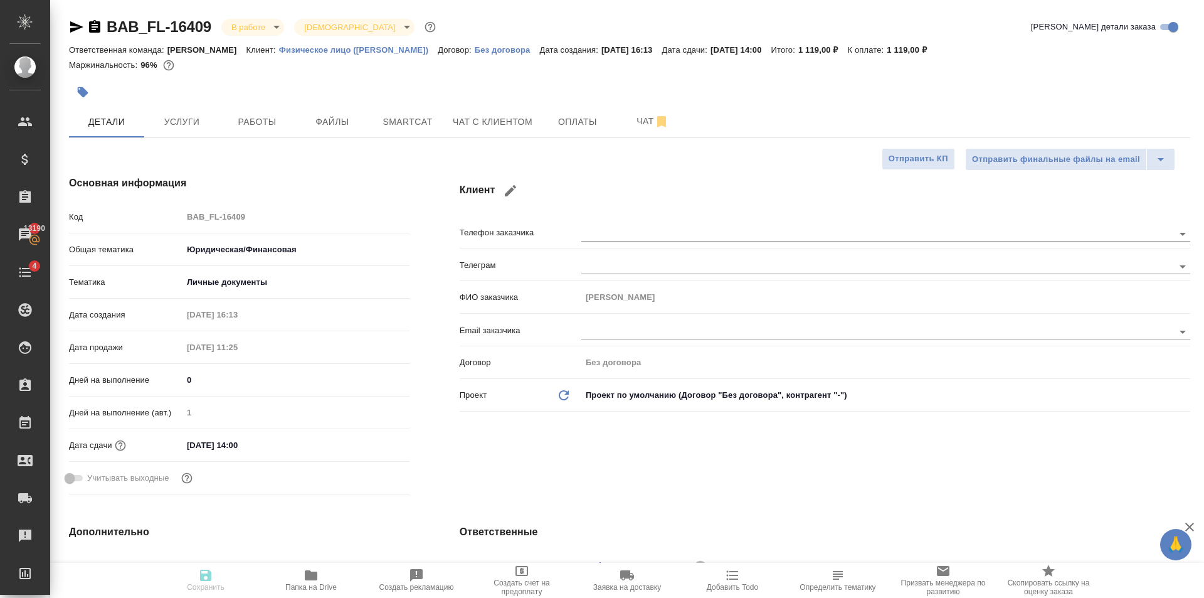
type textarea "x"
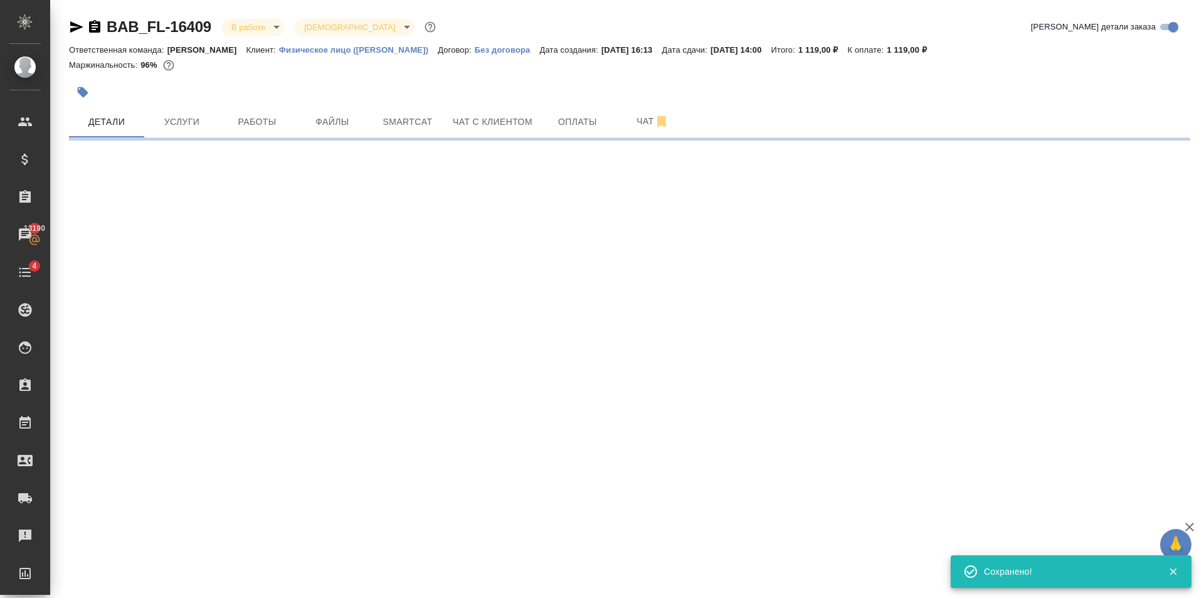
select select "RU"
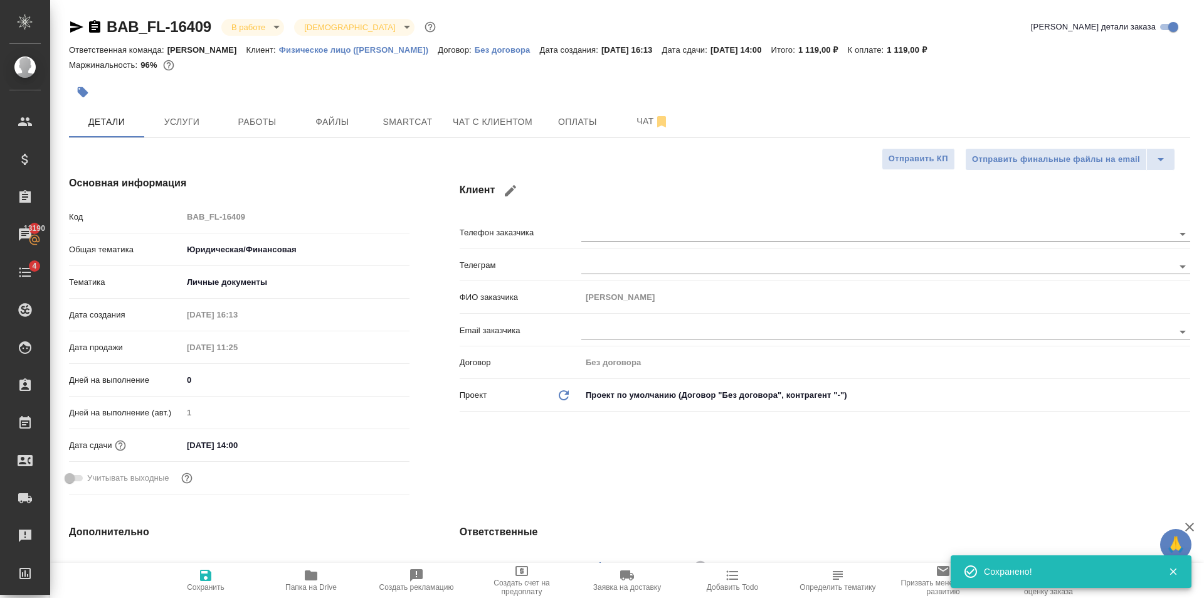
type textarea "x"
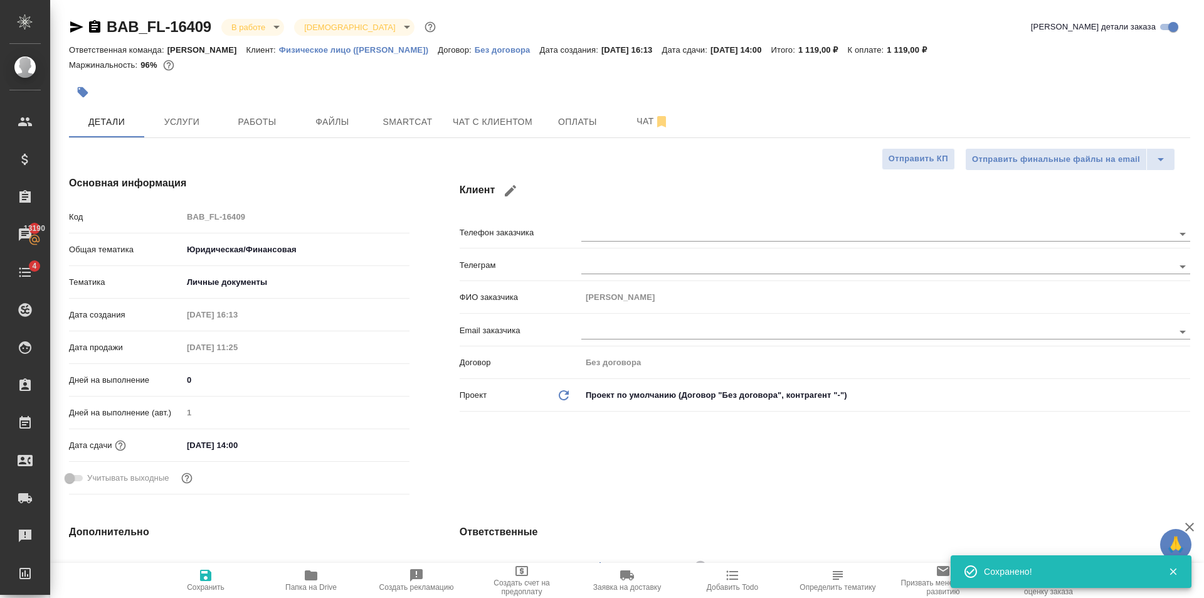
type textarea "x"
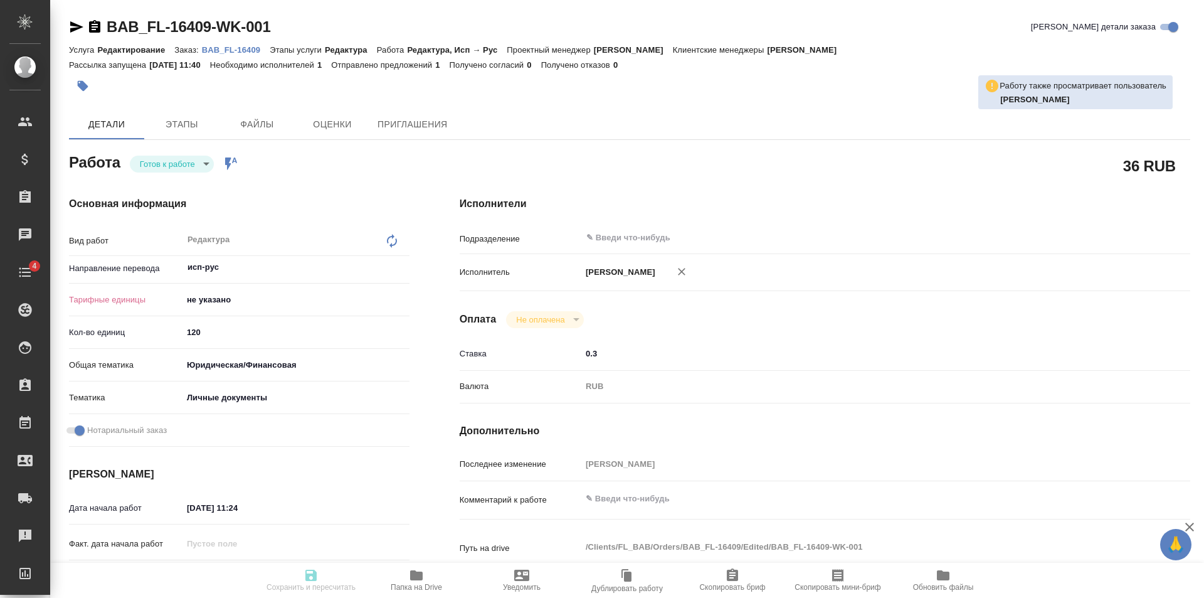
type textarea "x"
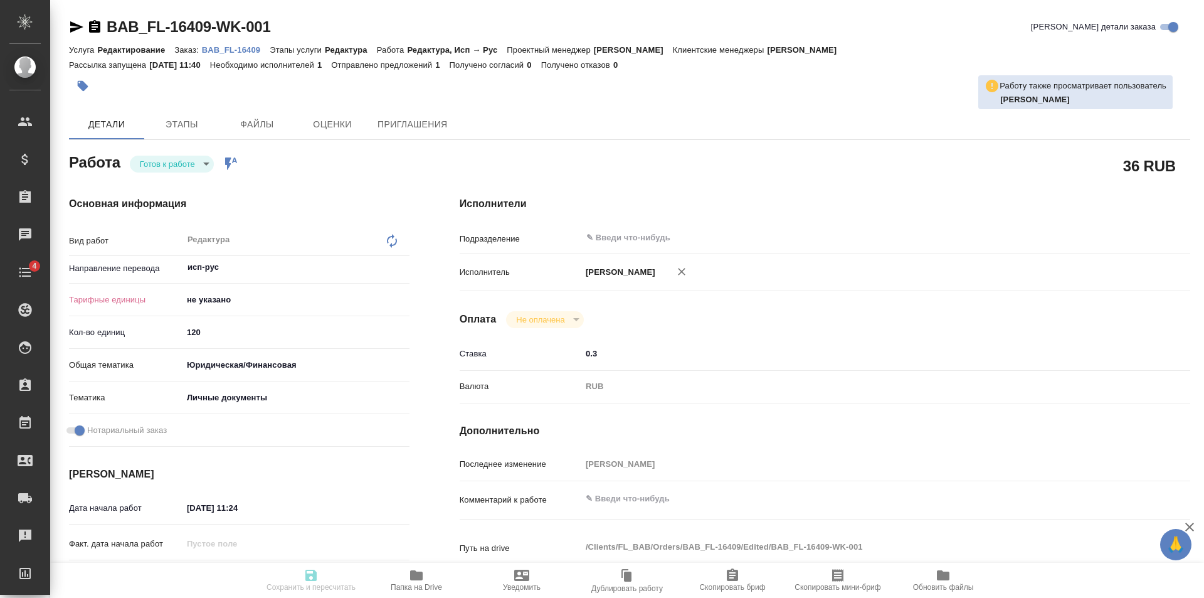
type textarea "x"
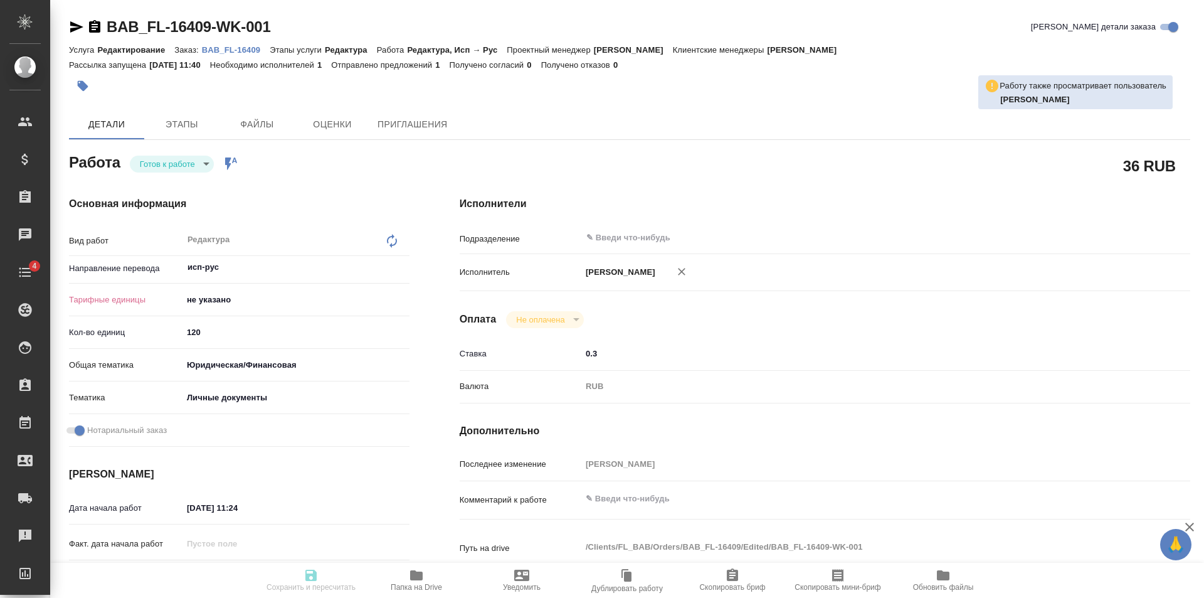
click at [263, 301] on body "🙏 .cls-1 fill:#fff; AWATERA [PERSON_NAME] Клиенты Спецификации Заказы Чаты 4 To…" at bounding box center [602, 299] width 1204 height 598
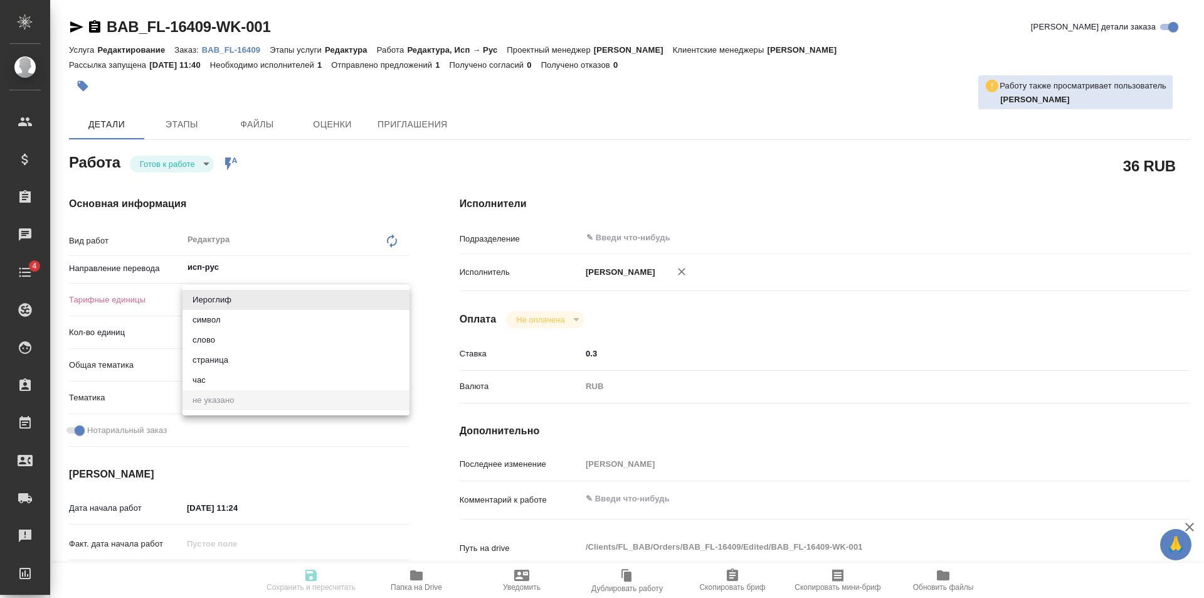
type textarea "x"
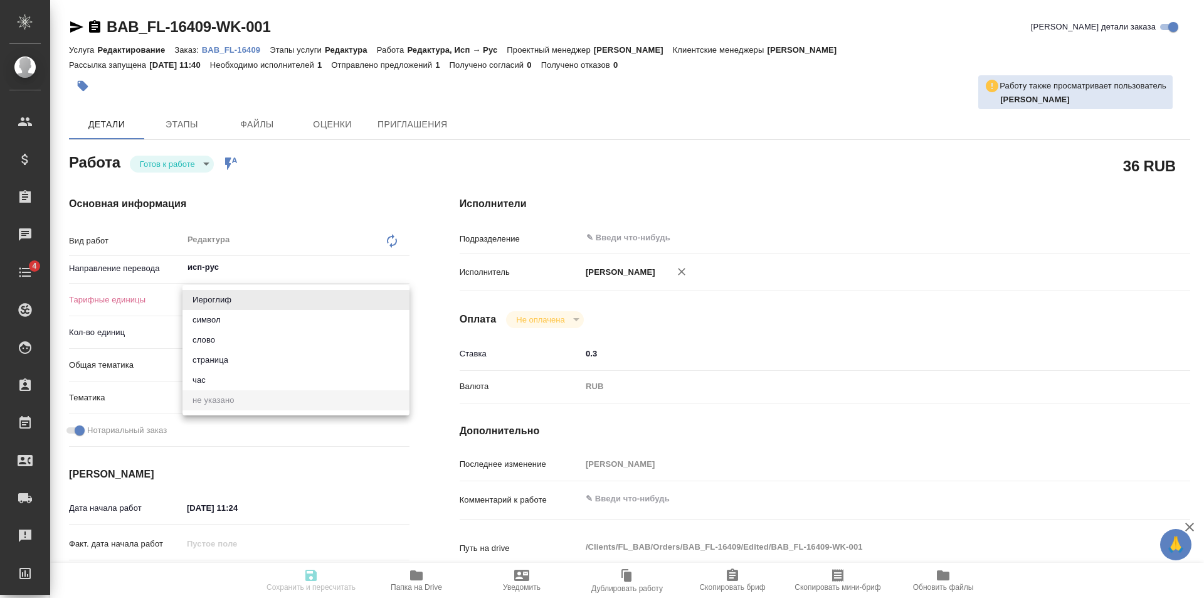
type textarea "x"
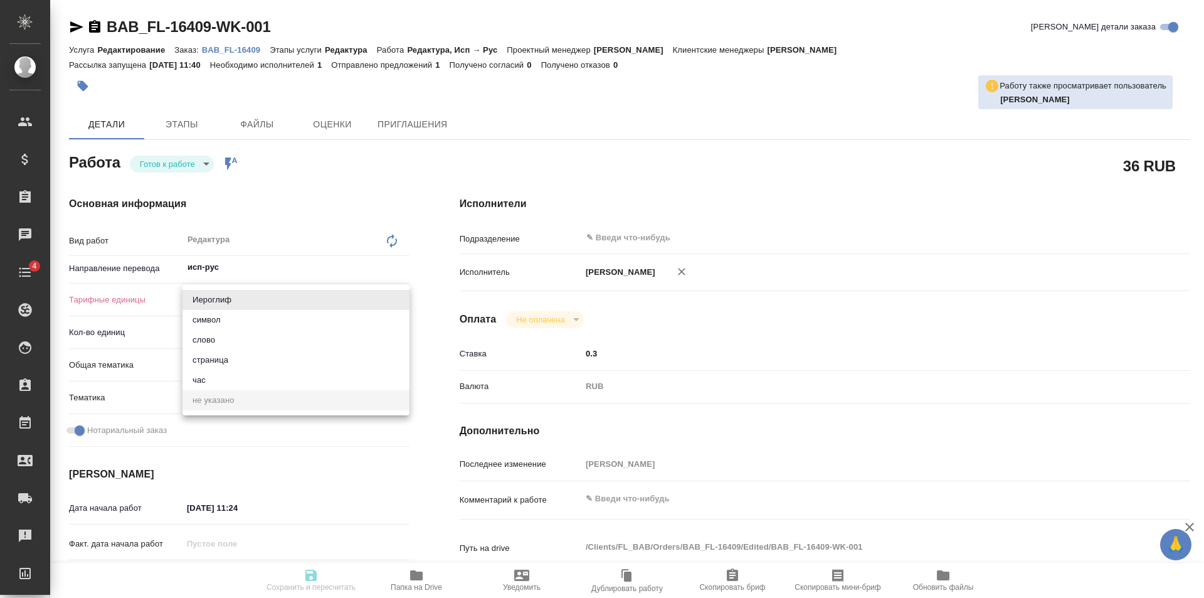
click at [231, 341] on li "слово" at bounding box center [296, 340] width 227 height 20
type textarea "x"
type input "5a8b1489cc6b4906c91bfd90"
type textarea "x"
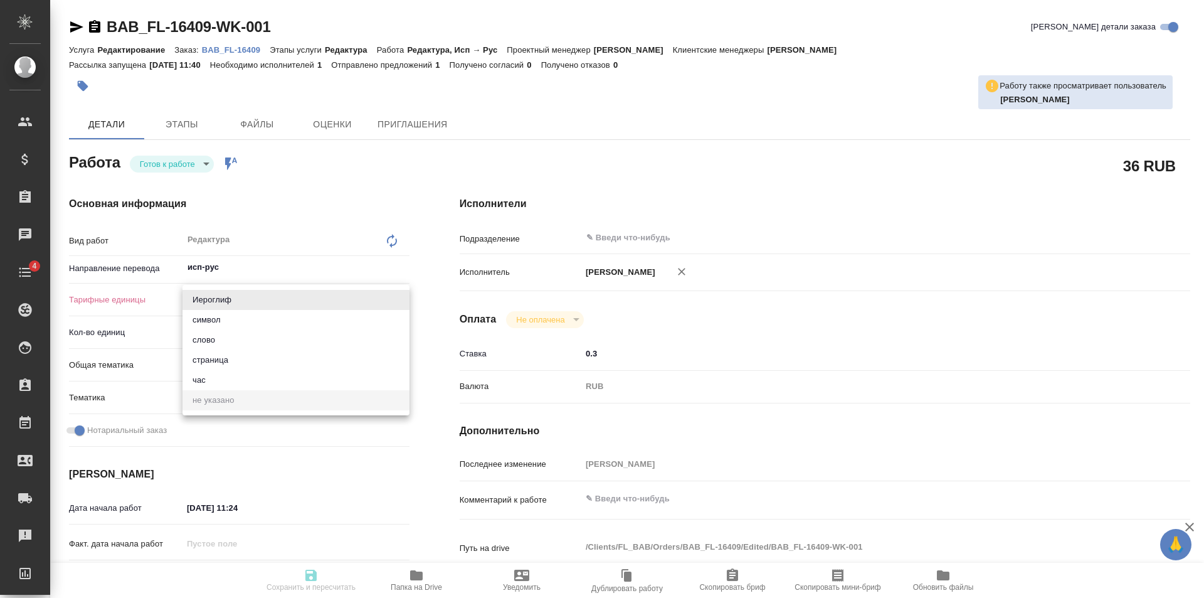
type textarea "x"
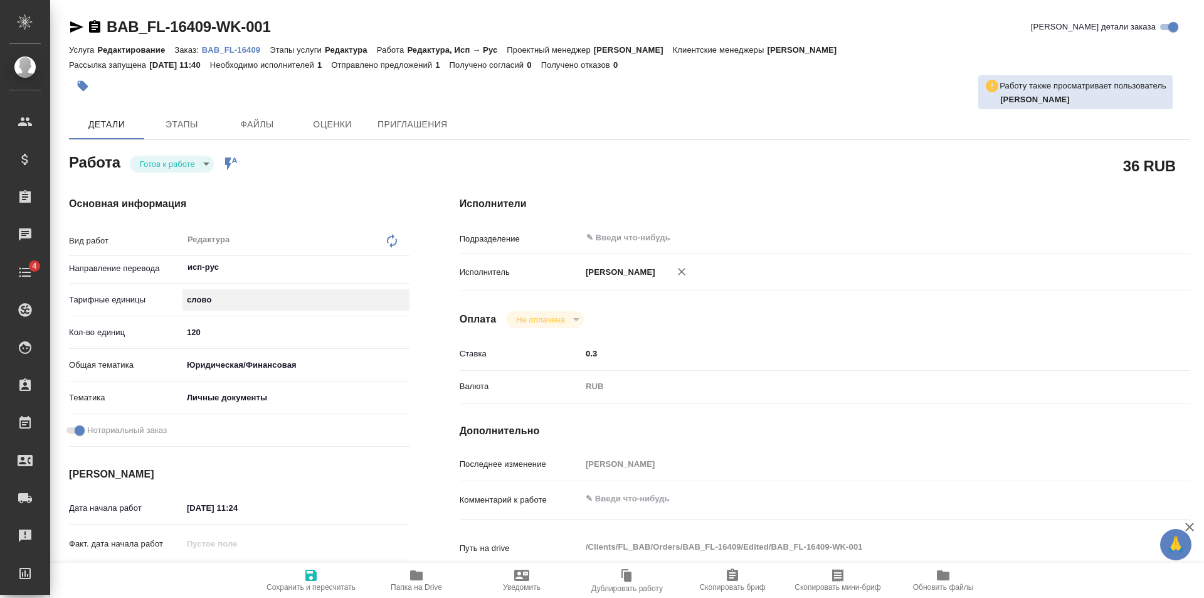
type textarea "x"
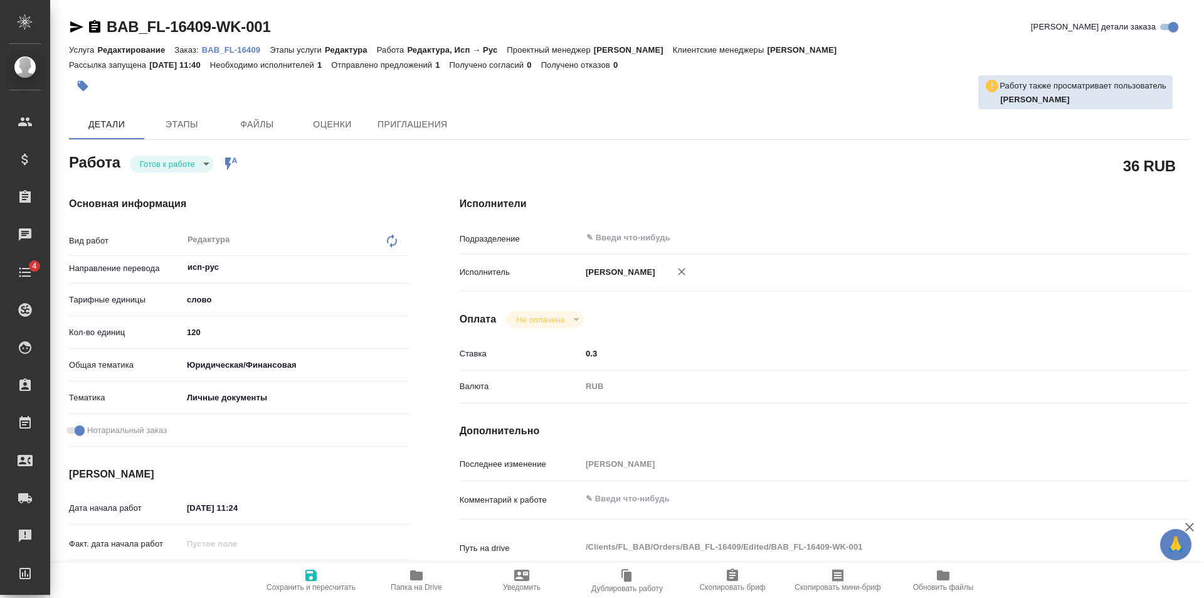
click at [290, 593] on button "Сохранить и пересчитать" at bounding box center [310, 580] width 105 height 35
type textarea "x"
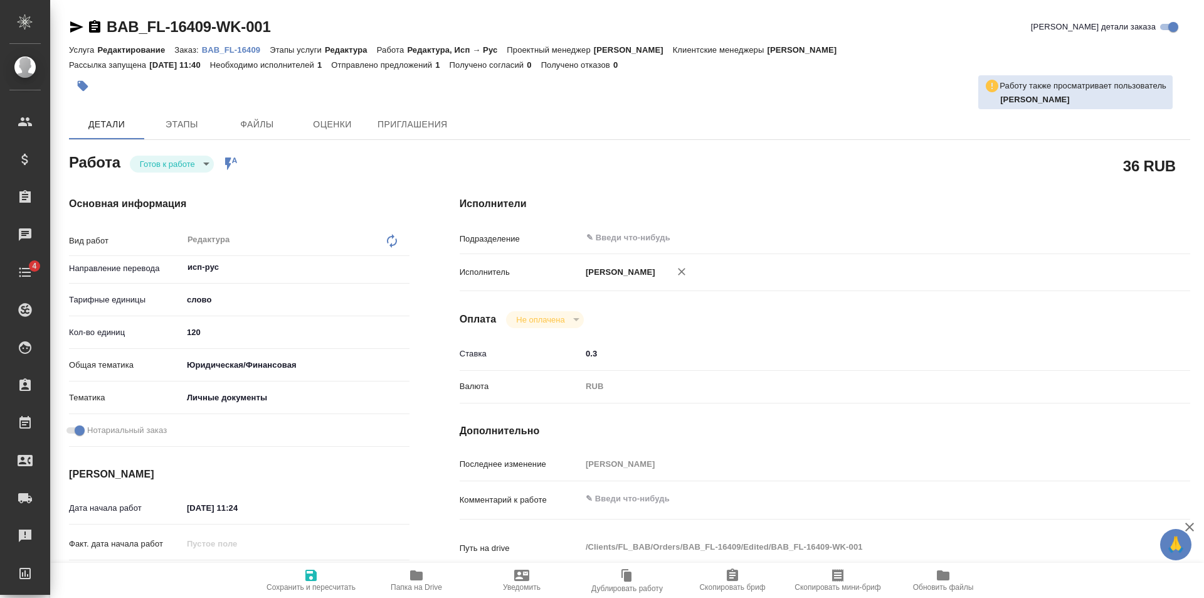
type textarea "x"
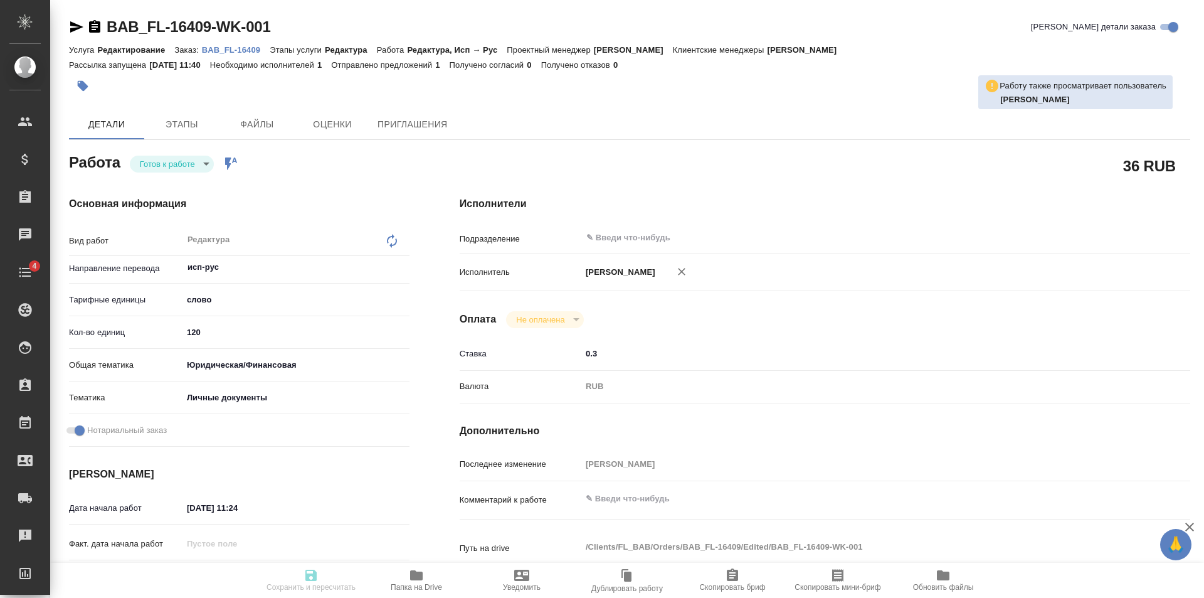
type textarea "x"
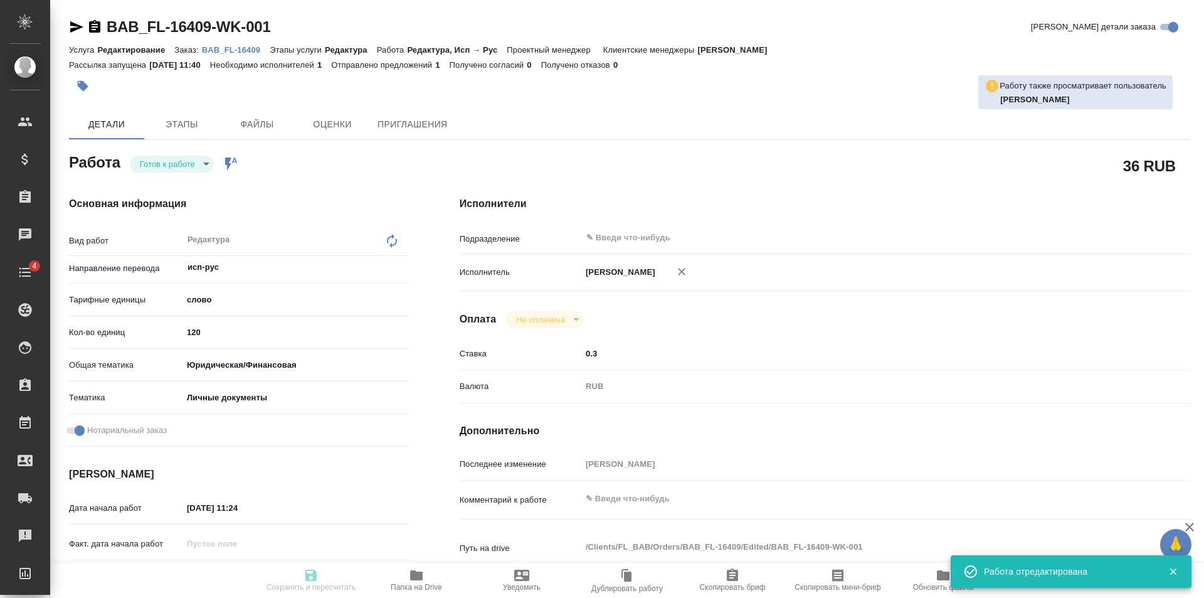
type input "readyForWork"
type textarea "Редактура"
type textarea "x"
type input "исп-рус"
type input "5a8b1489cc6b4906c91bfd90"
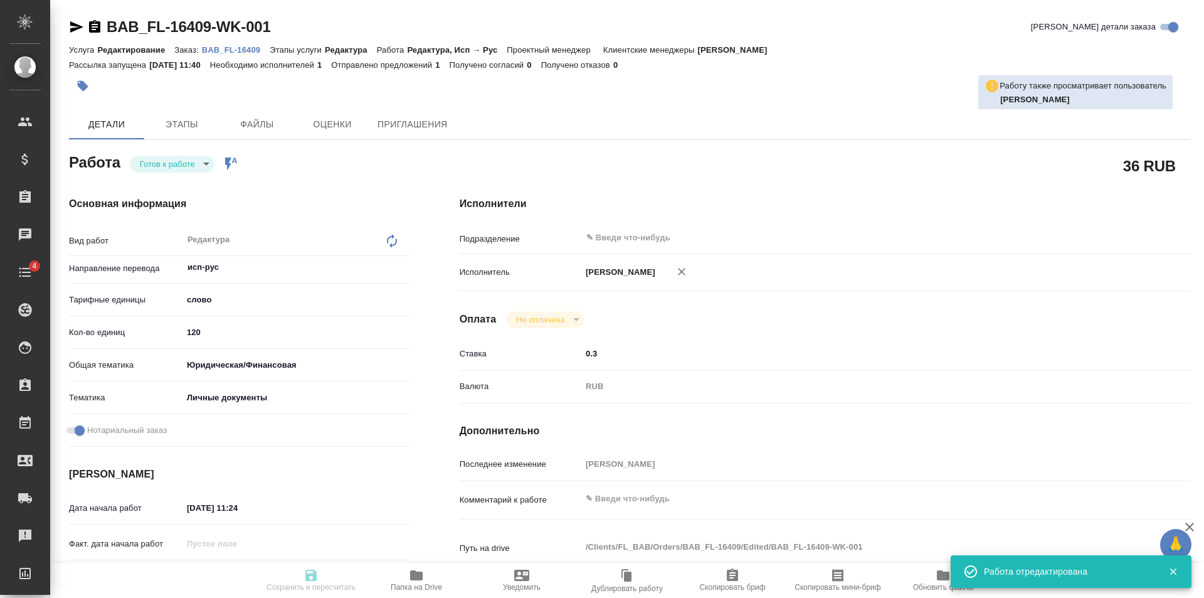
type input "120"
type input "yr-fn"
type input "5a8b8b956a9677013d343cfe"
checkbox input "true"
type input "[DATE] 11:24"
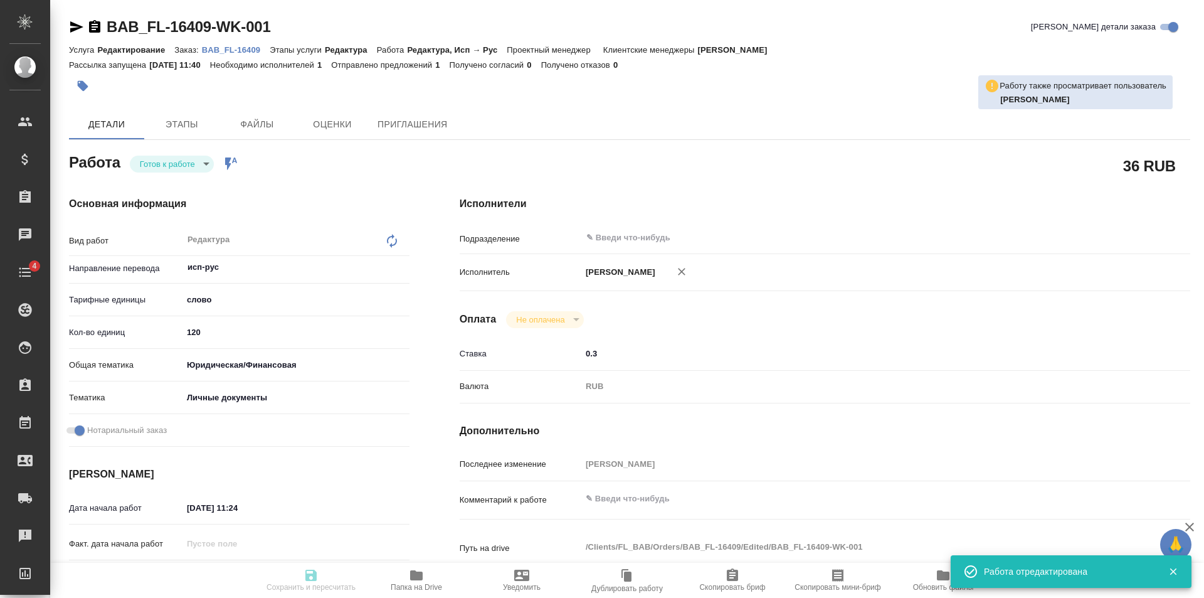
type input "[DATE] 14:00"
type input "notPayed"
type input "0.3"
type input "RUB"
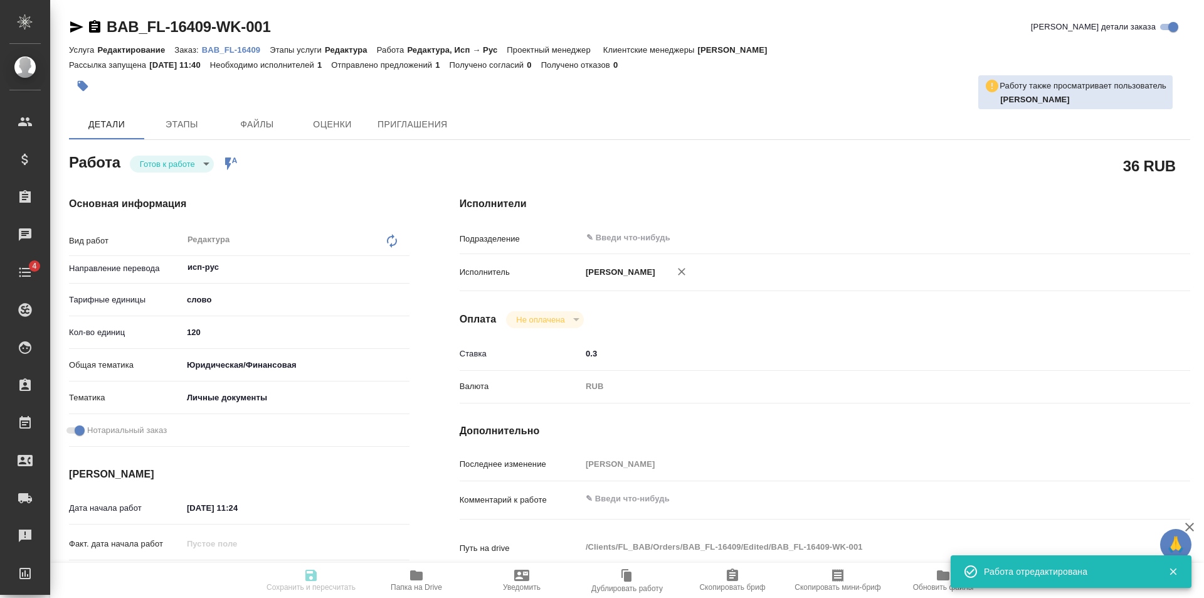
type input "[PERSON_NAME]"
type textarea "x"
type textarea "/Clients/FL_BAB/Orders/BAB_FL-16409/Edited/BAB_FL-16409-WK-001"
type textarea "x"
type input "BAB_FL-16409"
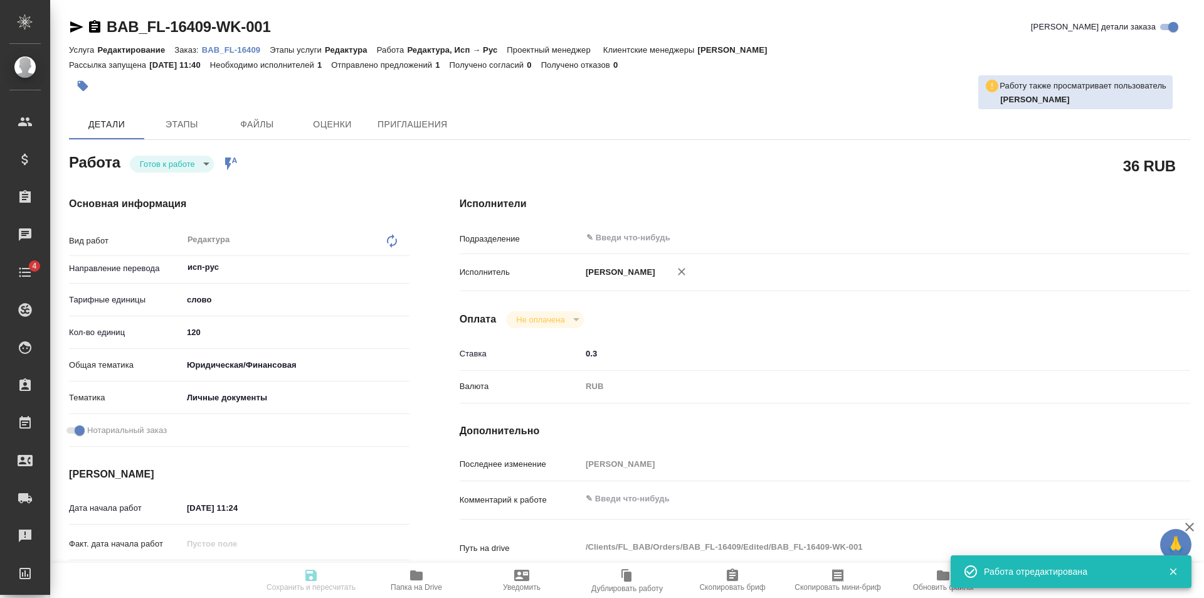
type input "Редактирование"
type input "Редактура"
type input "[PERSON_NAME]"
type input "/Clients/FL_BAB/Orders/BAB_FL-16409"
type textarea "x"
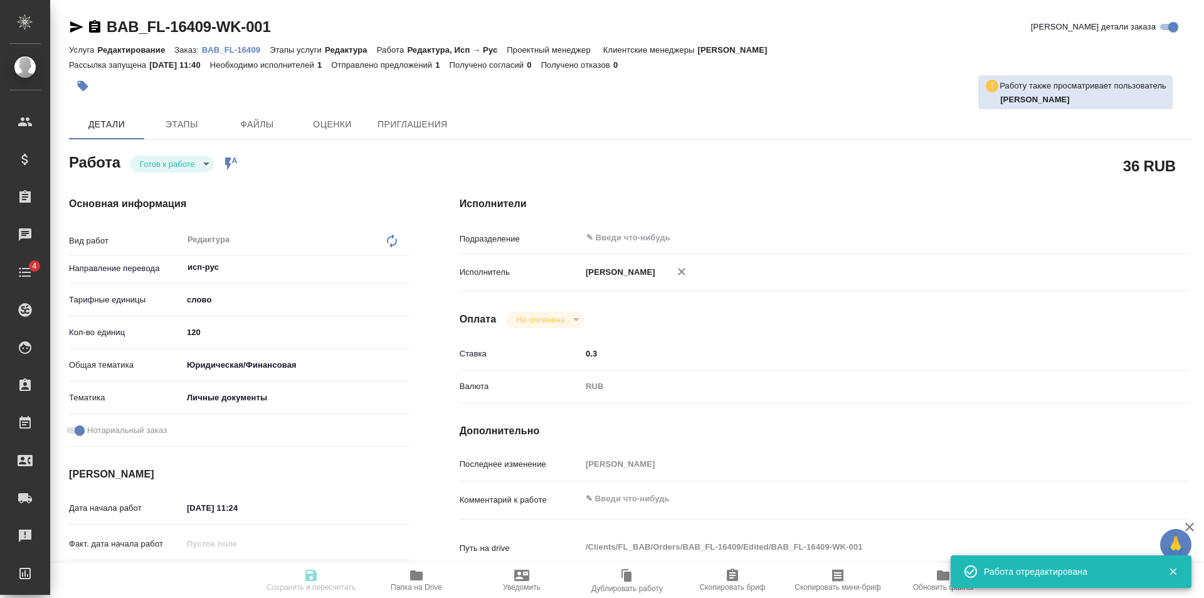
type textarea "x"
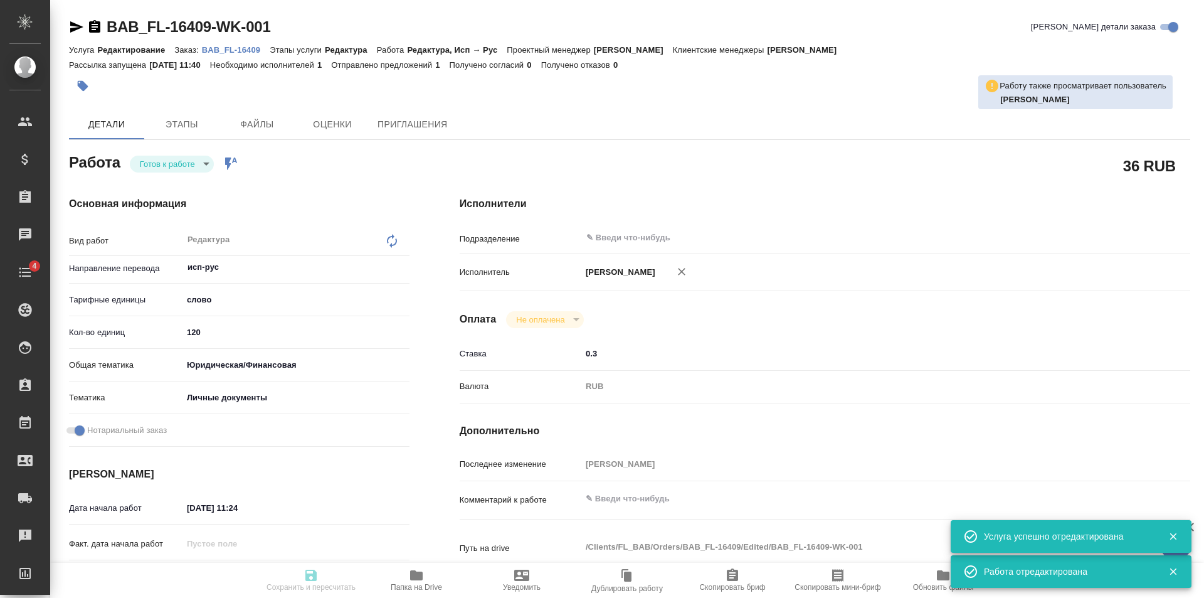
type textarea "x"
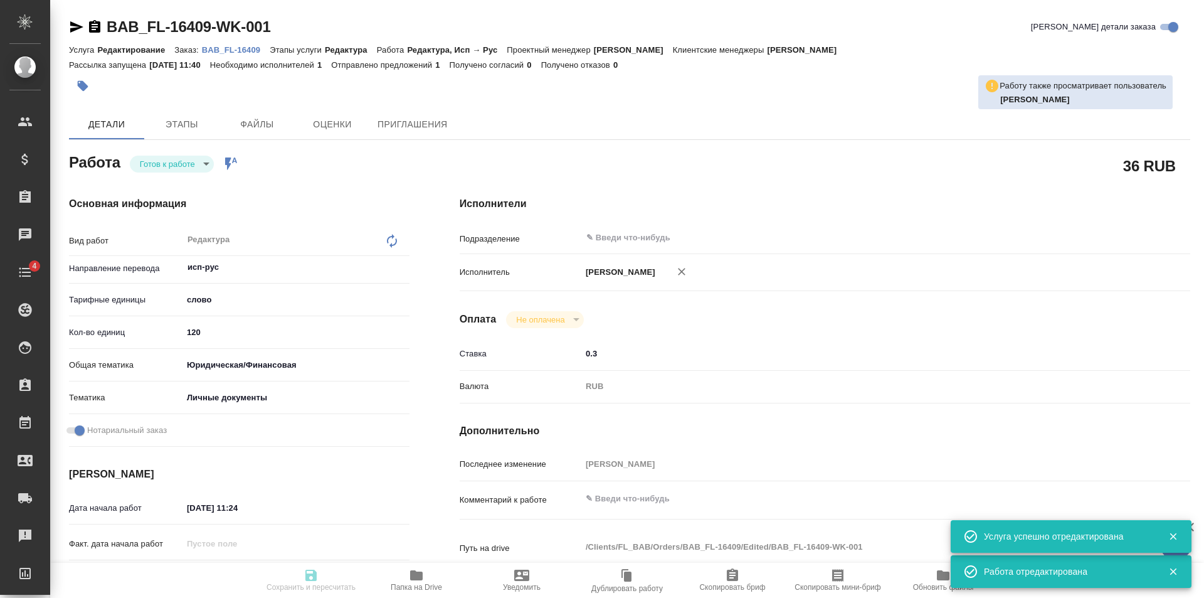
type textarea "x"
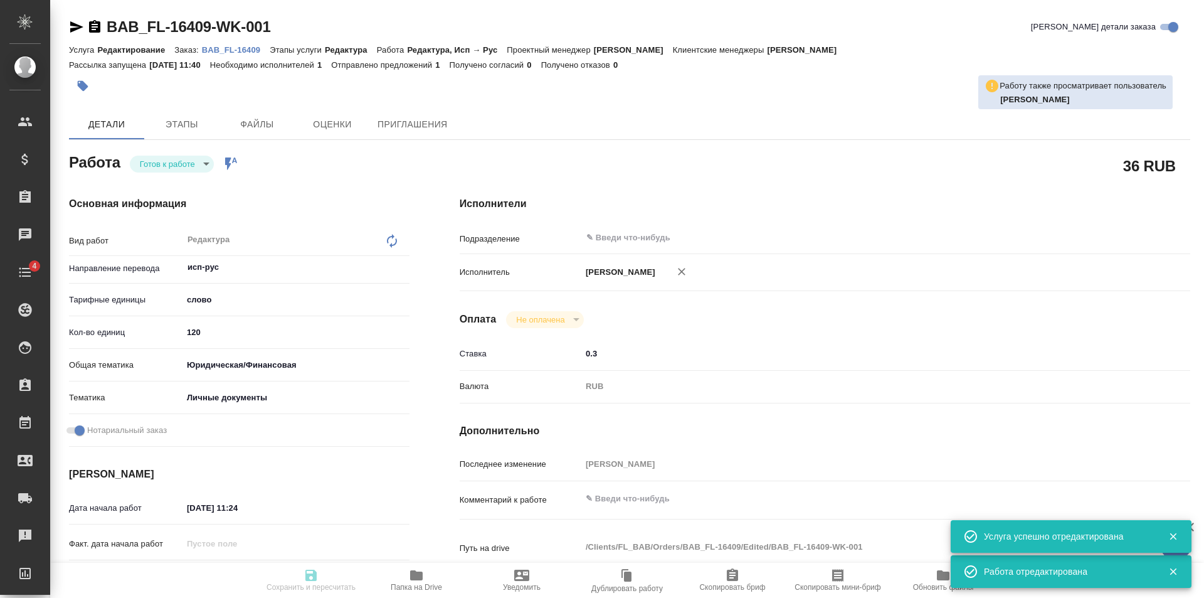
type textarea "x"
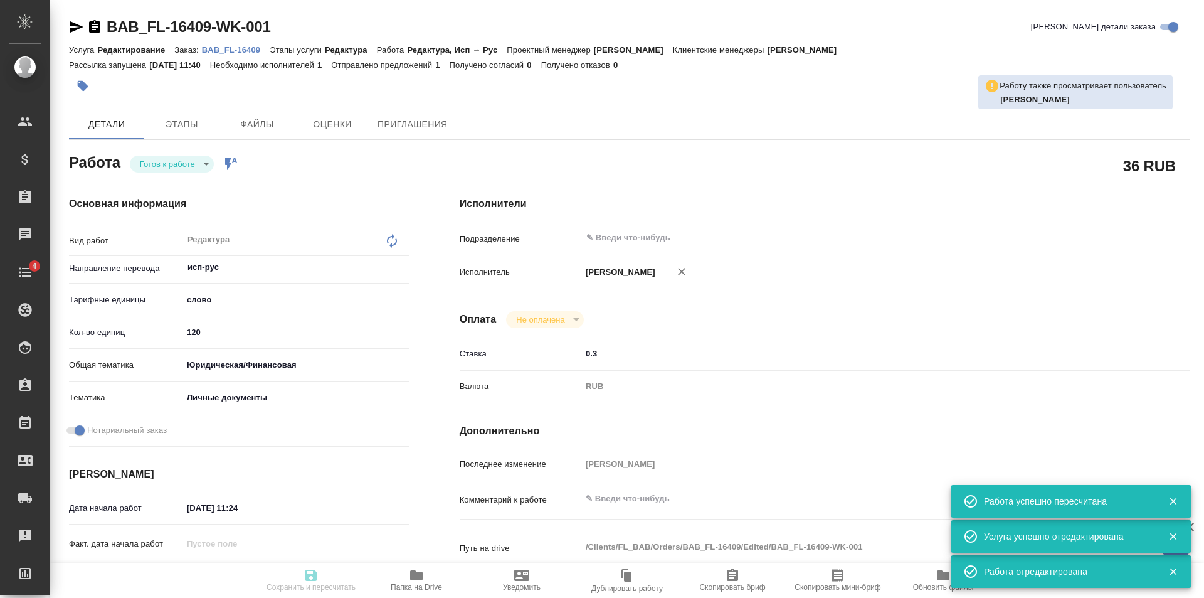
type input "readyForWork"
type textarea "Редактура"
type textarea "x"
type input "исп-рус"
type input "5a8b1489cc6b4906c91bfd90"
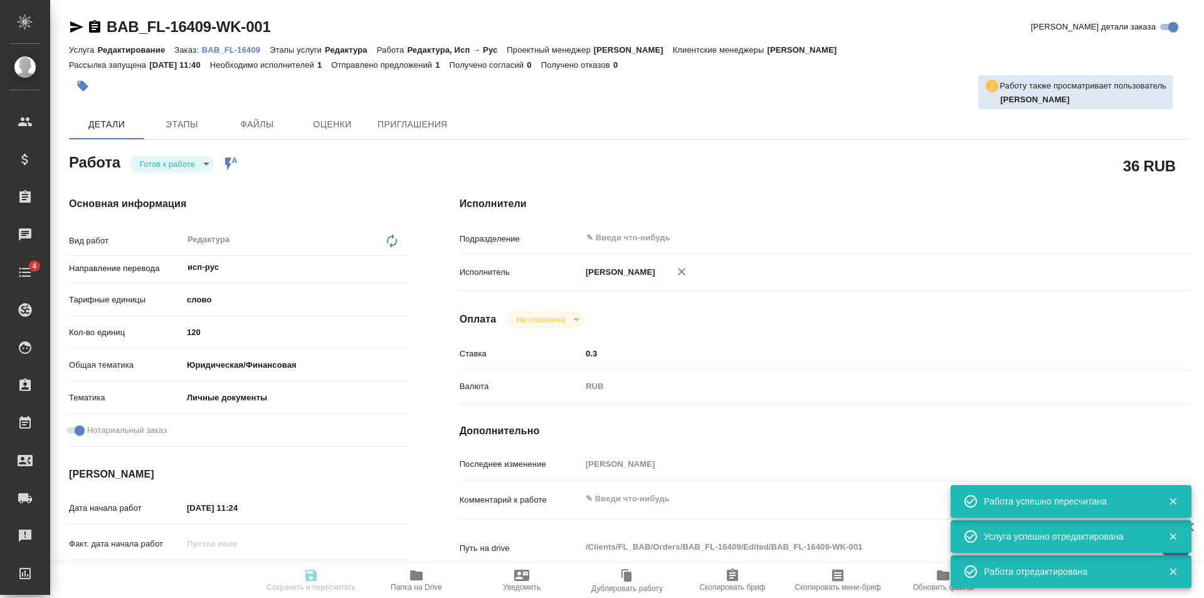
type input "120"
type input "yr-fn"
type input "5a8b8b956a9677013d343cfe"
checkbox input "true"
type input "[DATE] 11:24"
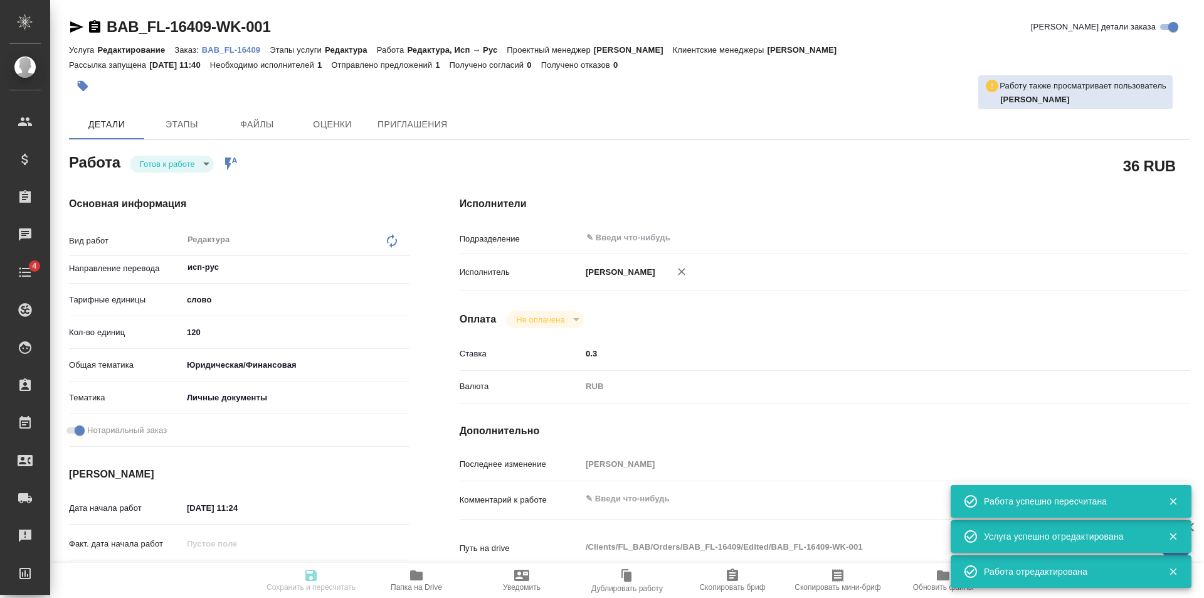
type input "[DATE] 14:00"
type input "notPayed"
type input "0.3"
type input "RUB"
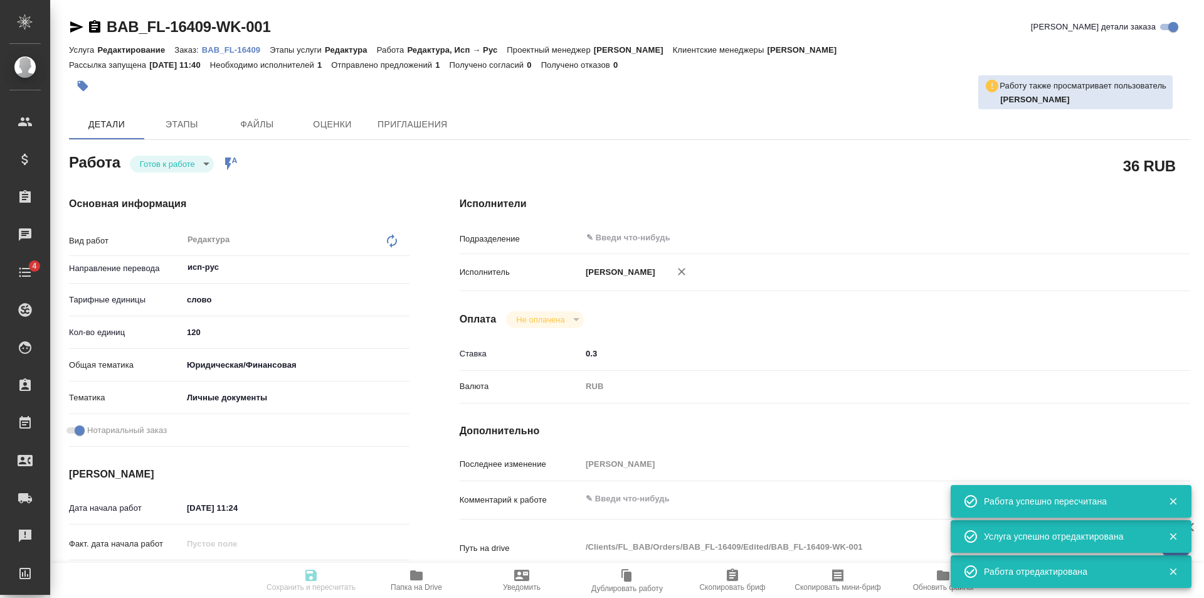
type input "[PERSON_NAME]"
type textarea "x"
type textarea "/Clients/FL_BAB/Orders/BAB_FL-16409/Edited/BAB_FL-16409-WK-001"
type textarea "x"
type input "BAB_FL-16409"
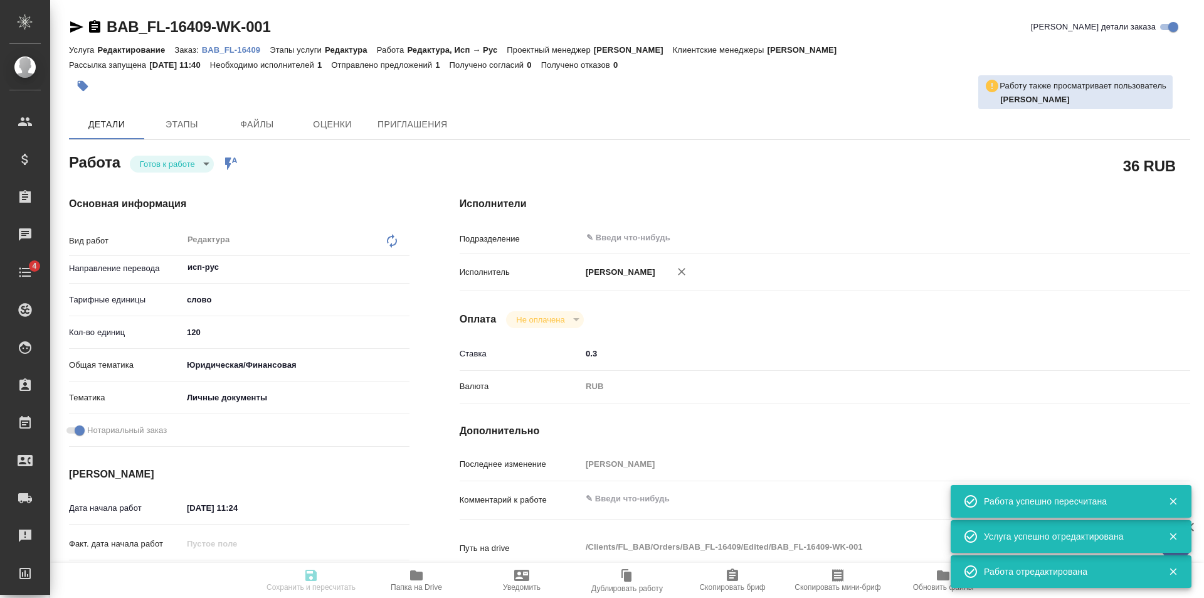
type input "Редактирование"
type input "Редактура"
type input "[PERSON_NAME]"
type input "/Clients/FL_BAB/Orders/BAB_FL-16409"
type textarea "x"
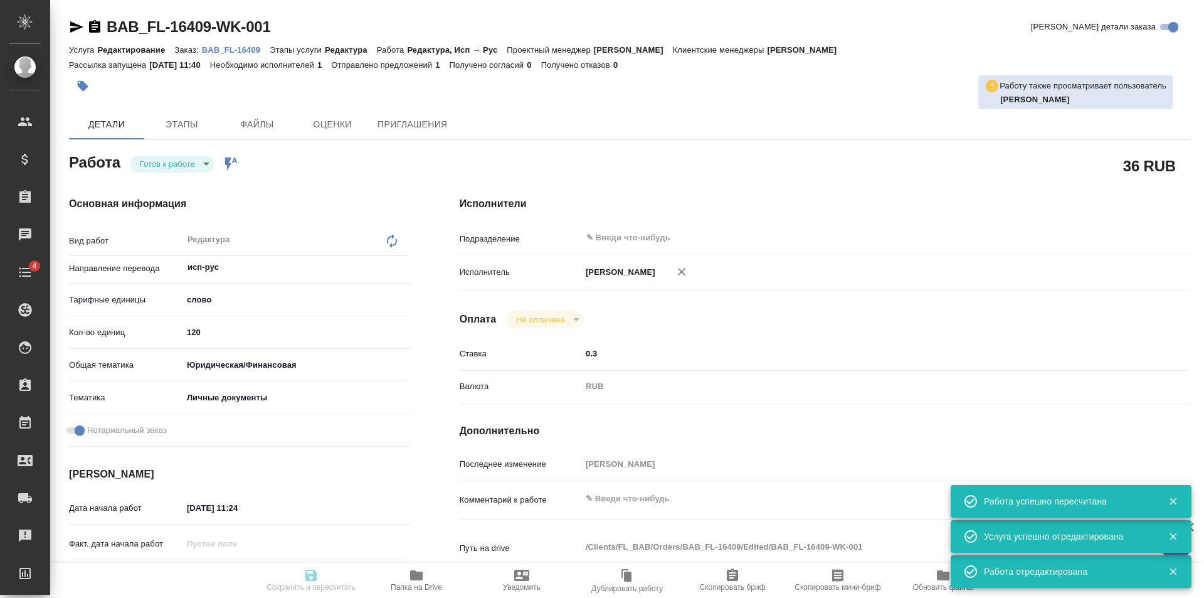
type textarea "x"
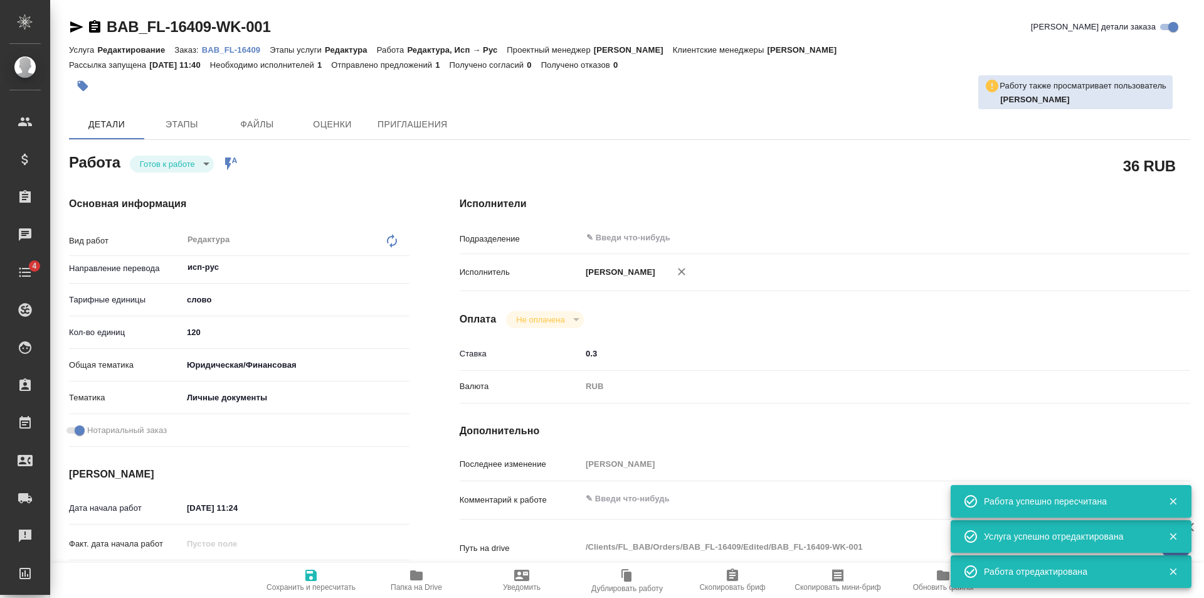
type textarea "x"
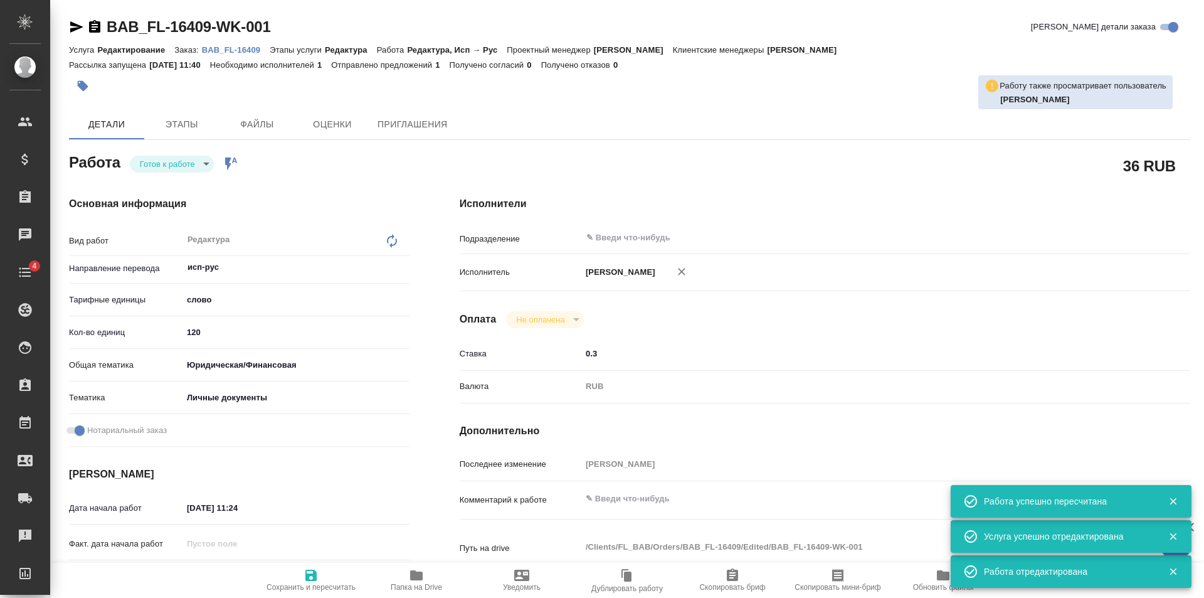
type textarea "x"
click at [171, 162] on body "🙏 .cls-1 fill:#fff; AWATERA [PERSON_NAME] Клиенты Спецификации Заказы Чаты 4 To…" at bounding box center [602, 299] width 1204 height 598
type textarea "x"
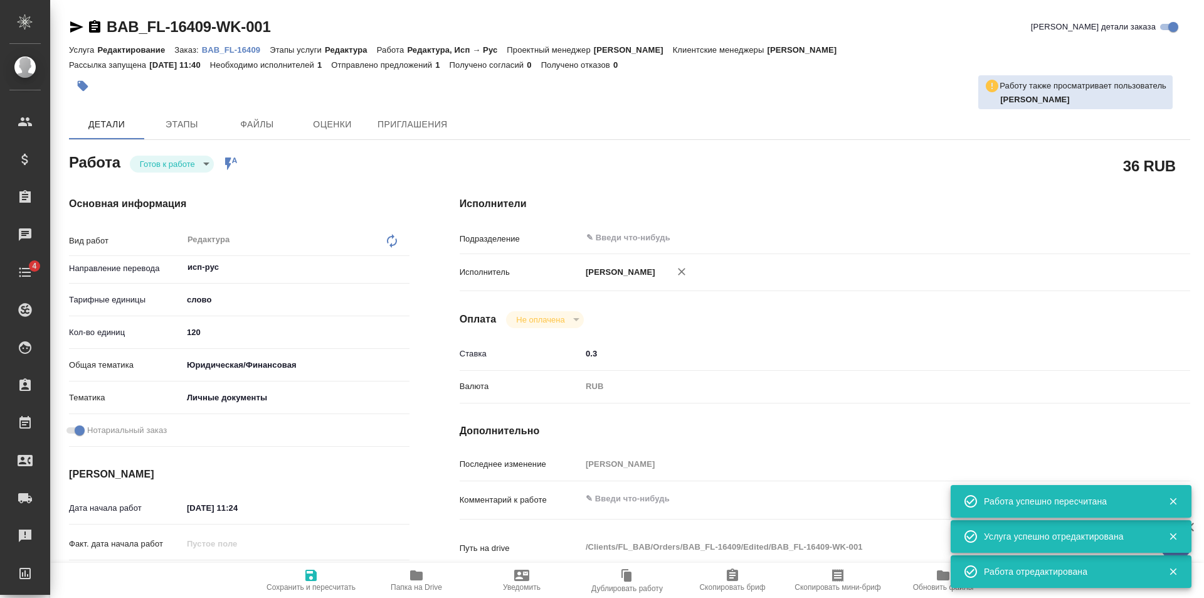
type textarea "x"
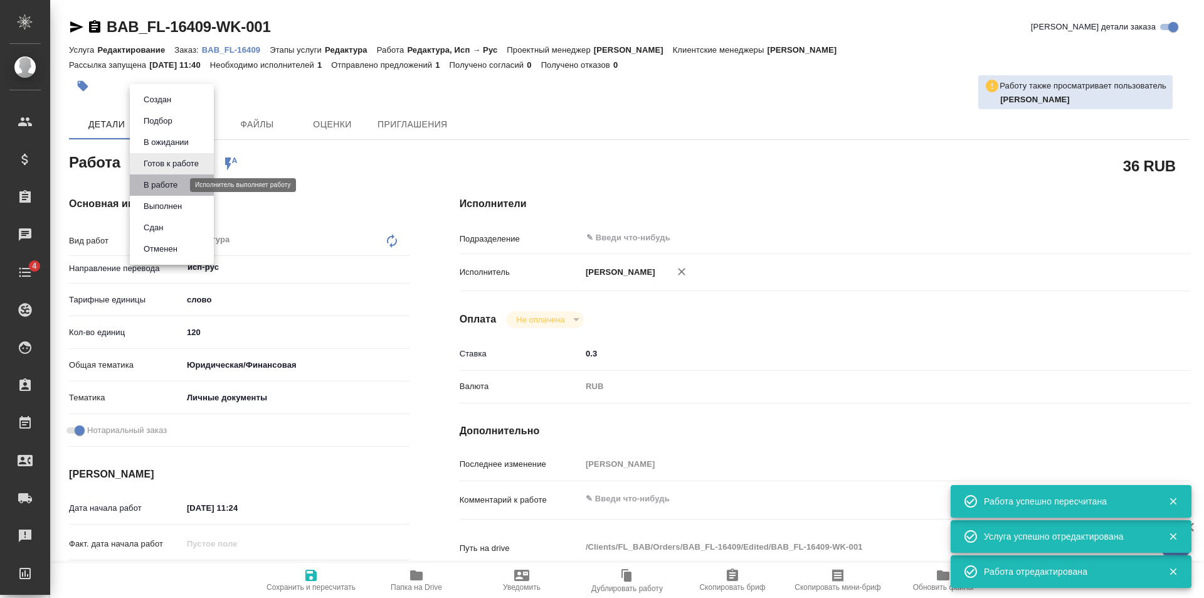
click at [180, 183] on button "В работе" at bounding box center [160, 185] width 41 height 14
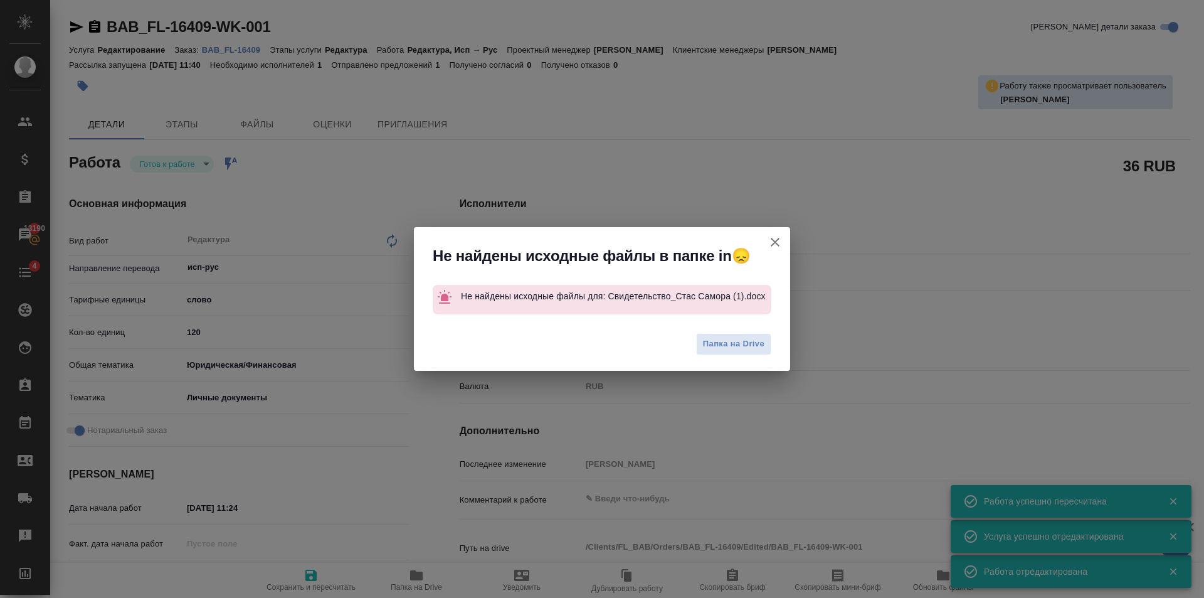
type textarea "x"
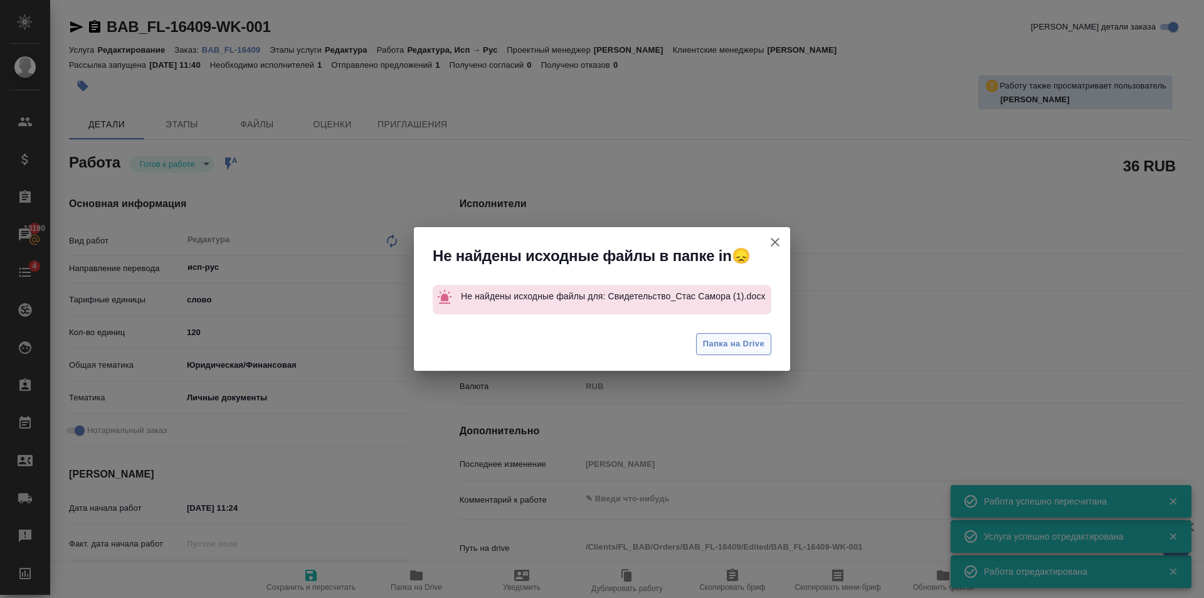
type textarea "x"
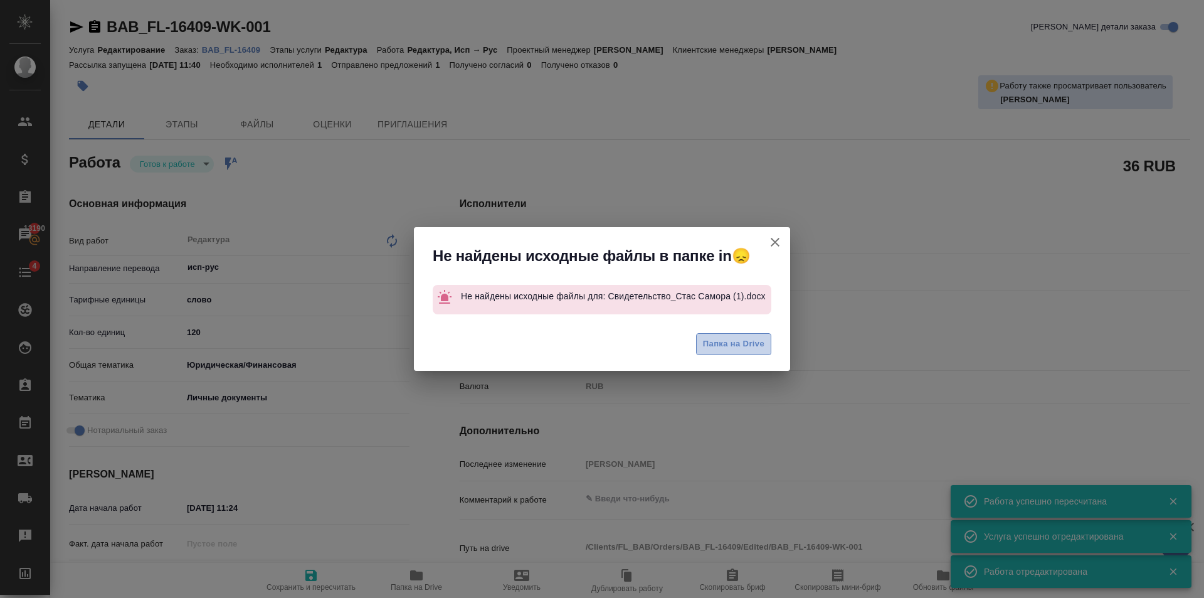
click at [755, 345] on span "Папка на Drive" at bounding box center [733, 344] width 61 height 14
click at [774, 241] on icon "button" at bounding box center [775, 242] width 9 height 9
type textarea "x"
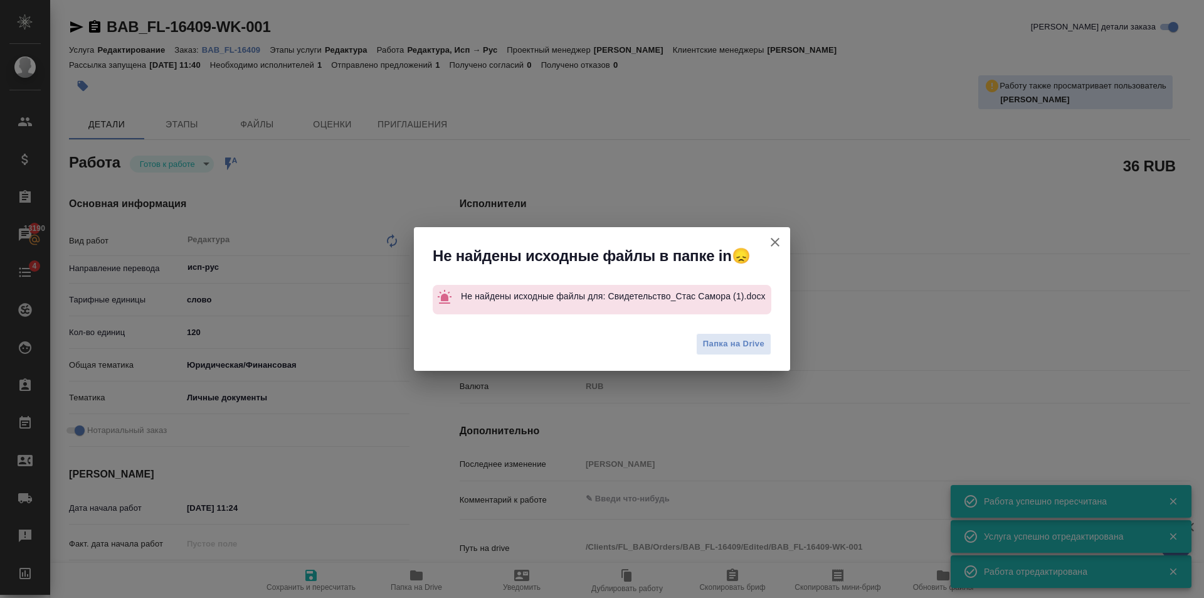
type textarea "x"
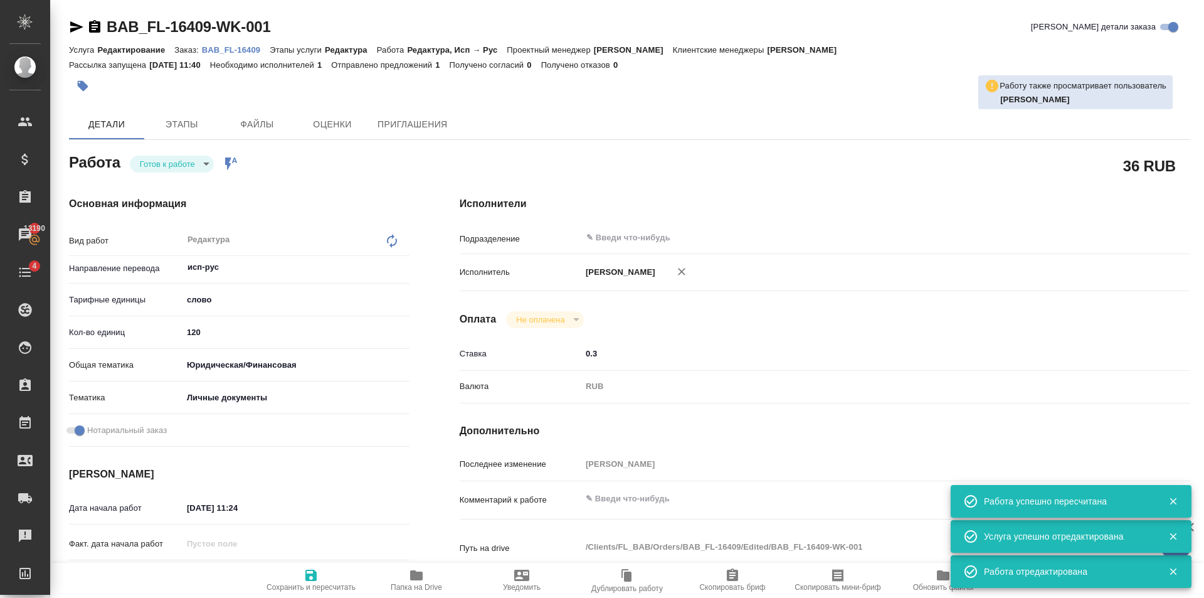
click at [302, 570] on span "Сохранить и пересчитать" at bounding box center [311, 580] width 90 height 24
type textarea "x"
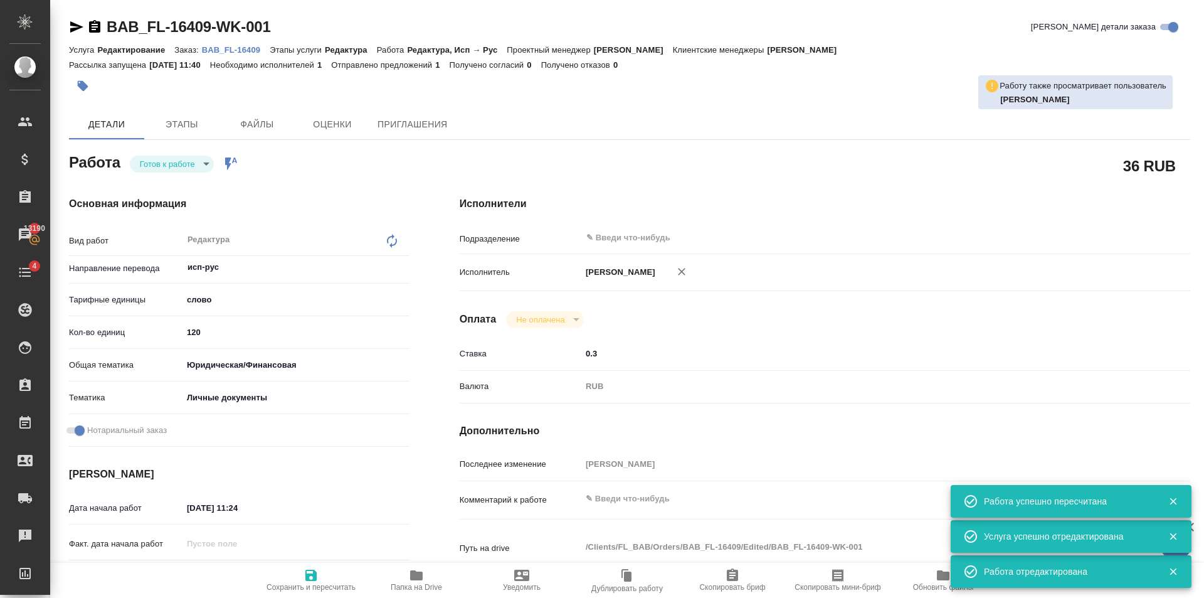
type textarea "x"
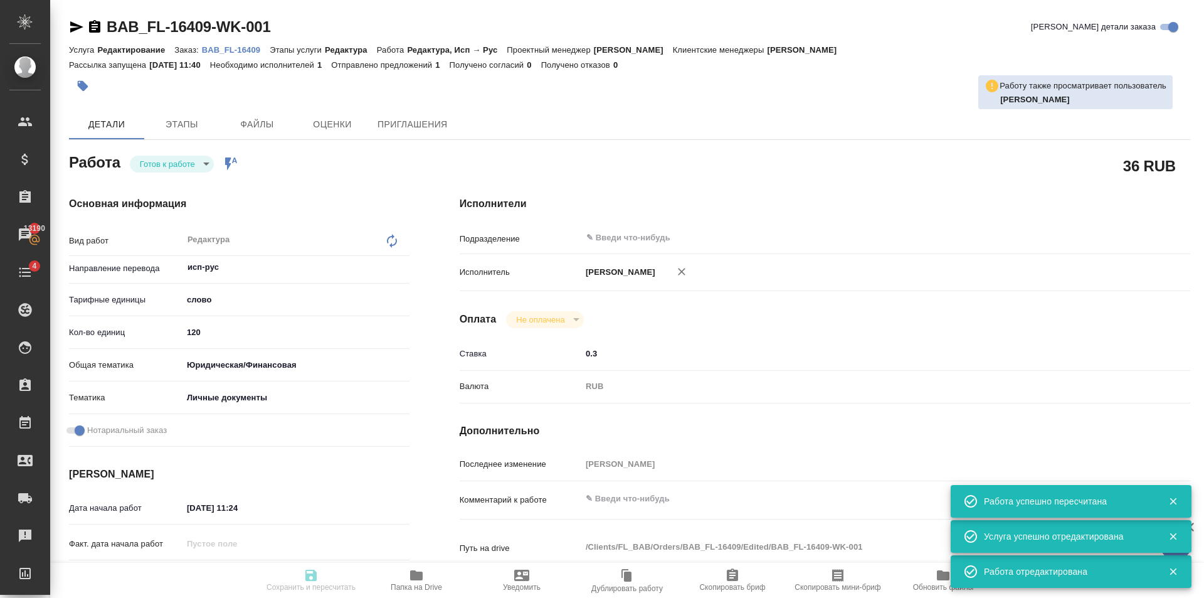
type textarea "x"
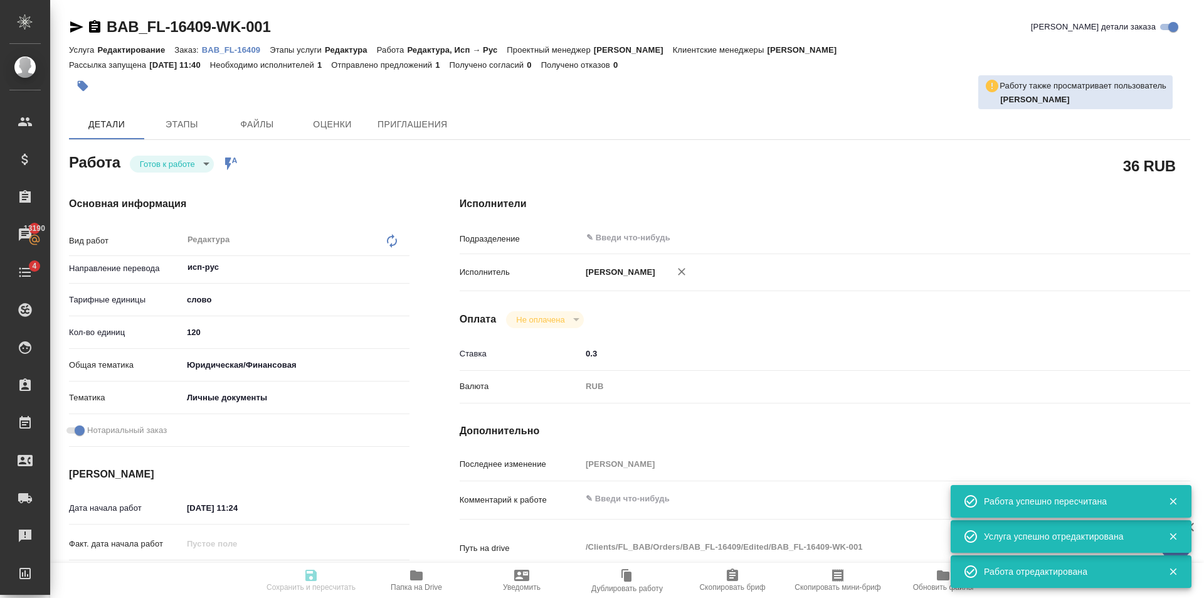
type textarea "x"
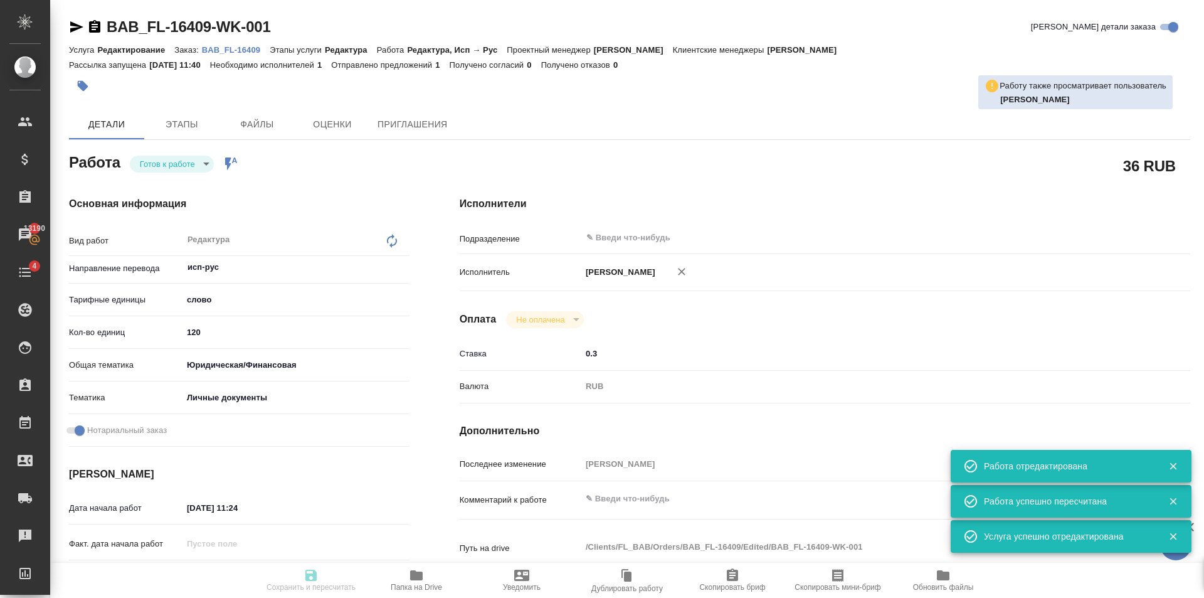
type input "readyForWork"
type textarea "Редактура"
type textarea "x"
type input "исп-рус"
type input "5a8b1489cc6b4906c91bfd90"
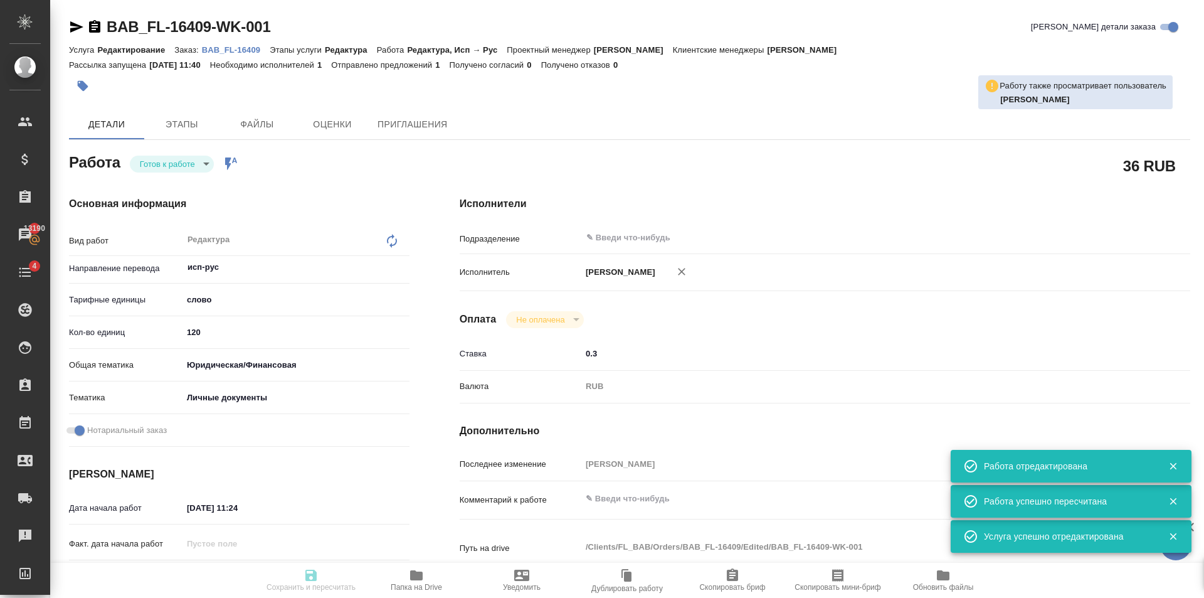
type input "120"
type input "yr-fn"
type input "5a8b8b956a9677013d343cfe"
checkbox input "true"
type input "[DATE] 11:24"
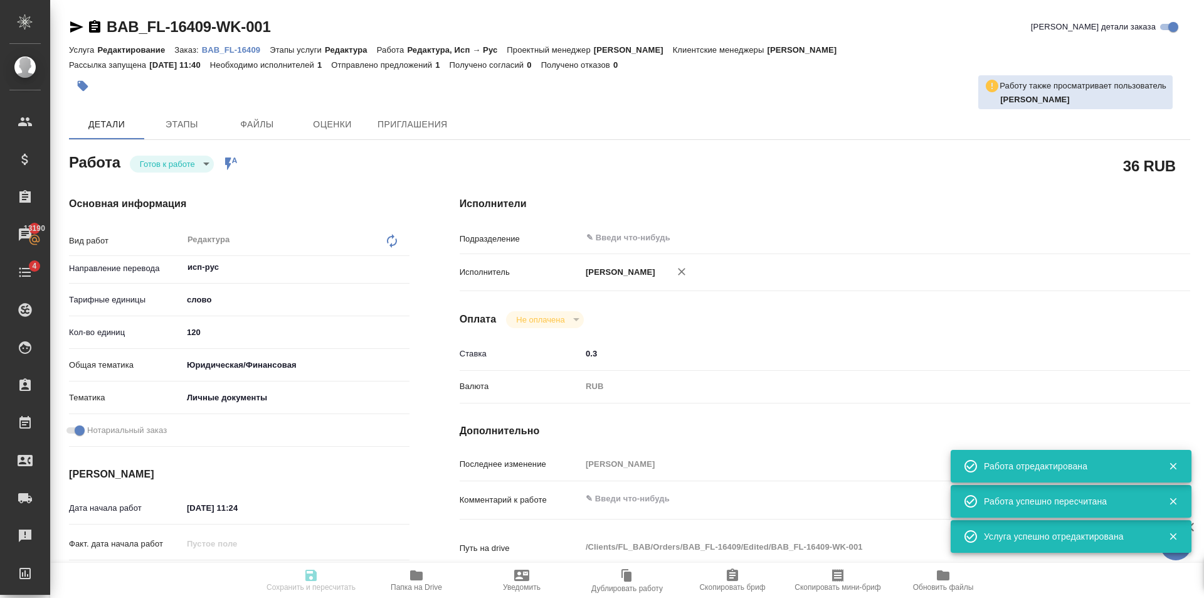
type input "[DATE] 14:00"
type input "notPayed"
type input "0.3"
type input "RUB"
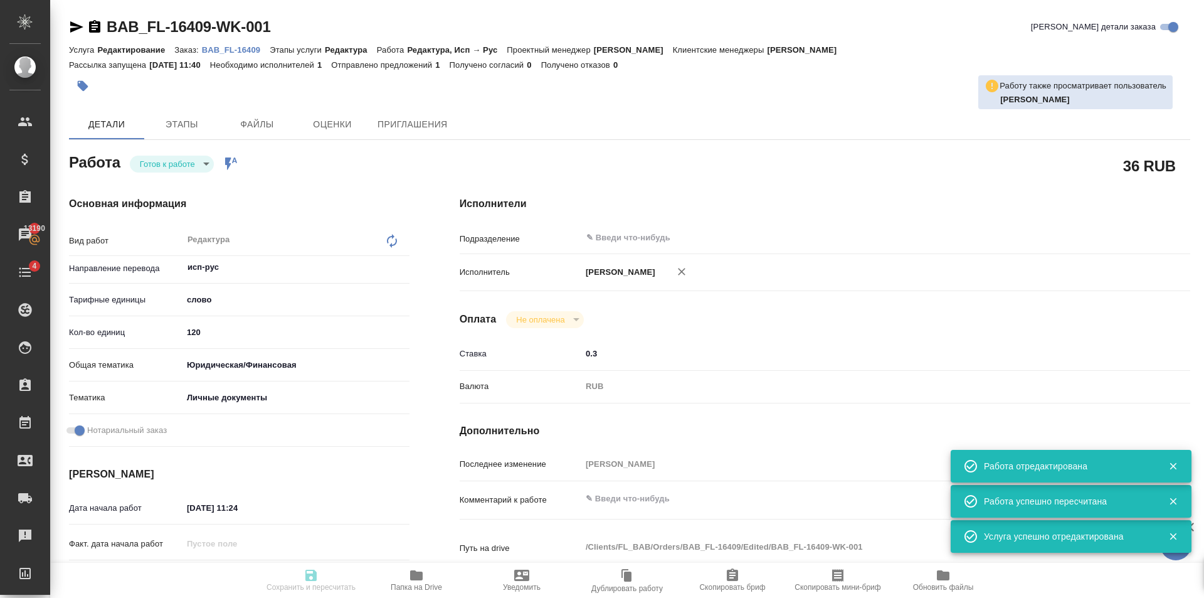
type input "[PERSON_NAME]"
type textarea "x"
type textarea "/Clients/FL_BAB/Orders/BAB_FL-16409/Edited/BAB_FL-16409-WK-001"
type textarea "x"
type input "BAB_FL-16409"
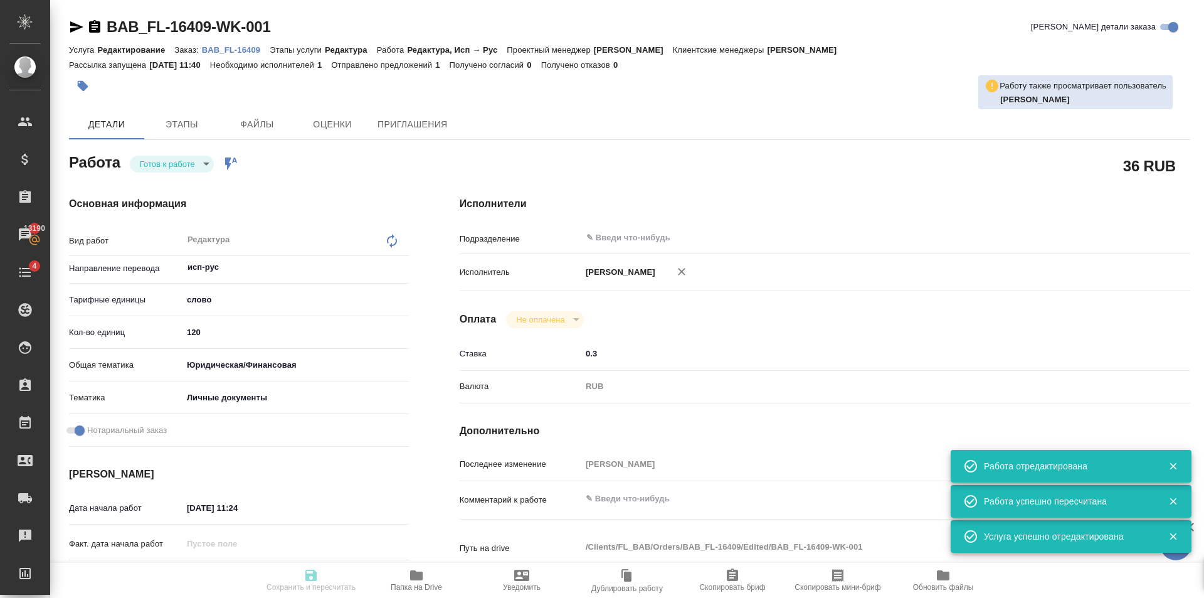
type input "Редактирование"
type input "Редактура"
type input "[PERSON_NAME]"
type input "/Clients/FL_BAB/Orders/BAB_FL-16409"
type textarea "x"
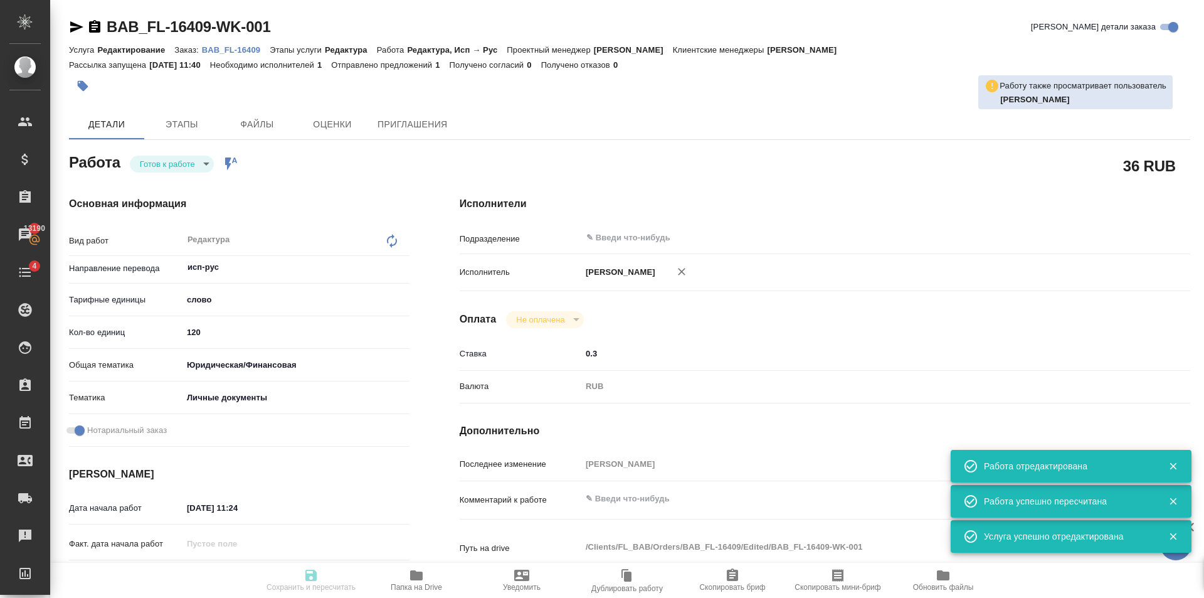
type textarea "x"
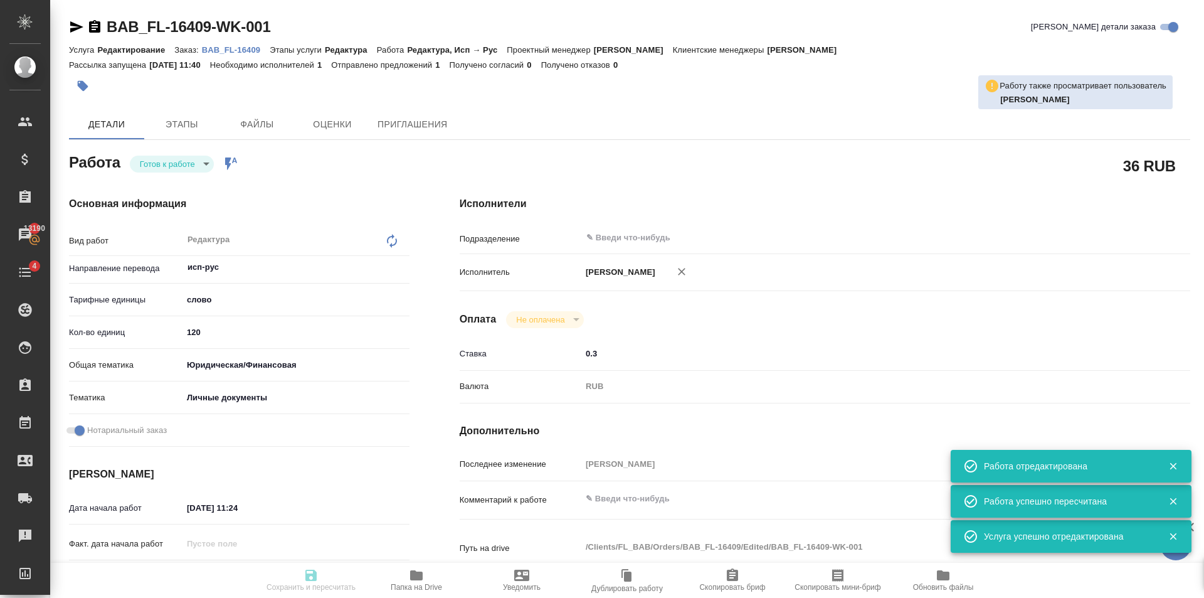
type textarea "x"
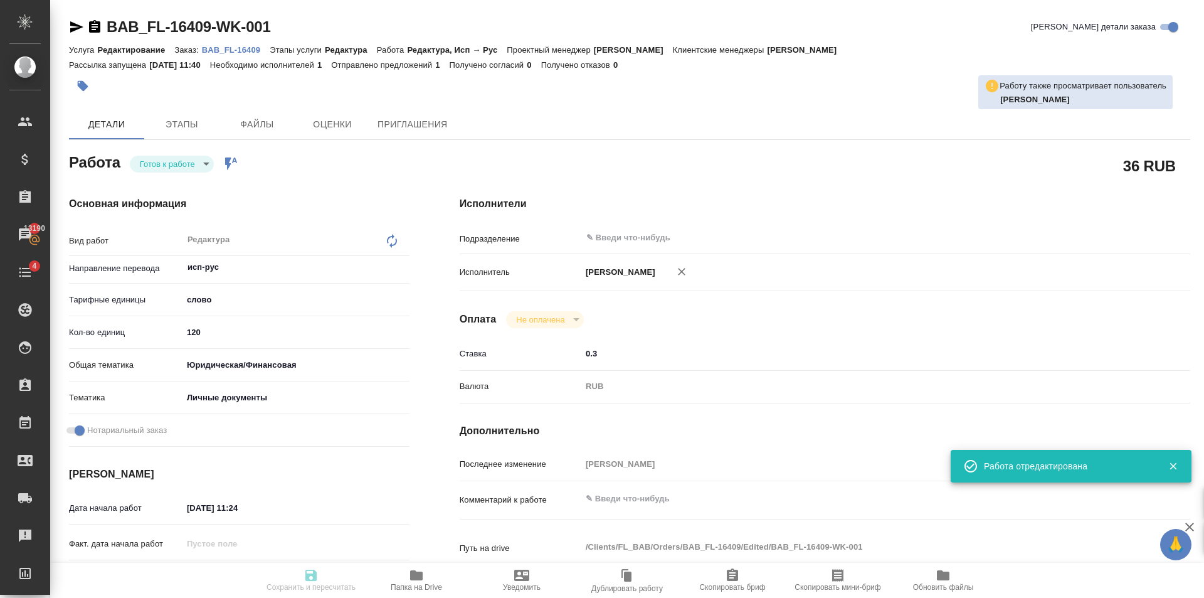
type textarea "x"
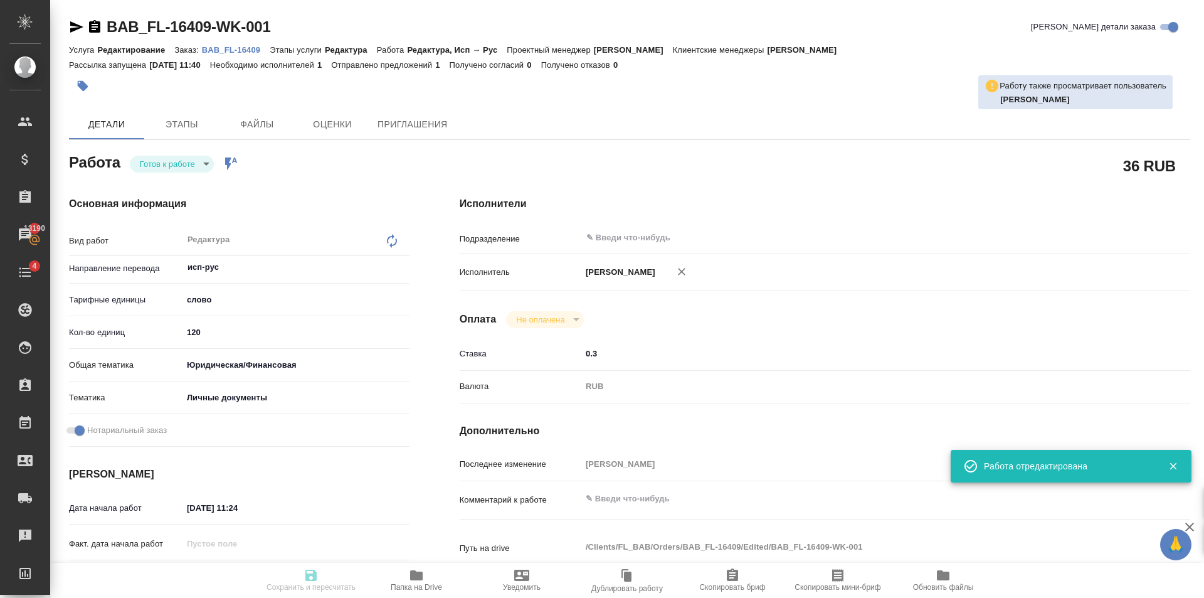
type textarea "x"
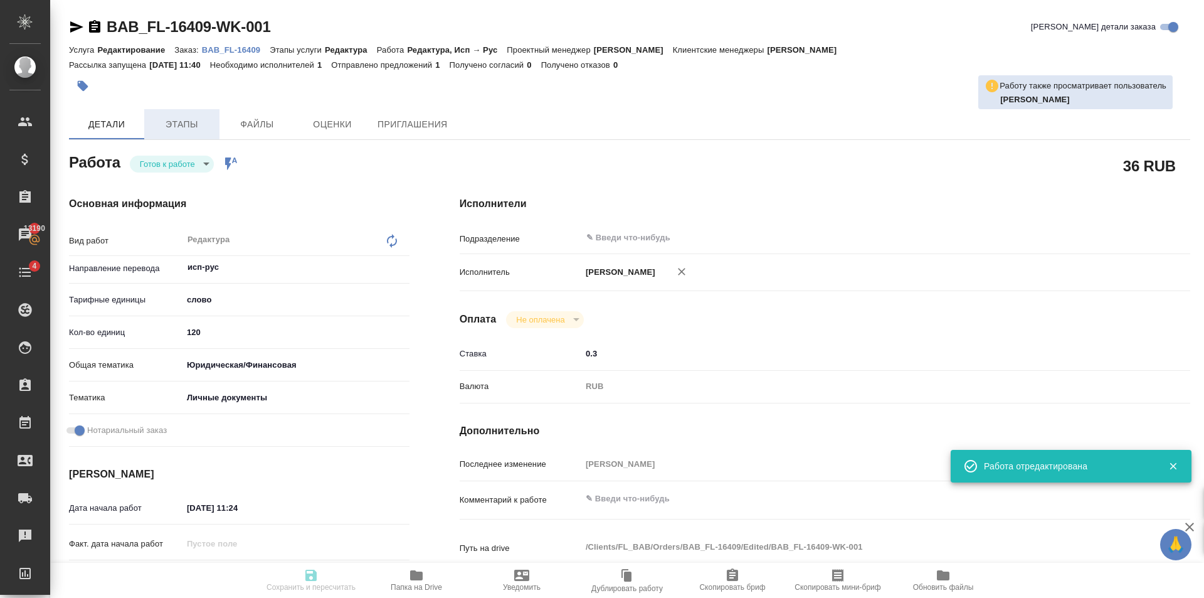
type textarea "x"
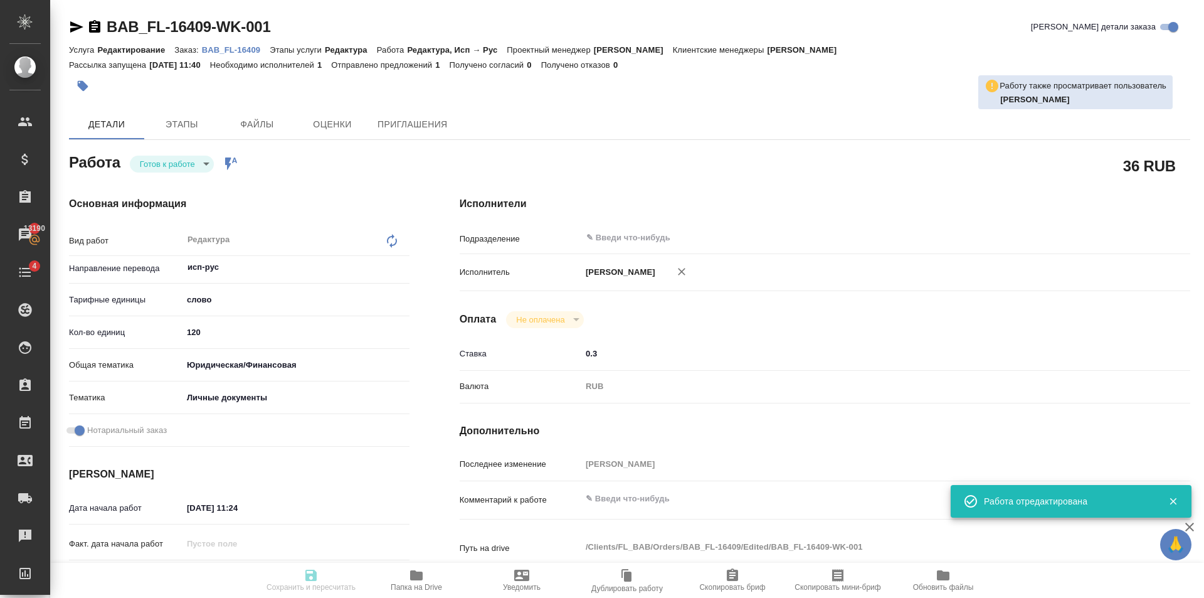
type input "readyForWork"
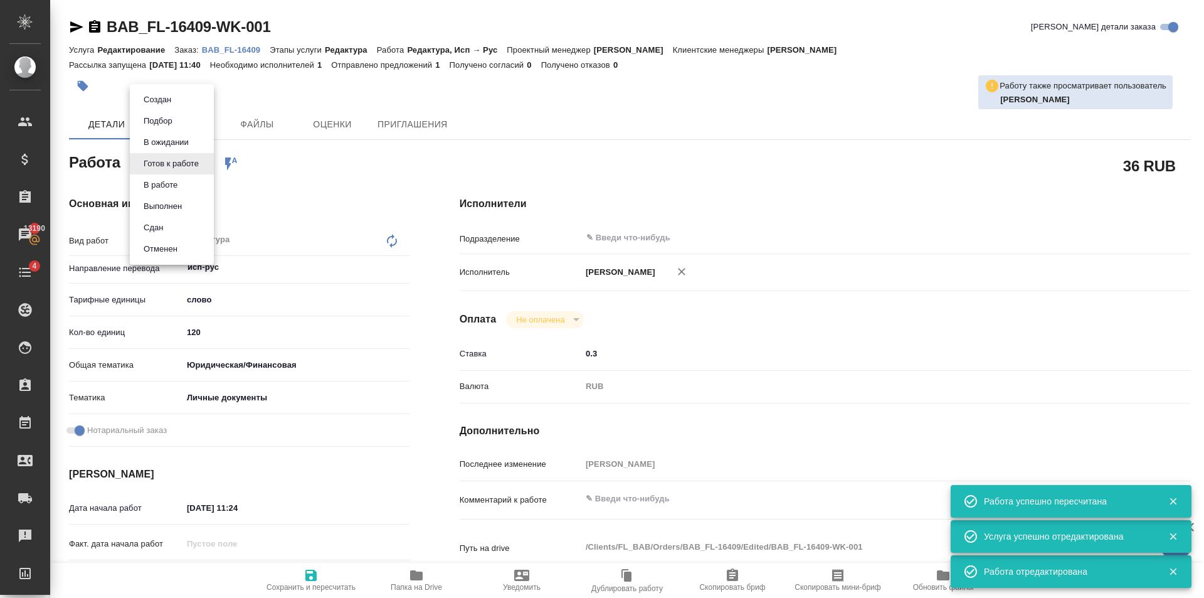
click at [199, 156] on body "🙏 .cls-1 fill:#fff; AWATERA [PERSON_NAME] Клиенты Спецификации Заказы 13190 Чат…" at bounding box center [602, 299] width 1204 height 598
click at [179, 187] on button "В работе" at bounding box center [160, 185] width 41 height 14
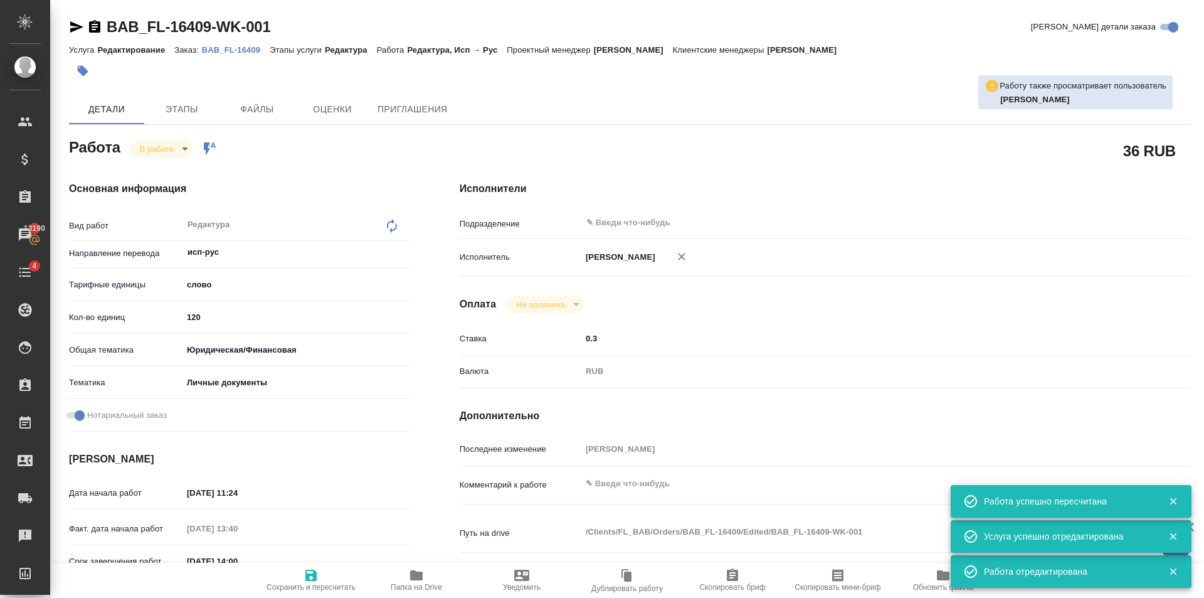
click at [333, 584] on span "Сохранить и пересчитать" at bounding box center [311, 587] width 89 height 9
